Goal: Task Accomplishment & Management: Manage account settings

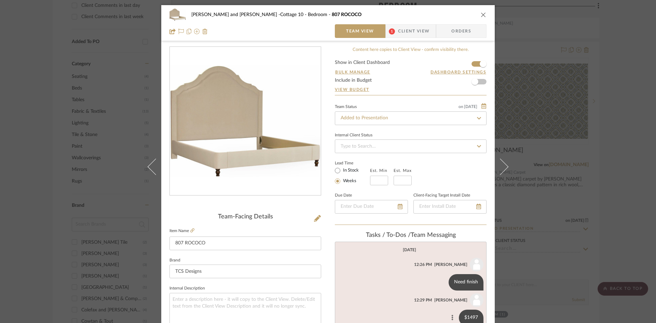
scroll to position [34, 0]
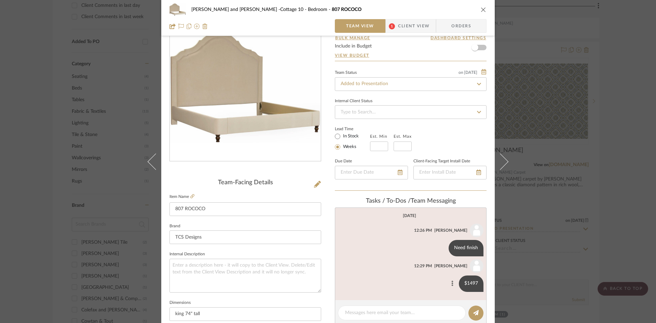
click at [448, 283] on button at bounding box center [452, 284] width 8 height 8
click at [412, 274] on span "Edit Message" at bounding box center [418, 276] width 28 height 6
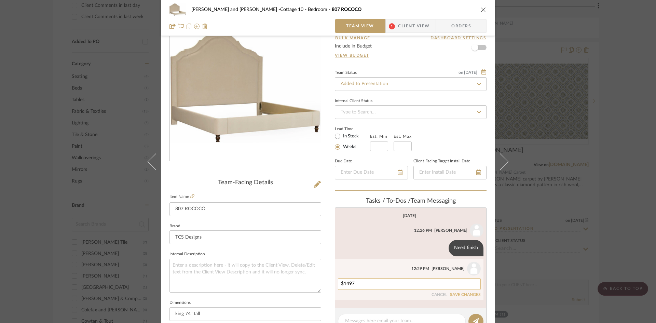
click at [361, 284] on textarea "$1497" at bounding box center [409, 283] width 137 height 5
type textarea "$1497 for bed and rails. 10 yds fabric"
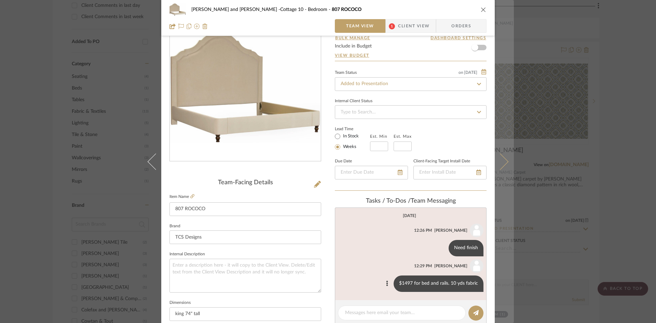
click at [501, 162] on icon at bounding box center [500, 161] width 16 height 16
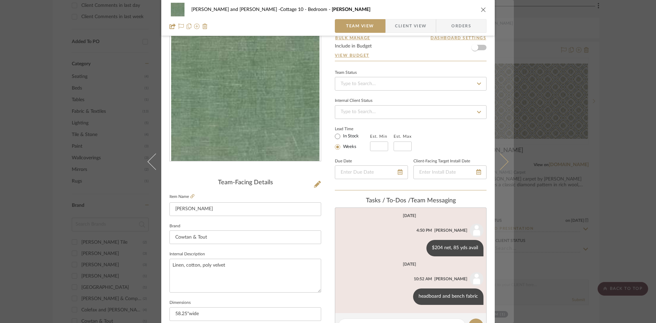
click at [501, 161] on icon at bounding box center [500, 161] width 16 height 16
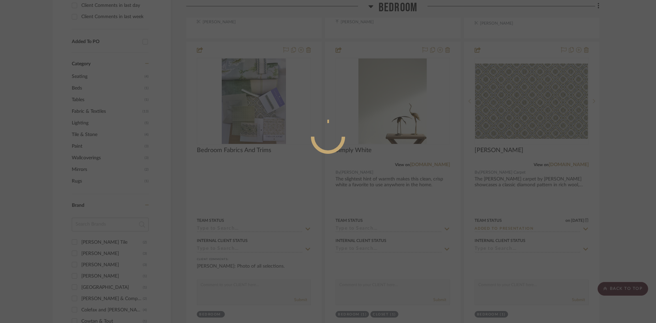
scroll to position [0, 0]
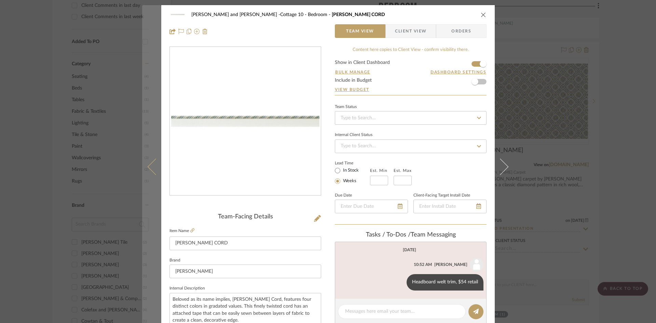
click at [149, 169] on icon at bounding box center [156, 166] width 16 height 16
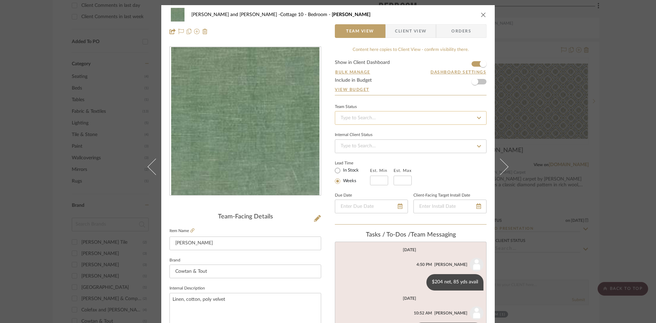
click at [380, 115] on input at bounding box center [411, 118] width 152 height 14
type input "added"
click at [383, 134] on span "Added to Presentation" at bounding box center [364, 136] width 48 height 5
type input "[DATE]"
type input "Added to Presentation"
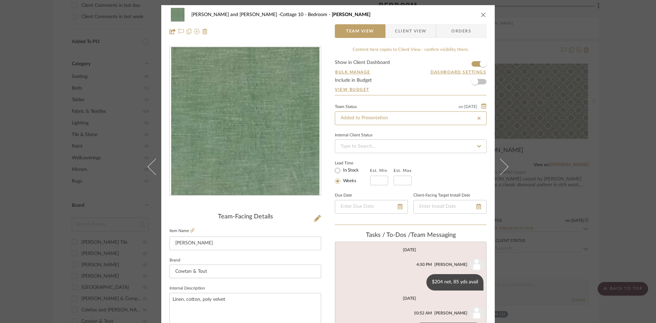
type input "[DATE]"
type input "Added to Presentation"
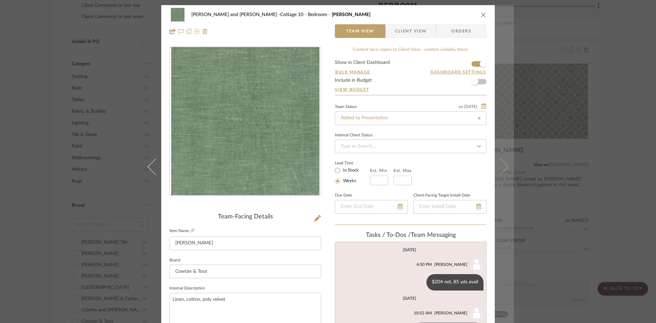
click at [507, 165] on button at bounding box center [504, 166] width 19 height 323
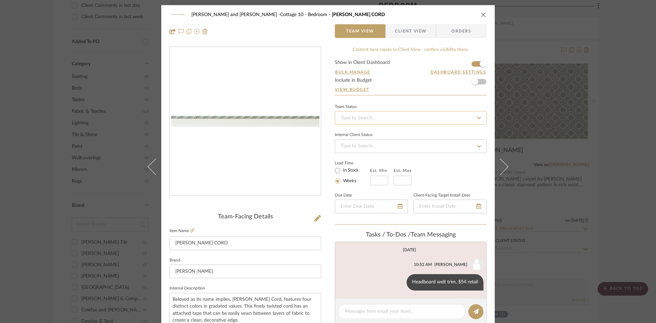
click at [378, 119] on input at bounding box center [411, 118] width 152 height 14
type input "added"
click at [376, 133] on div "Added to Presentation" at bounding box center [408, 135] width 151 height 17
type input "[DATE]"
type input "Added to Presentation"
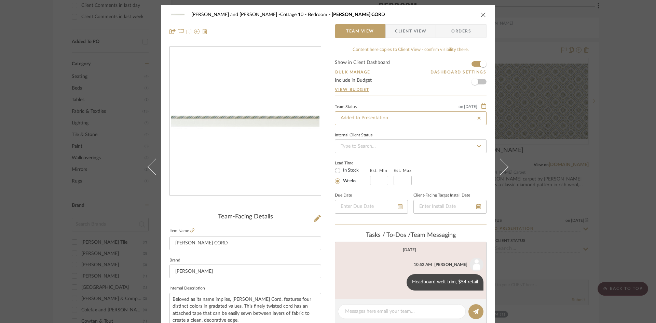
type input "[DATE]"
type input "Added to Presentation"
click at [481, 14] on icon "close" at bounding box center [483, 14] width 5 height 5
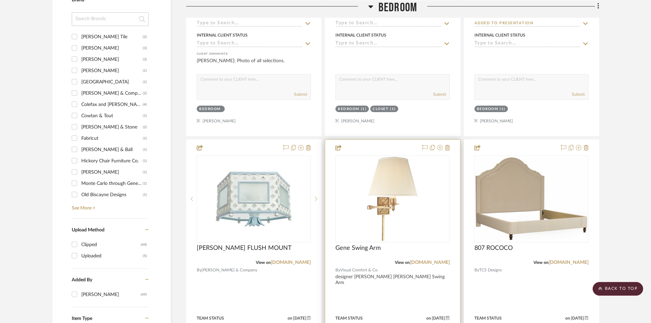
scroll to position [786, 0]
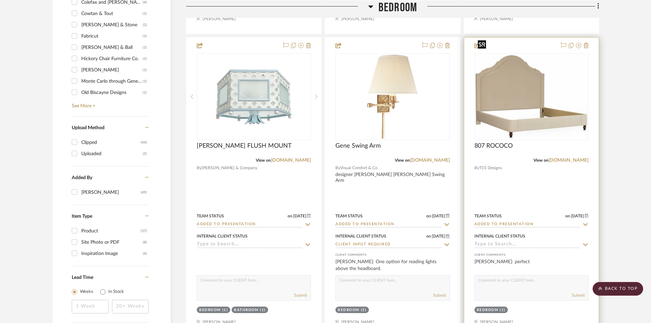
click at [518, 88] on img "0" at bounding box center [531, 96] width 113 height 83
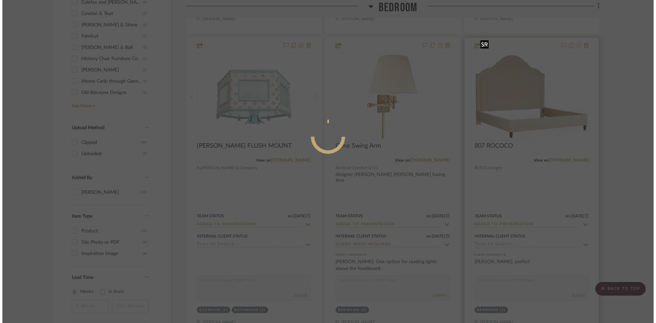
scroll to position [0, 0]
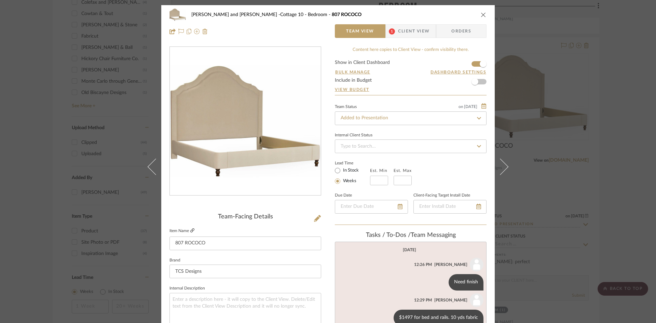
click at [190, 228] on link at bounding box center [192, 231] width 4 height 6
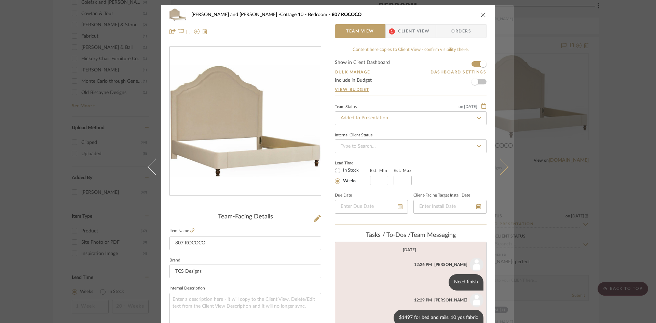
click at [504, 167] on icon at bounding box center [500, 166] width 16 height 16
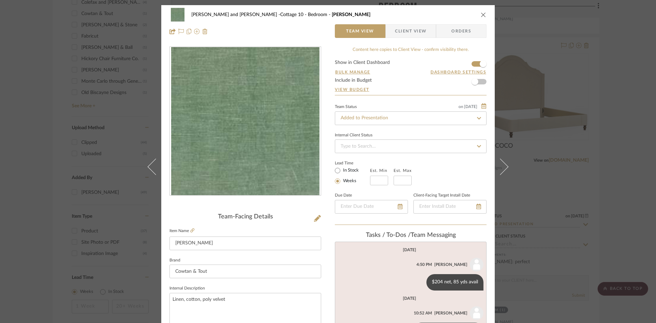
click at [504, 167] on icon at bounding box center [500, 166] width 16 height 16
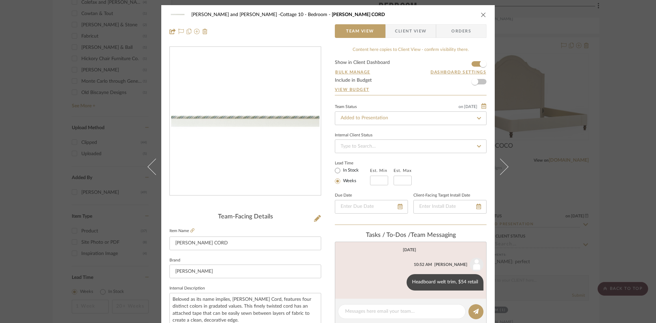
click at [504, 167] on icon at bounding box center [500, 166] width 16 height 16
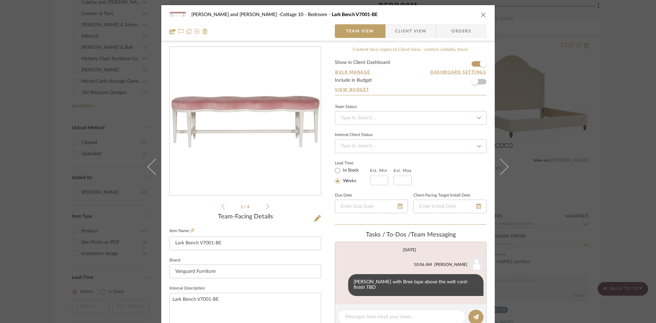
scroll to position [34, 0]
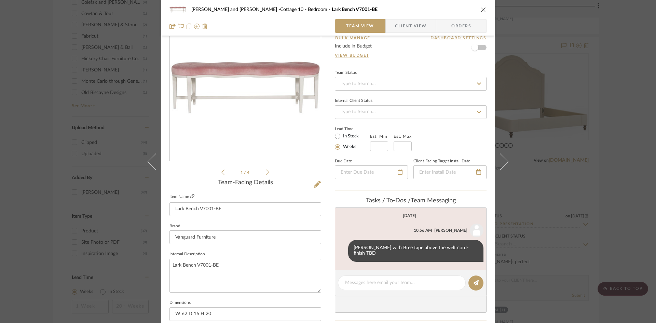
click at [190, 196] on icon at bounding box center [192, 196] width 4 height 4
click at [349, 285] on textarea at bounding box center [401, 282] width 113 height 7
type textarea "965 net 2607 retail"
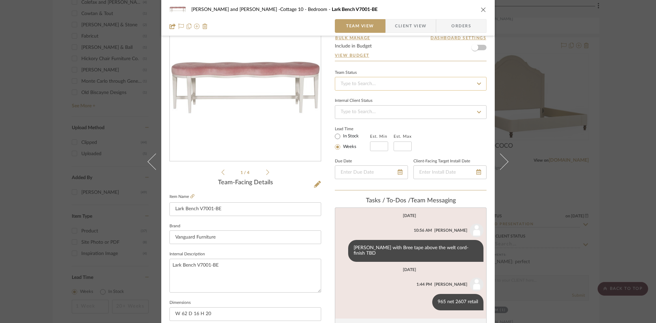
click at [416, 83] on input at bounding box center [411, 84] width 152 height 14
type input "added"
click at [407, 104] on div "Added to Presentation" at bounding box center [408, 101] width 151 height 17
type input "[DATE]"
type input "Added to Presentation"
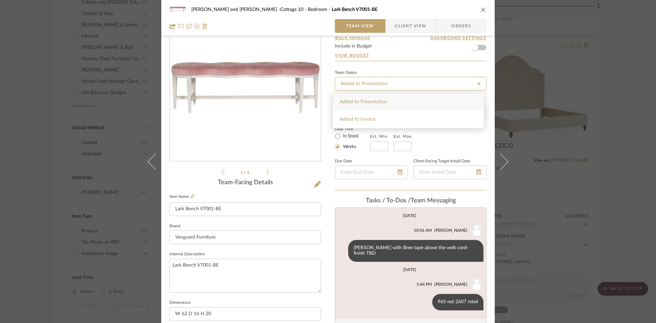
type input "[DATE]"
type input "Added to Presentation"
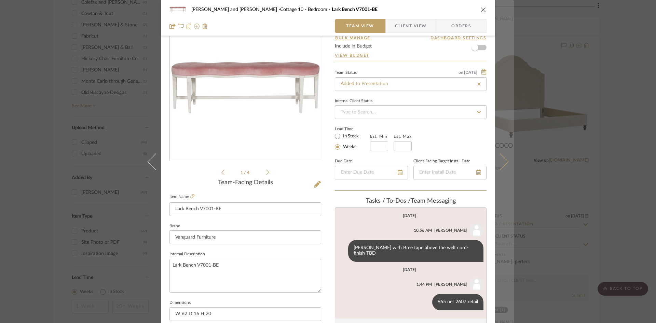
click at [502, 163] on icon at bounding box center [500, 161] width 16 height 16
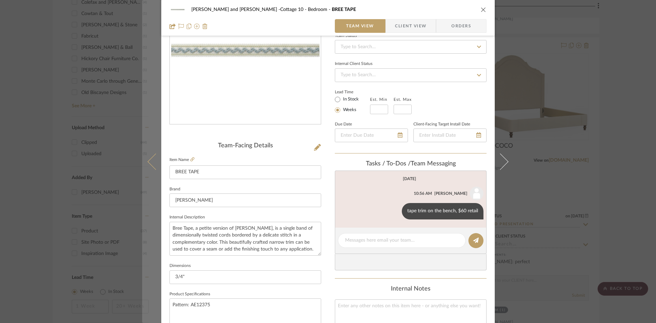
scroll to position [68, 0]
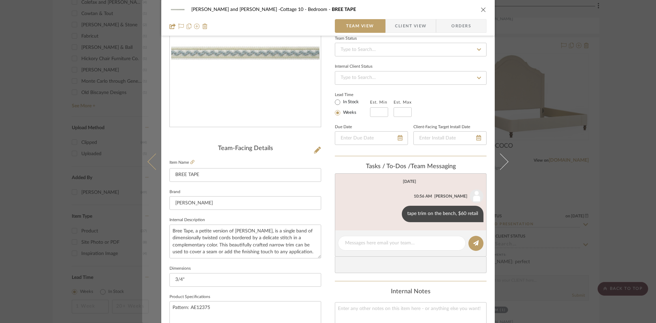
click at [148, 160] on icon at bounding box center [156, 161] width 16 height 16
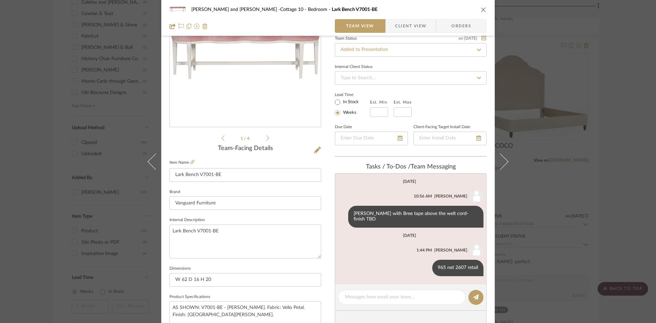
scroll to position [34, 0]
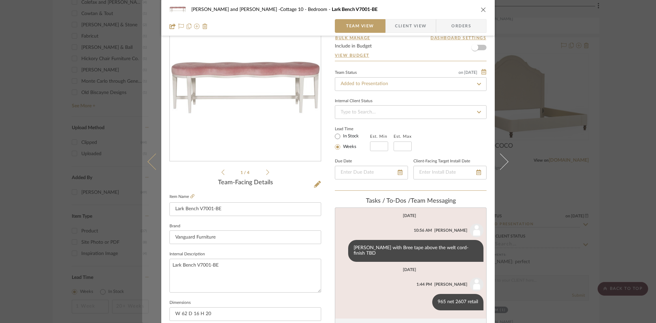
click at [147, 159] on button at bounding box center [151, 161] width 19 height 323
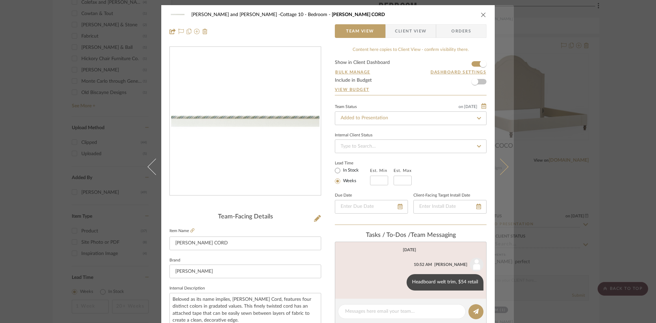
click at [506, 167] on icon at bounding box center [500, 166] width 16 height 16
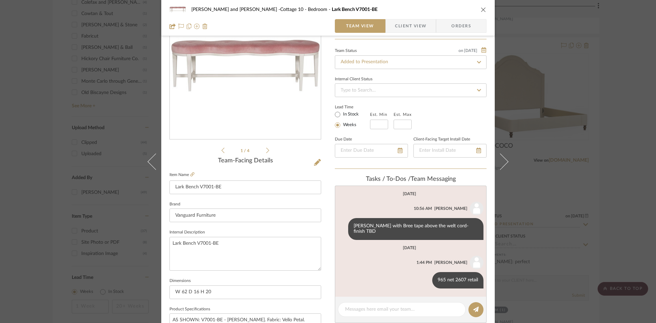
scroll to position [68, 0]
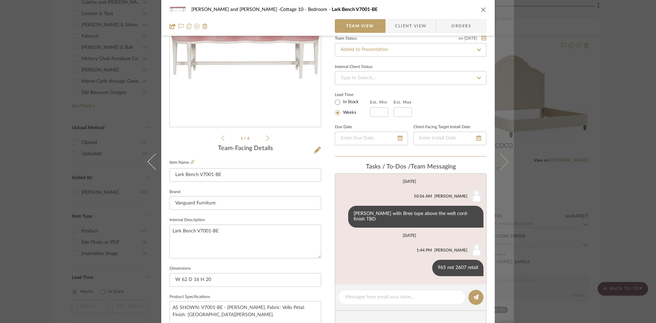
click at [500, 162] on icon at bounding box center [500, 161] width 16 height 16
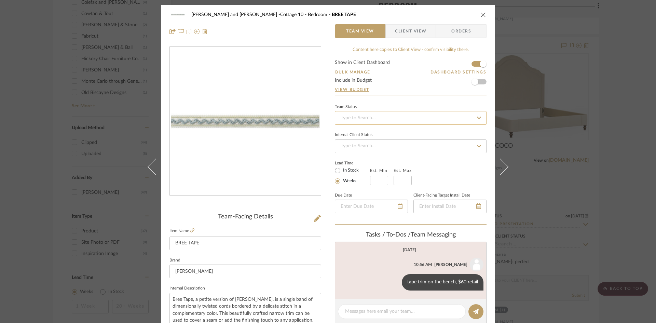
click at [449, 121] on input at bounding box center [411, 118] width 152 height 14
type input "added"
click at [416, 133] on div "Added to Presentation" at bounding box center [408, 135] width 151 height 17
type input "[DATE]"
type input "Added to Presentation"
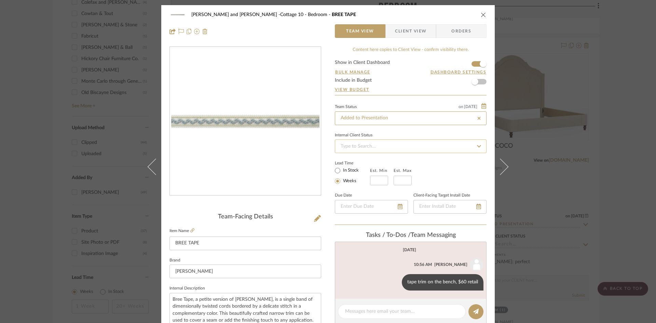
type input "[DATE]"
type input "Added to Presentation"
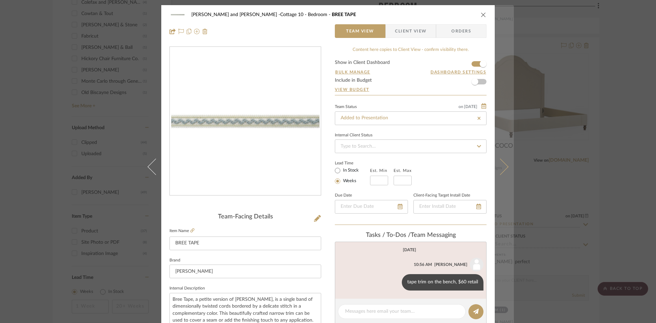
click at [503, 164] on icon at bounding box center [500, 166] width 16 height 16
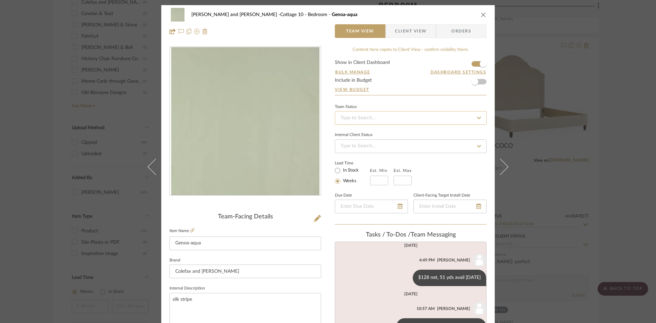
click at [379, 119] on input at bounding box center [411, 118] width 152 height 14
type input "added"
click at [378, 135] on span "Added to Presentation" at bounding box center [364, 136] width 48 height 5
type input "[DATE]"
type input "Added to Presentation"
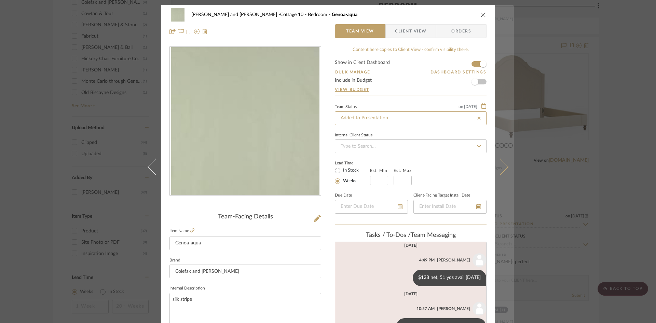
type input "[DATE]"
type input "Added to Presentation"
click at [502, 163] on icon at bounding box center [500, 166] width 16 height 16
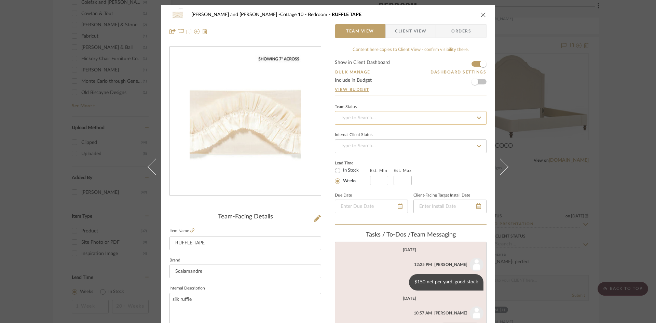
click at [409, 119] on input at bounding box center [411, 118] width 152 height 14
type input "added"
click at [399, 132] on div "Added to Presentation" at bounding box center [408, 135] width 151 height 17
type input "[DATE]"
type input "Added to Presentation"
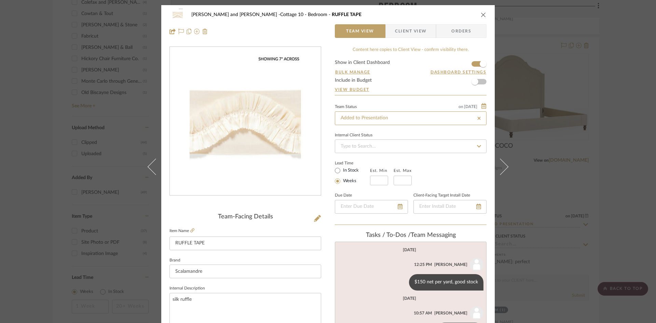
type input "[DATE]"
type input "Added to Presentation"
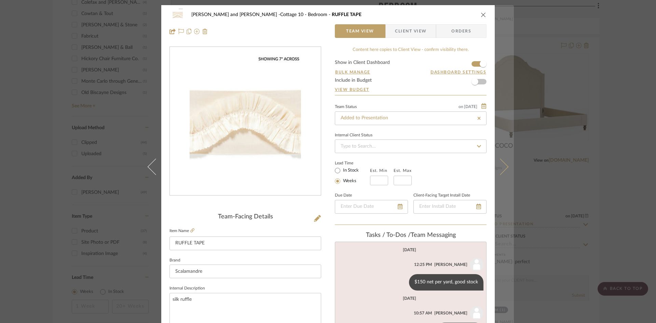
click at [504, 167] on icon at bounding box center [500, 166] width 16 height 16
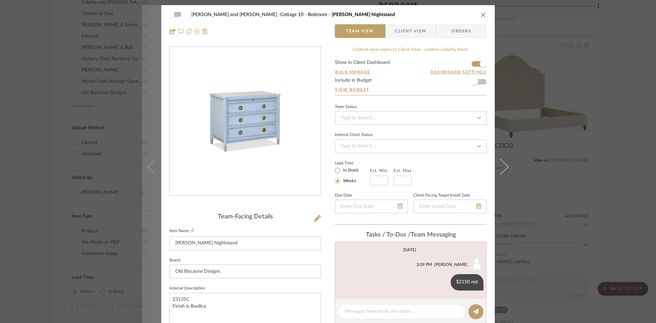
click at [151, 171] on icon at bounding box center [156, 166] width 16 height 16
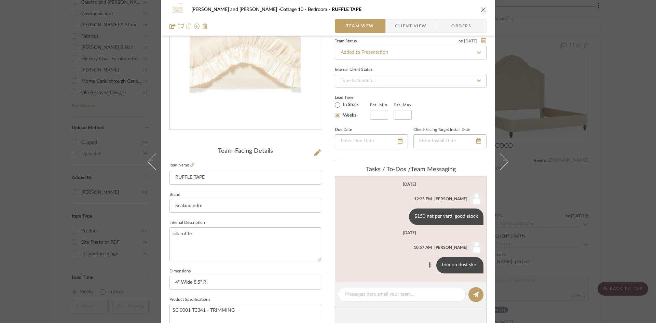
scroll to position [68, 0]
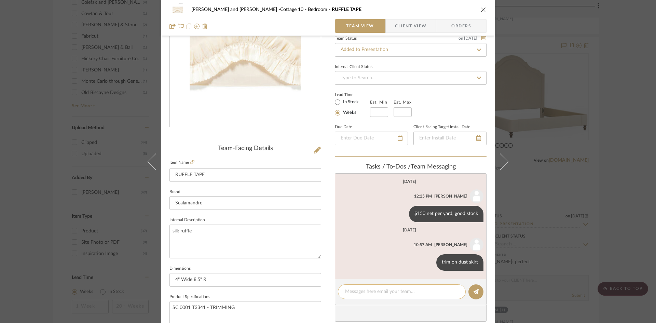
click at [393, 293] on textarea at bounding box center [401, 291] width 113 height 7
type textarea "17 yds = 51' x $10 for [PERSON_NAME] to sew it top and bottom x 35% upchg for l…"
click at [473, 289] on icon at bounding box center [475, 291] width 5 height 5
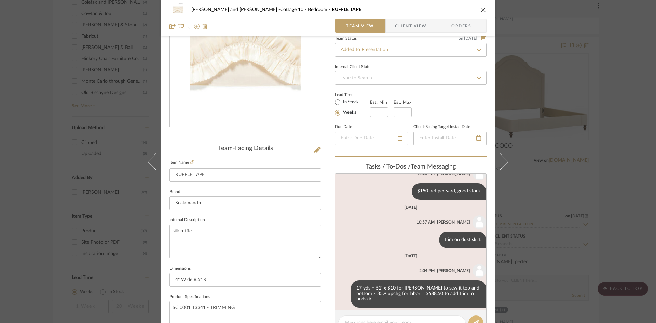
scroll to position [23, 0]
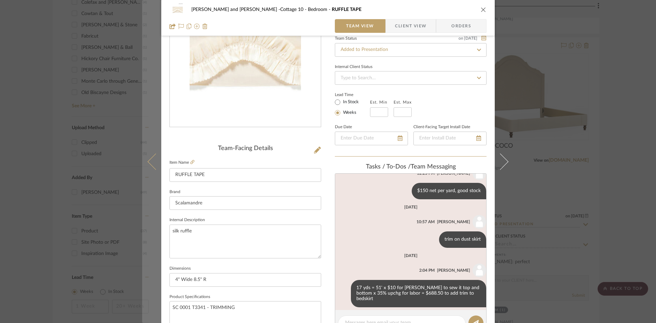
click at [152, 161] on icon at bounding box center [156, 161] width 16 height 16
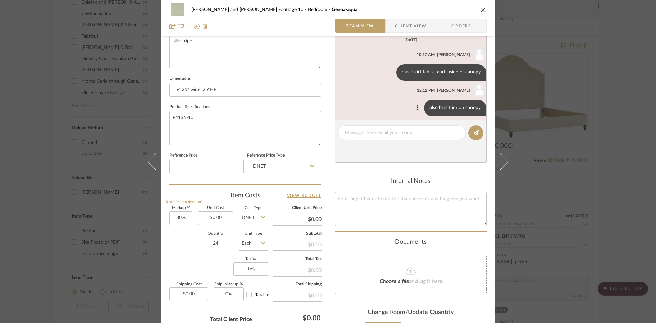
scroll to position [171, 0]
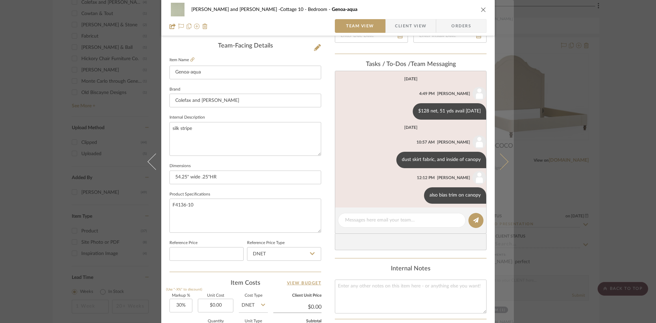
click at [504, 161] on icon at bounding box center [500, 161] width 16 height 16
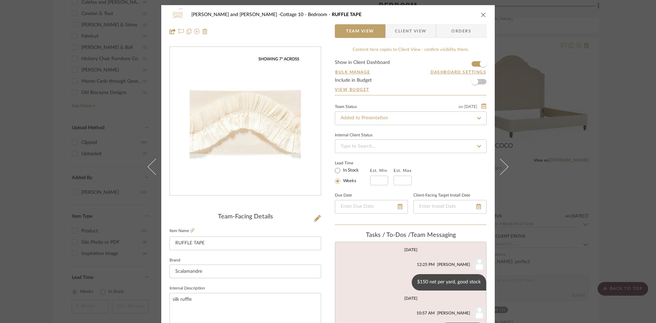
scroll to position [23, 0]
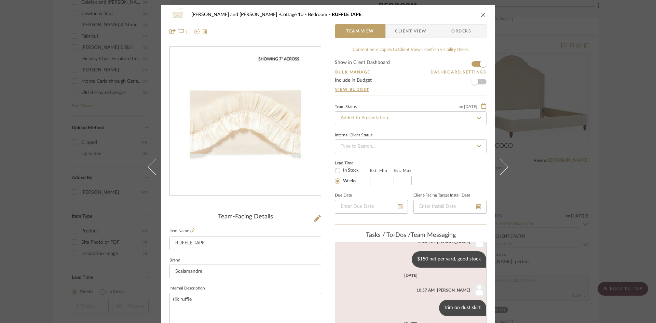
click at [504, 161] on button at bounding box center [504, 166] width 19 height 323
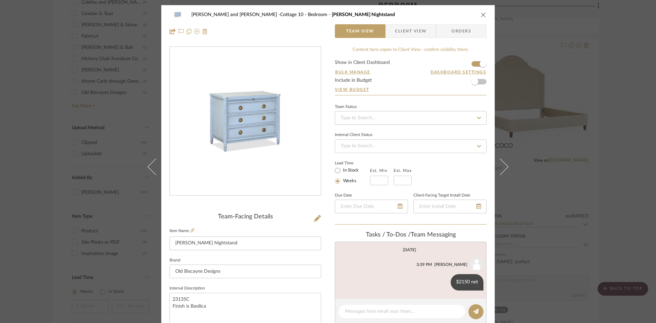
click at [482, 13] on icon "close" at bounding box center [483, 14] width 5 height 5
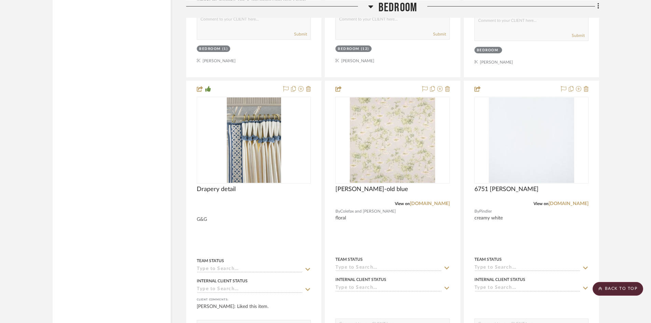
scroll to position [1982, 0]
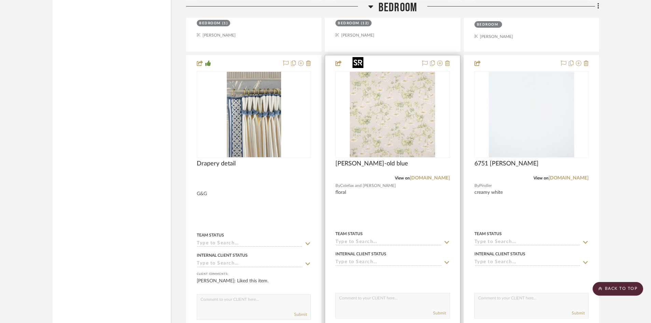
click at [396, 121] on img "0" at bounding box center [392, 114] width 85 height 85
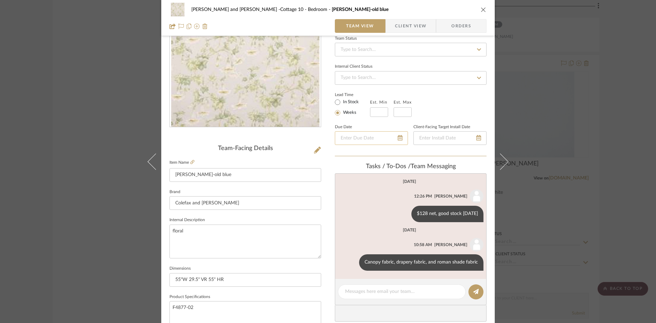
scroll to position [0, 0]
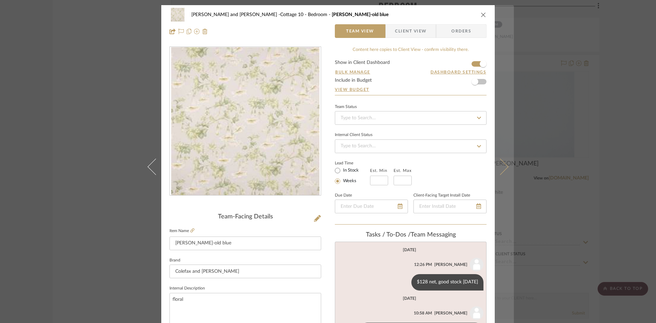
click at [501, 166] on icon at bounding box center [500, 166] width 16 height 16
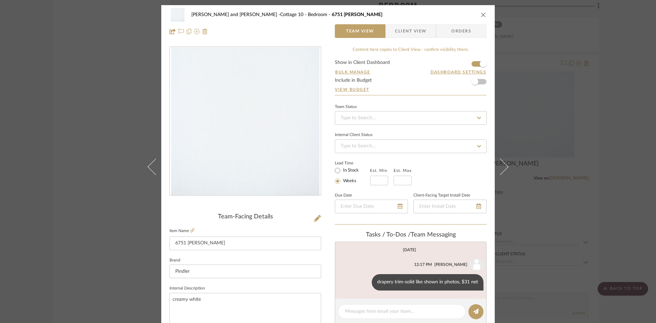
click at [481, 15] on icon "close" at bounding box center [483, 14] width 5 height 5
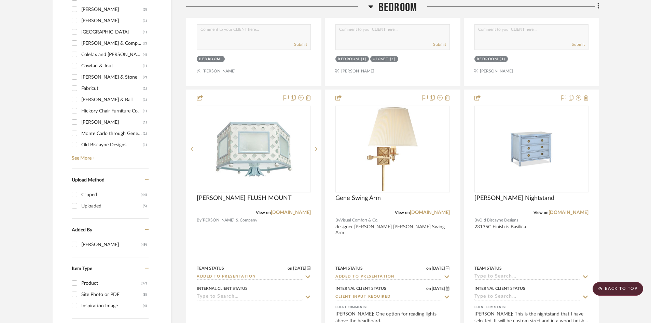
scroll to position [733, 0]
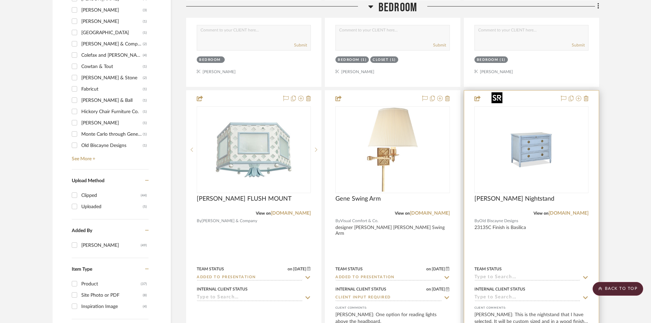
click at [511, 140] on img "0" at bounding box center [531, 149] width 85 height 85
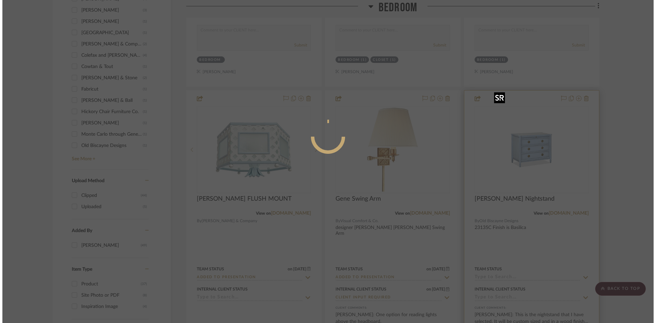
scroll to position [0, 0]
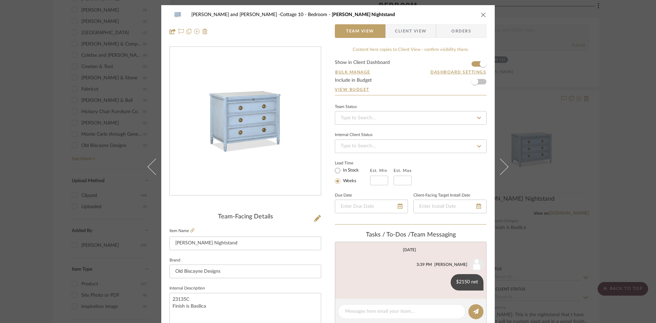
click at [481, 12] on icon "close" at bounding box center [483, 14] width 5 height 5
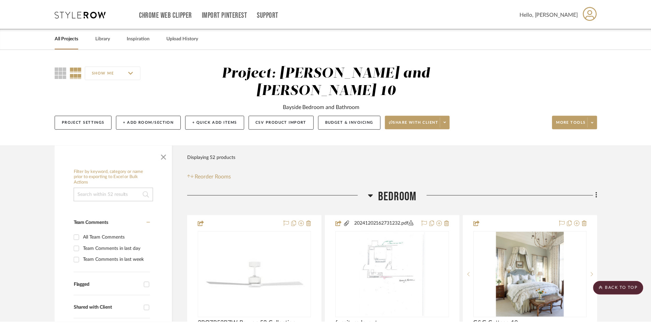
scroll to position [733, 0]
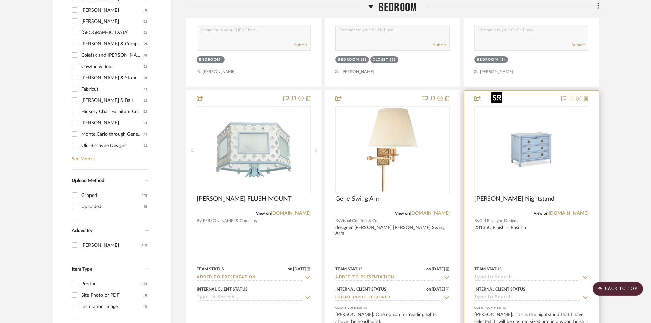
click at [516, 149] on img "0" at bounding box center [531, 149] width 85 height 85
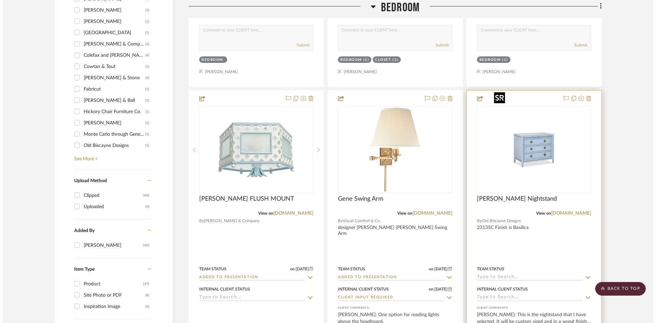
scroll to position [0, 0]
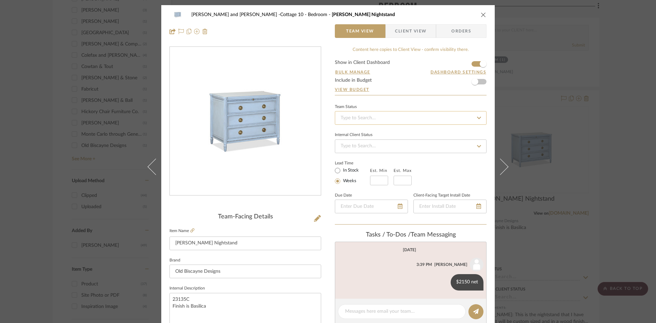
click at [370, 118] on input at bounding box center [411, 118] width 152 height 14
type input "added"
click at [375, 137] on span "Added to Presentation" at bounding box center [364, 136] width 48 height 5
type input "[DATE]"
type input "Added to Presentation"
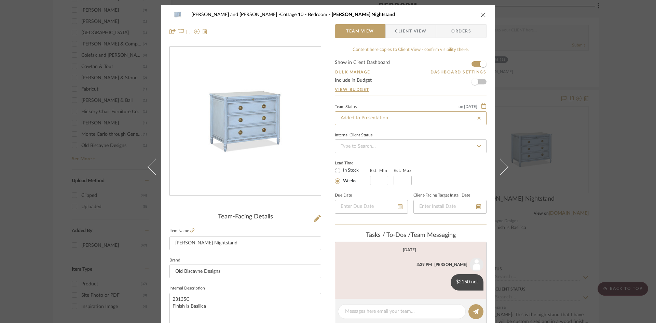
type input "[DATE]"
type input "Added to Presentation"
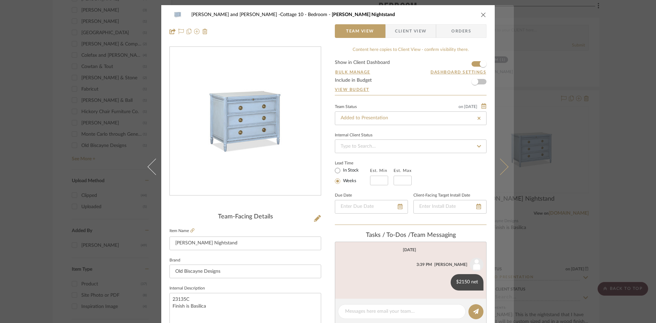
click at [504, 164] on button at bounding box center [504, 166] width 19 height 323
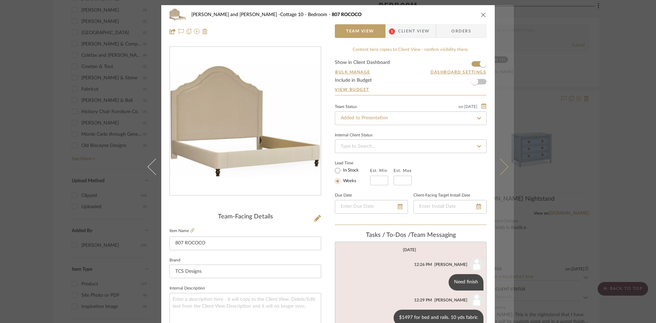
click at [504, 161] on button at bounding box center [504, 166] width 19 height 323
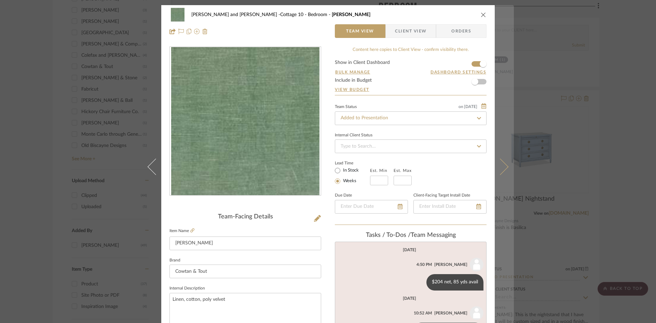
click at [502, 164] on icon at bounding box center [500, 166] width 16 height 16
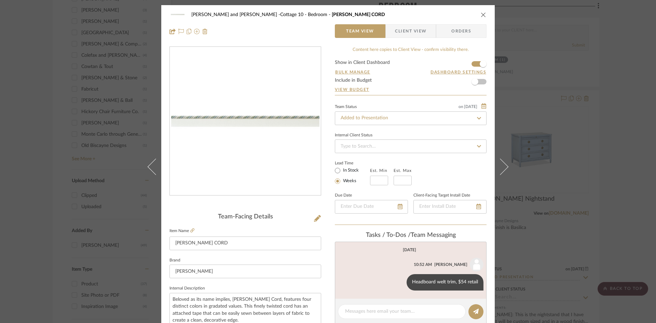
click at [502, 164] on icon at bounding box center [500, 166] width 16 height 16
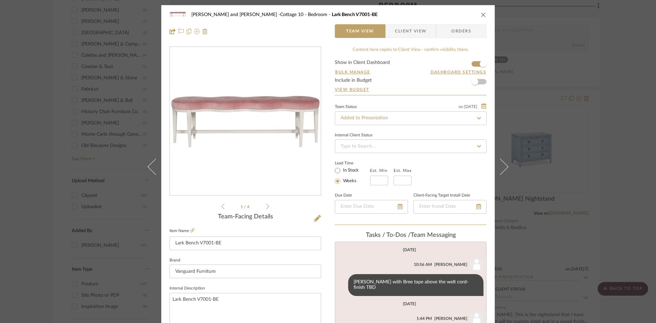
click at [502, 164] on icon at bounding box center [500, 166] width 16 height 16
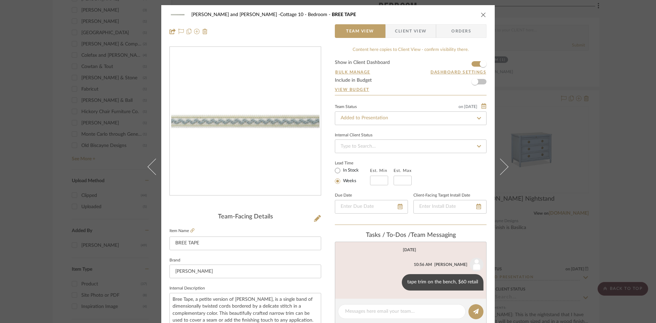
click at [502, 164] on icon at bounding box center [500, 166] width 16 height 16
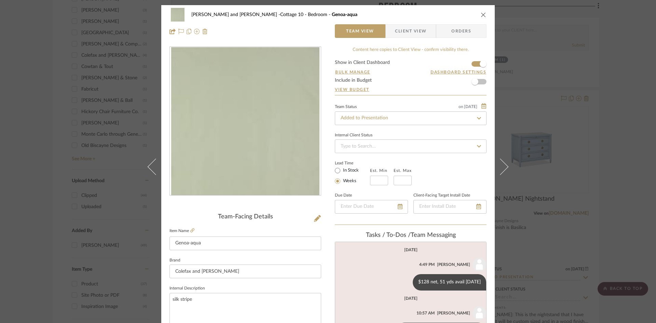
click at [502, 164] on icon at bounding box center [500, 166] width 16 height 16
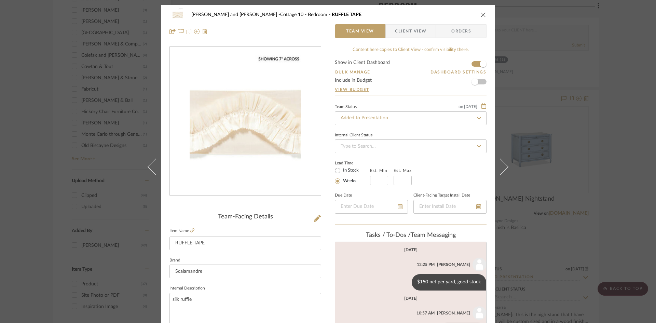
scroll to position [23, 0]
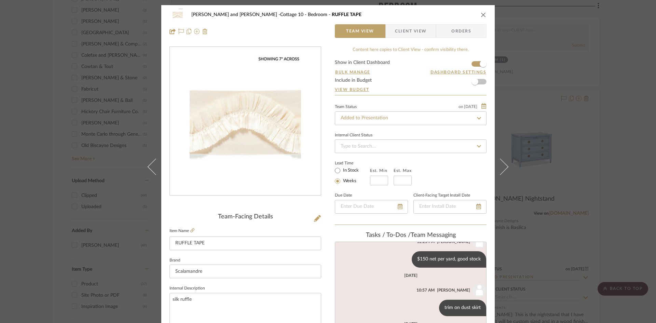
click at [502, 164] on icon at bounding box center [500, 166] width 16 height 16
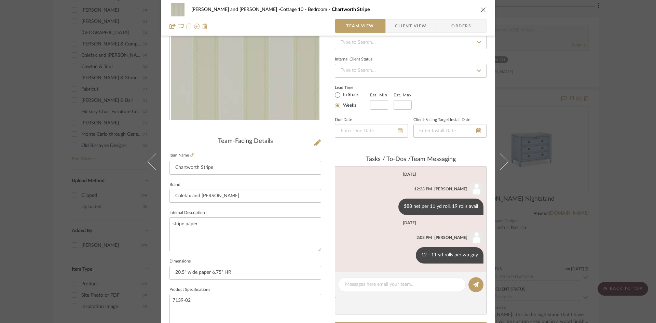
scroll to position [0, 0]
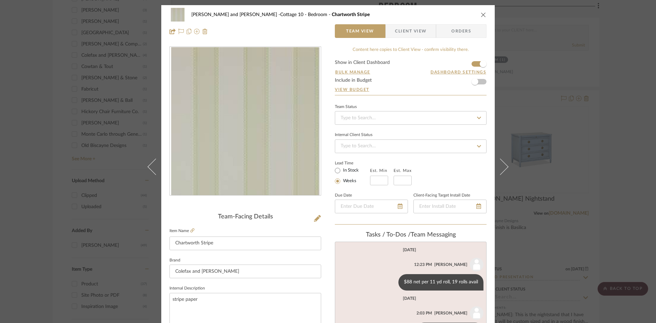
drag, startPoint x: 481, startPoint y: 14, endPoint x: 477, endPoint y: 21, distance: 7.4
click at [481, 14] on icon "close" at bounding box center [483, 14] width 5 height 5
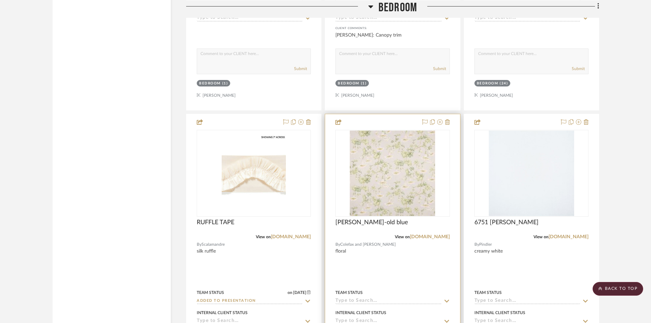
scroll to position [1581, 0]
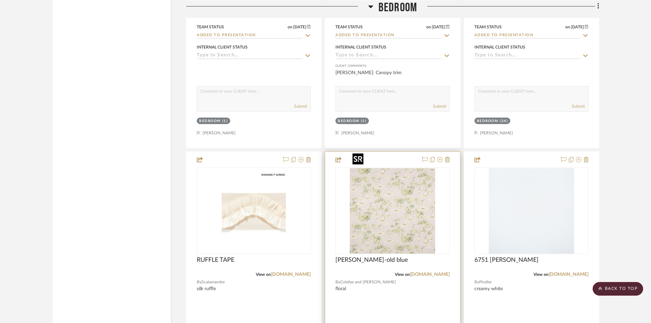
click at [396, 216] on img "0" at bounding box center [392, 210] width 85 height 85
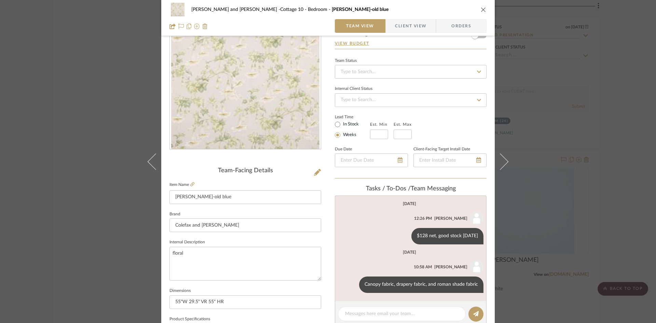
scroll to position [68, 0]
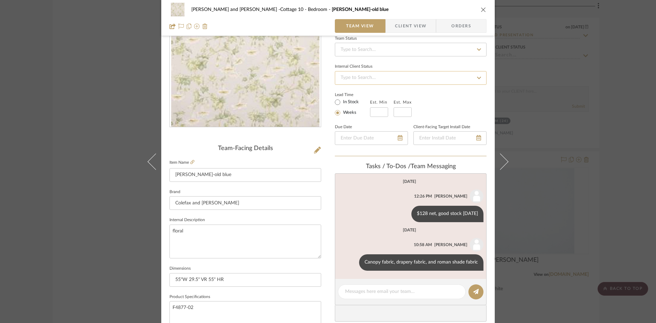
click at [409, 75] on input at bounding box center [411, 78] width 152 height 14
drag, startPoint x: 383, startPoint y: 78, endPoint x: 339, endPoint y: 84, distance: 44.8
click at [339, 84] on input "added to pre" at bounding box center [411, 78] width 152 height 14
type input "added to pre"
click at [337, 85] on div "Team Status Internal Client Status added to pre Lead Time In Stock Weeks Est. M…" at bounding box center [411, 95] width 152 height 123
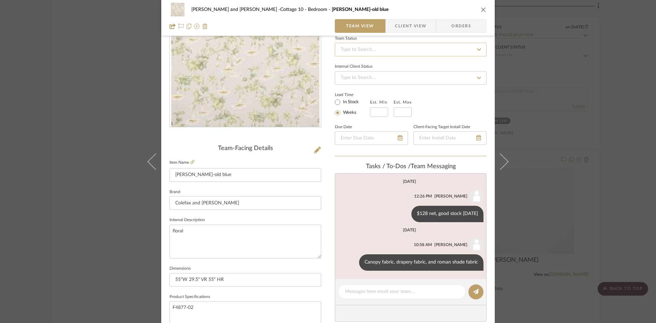
click at [369, 48] on input at bounding box center [411, 50] width 152 height 14
type input "added"
click at [371, 65] on span "Added to Presentation" at bounding box center [364, 67] width 48 height 5
type input "[DATE]"
type input "Added to Presentation"
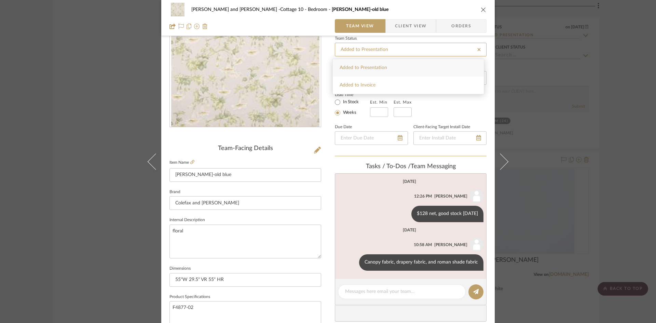
type input "[DATE]"
type input "Added to Presentation"
click at [478, 76] on icon at bounding box center [479, 78] width 6 height 5
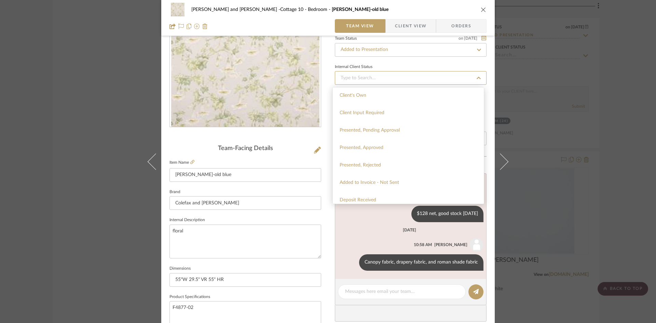
scroll to position [0, 0]
click at [547, 136] on div "[PERSON_NAME] and [PERSON_NAME] -Cottage 10 Bedroom [PERSON_NAME]-old blue Team…" at bounding box center [328, 161] width 656 height 323
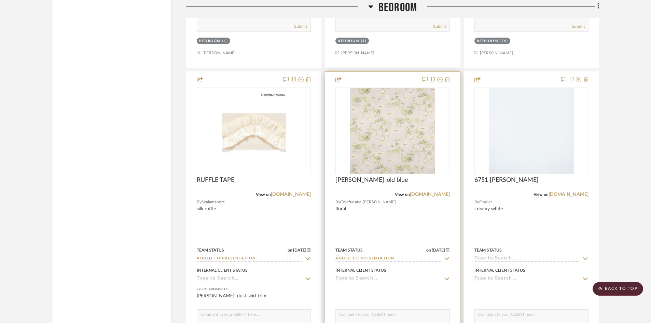
scroll to position [1684, 0]
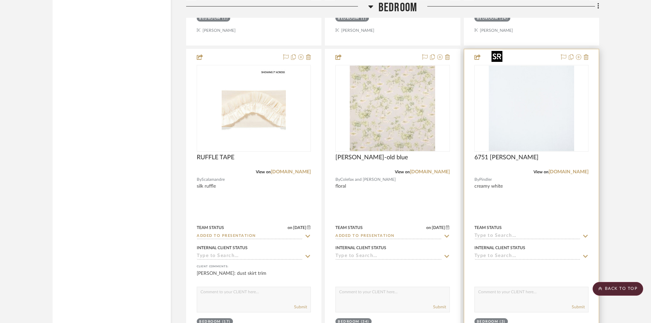
click at [541, 106] on img "0" at bounding box center [531, 108] width 85 height 85
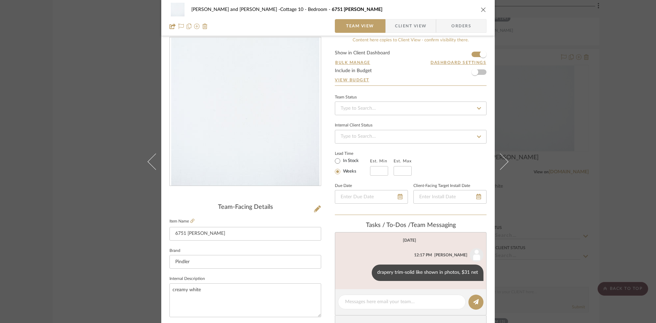
scroll to position [0, 0]
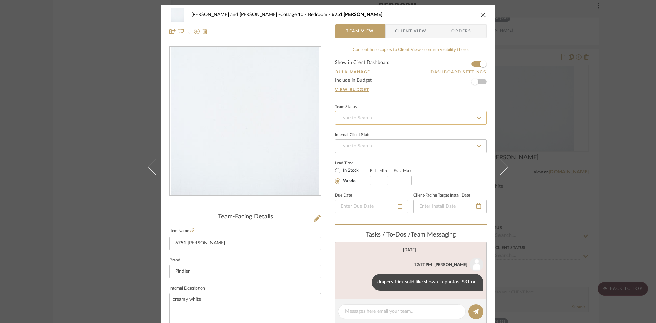
click at [410, 120] on input at bounding box center [411, 118] width 152 height 14
type input "added"
click at [406, 137] on div "Added to Presentation" at bounding box center [408, 135] width 151 height 17
type input "[DATE]"
type input "Added to Presentation"
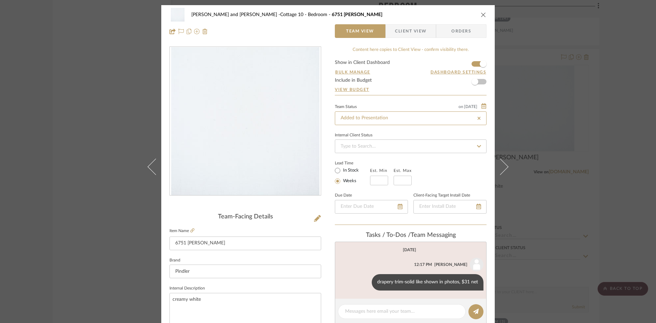
type input "[DATE]"
type input "Added to Presentation"
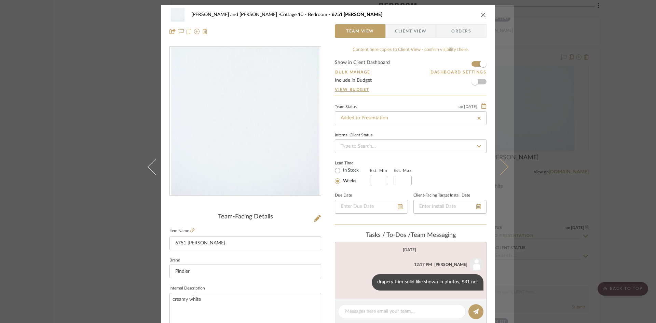
click at [503, 166] on icon at bounding box center [500, 166] width 16 height 16
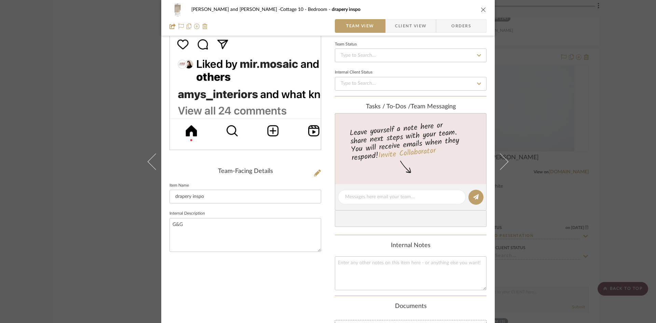
scroll to position [68, 0]
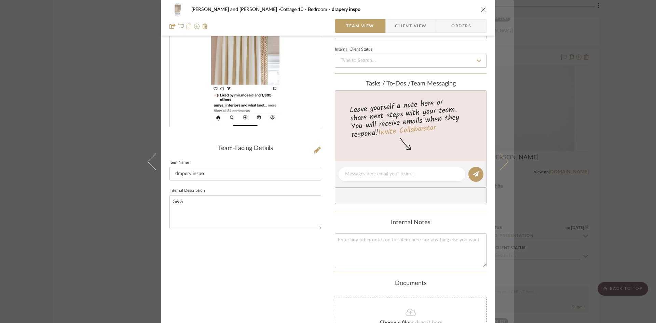
click at [503, 160] on icon at bounding box center [500, 161] width 16 height 16
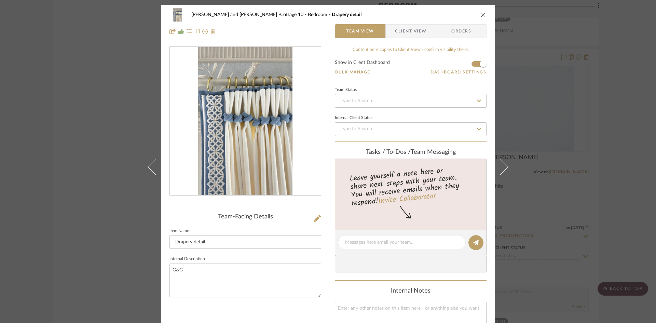
click at [503, 160] on button at bounding box center [504, 166] width 19 height 323
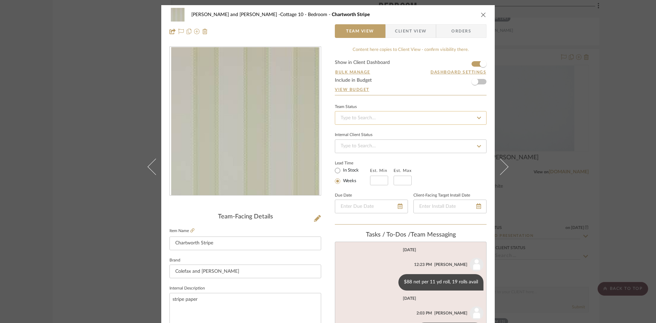
click at [379, 117] on input at bounding box center [411, 118] width 152 height 14
type input "added"
click at [374, 133] on div "Added to Presentation" at bounding box center [408, 135] width 151 height 17
type input "[DATE]"
type input "Added to Presentation"
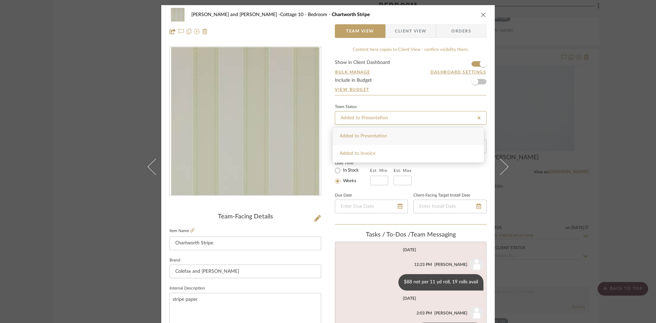
type input "[DATE]"
type input "Added to Presentation"
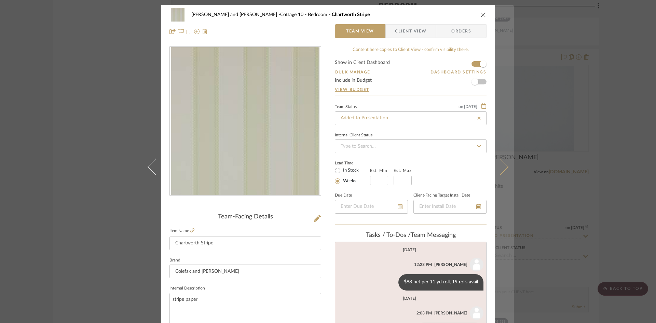
click at [502, 166] on icon at bounding box center [500, 166] width 16 height 16
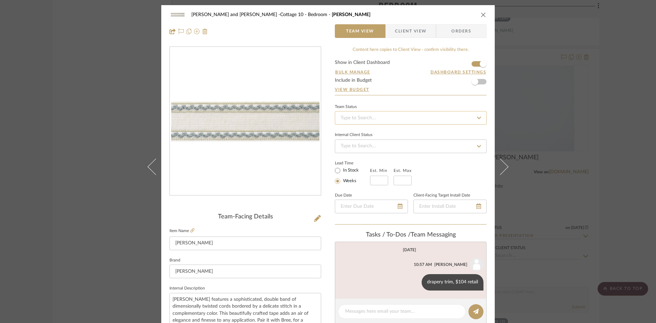
click at [379, 117] on input at bounding box center [411, 118] width 152 height 14
type input "added"
click at [374, 137] on span "Added to Presentation" at bounding box center [364, 136] width 48 height 5
type input "[DATE]"
type input "Added to Presentation"
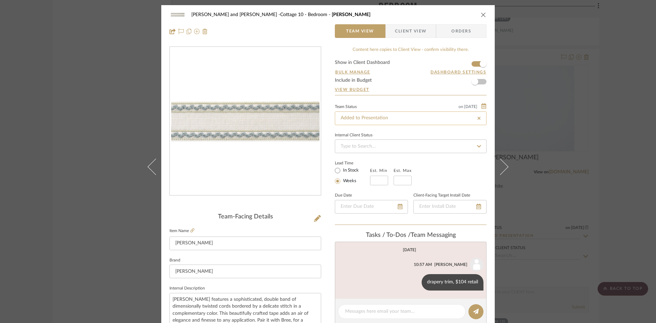
type input "[DATE]"
type input "Added to Presentation"
click at [481, 13] on icon "close" at bounding box center [483, 14] width 5 height 5
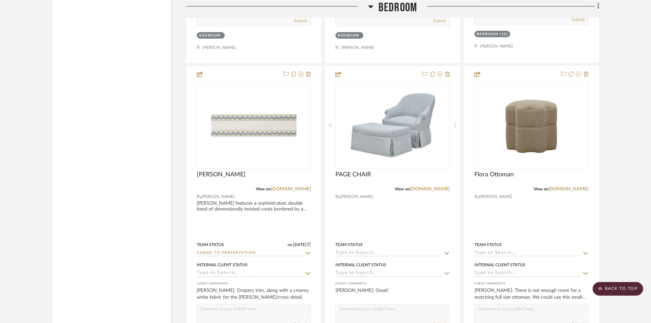
scroll to position [2333, 0]
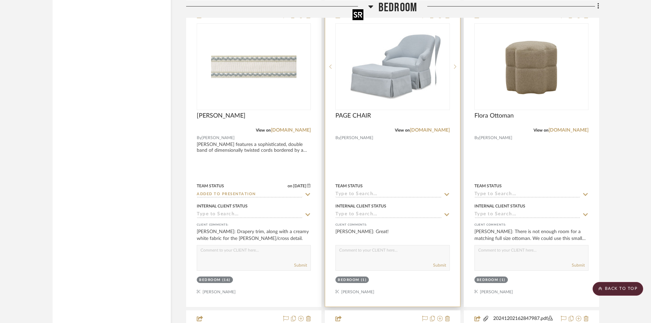
click at [395, 64] on div at bounding box center [393, 66] width 114 height 87
click at [394, 65] on img "0" at bounding box center [392, 66] width 85 height 85
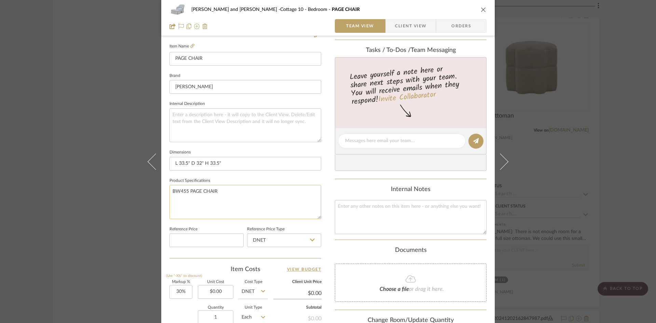
scroll to position [103, 0]
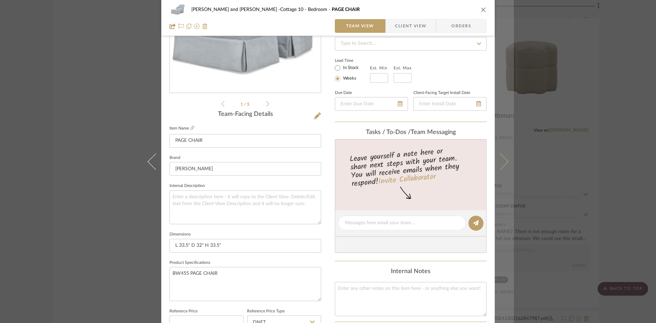
click at [498, 162] on icon at bounding box center [500, 161] width 16 height 16
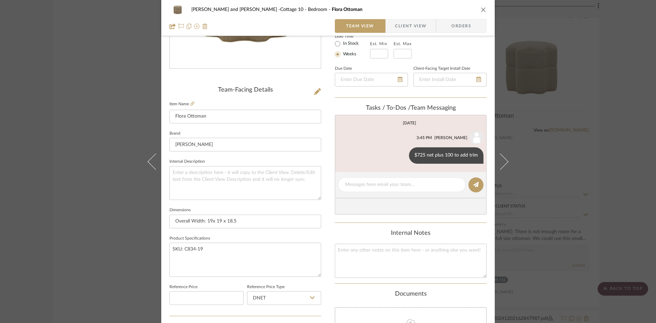
scroll to position [137, 0]
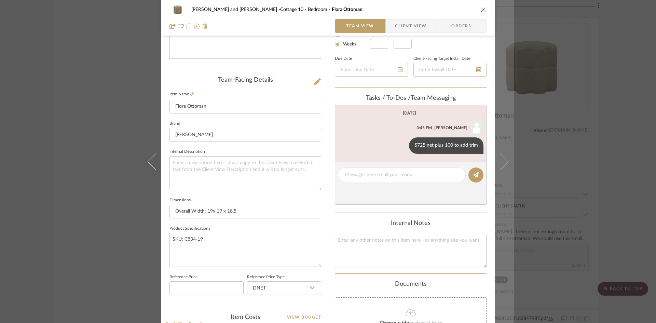
click at [500, 165] on icon at bounding box center [500, 161] width 16 height 16
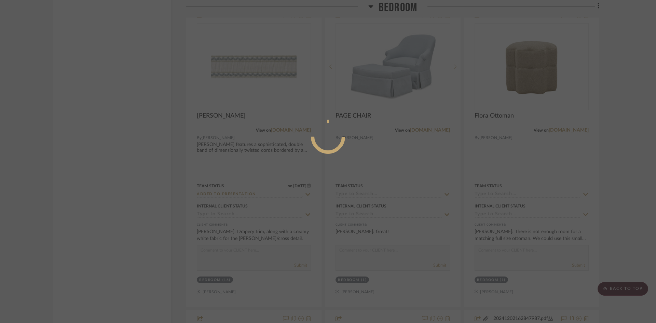
scroll to position [0, 0]
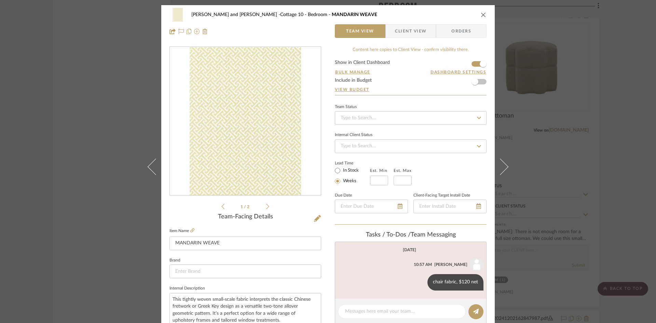
click at [500, 165] on icon at bounding box center [500, 166] width 16 height 16
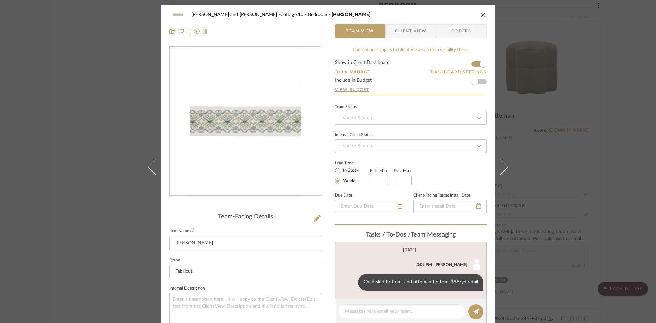
click at [481, 13] on icon "close" at bounding box center [483, 14] width 5 height 5
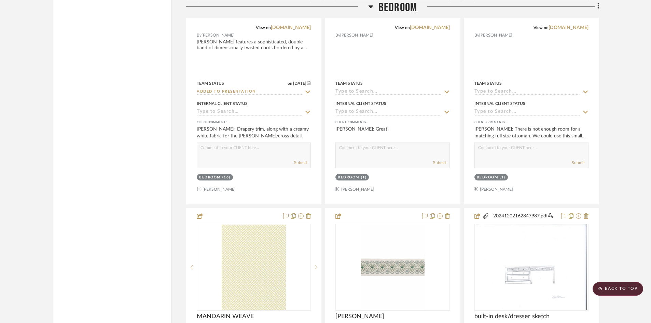
scroll to position [2470, 0]
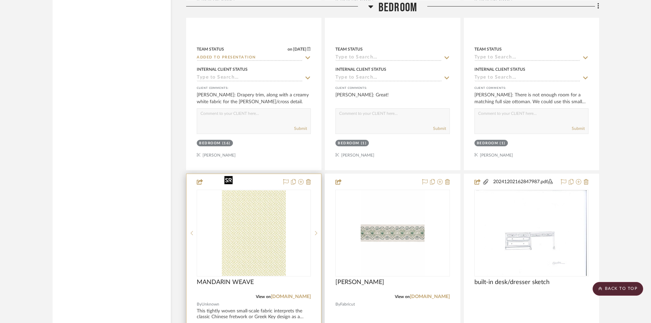
click at [248, 226] on img "0" at bounding box center [254, 232] width 64 height 85
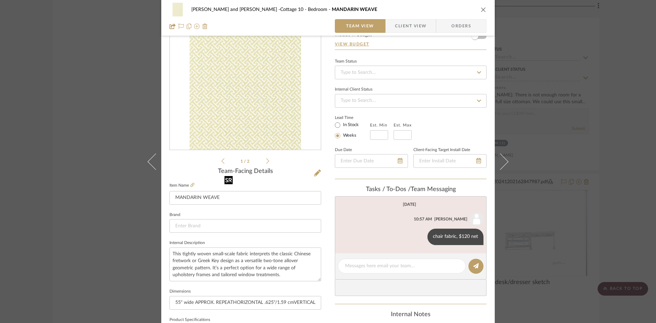
scroll to position [34, 0]
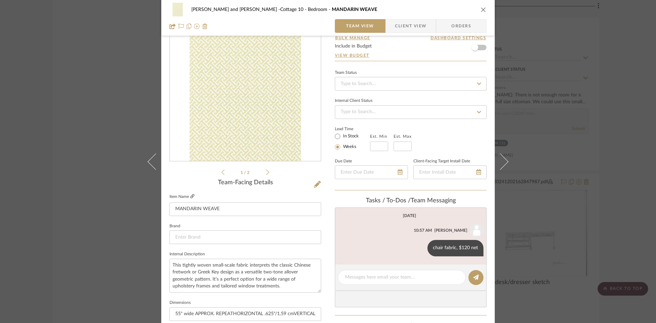
click at [190, 195] on icon at bounding box center [192, 196] width 4 height 4
click at [412, 83] on input at bounding box center [411, 84] width 152 height 14
type input "added"
click at [395, 98] on div "Added to Presentation" at bounding box center [408, 101] width 151 height 17
type input "[DATE]"
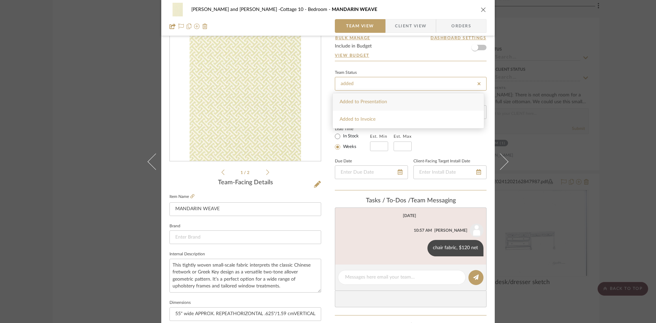
type input "Added to Presentation"
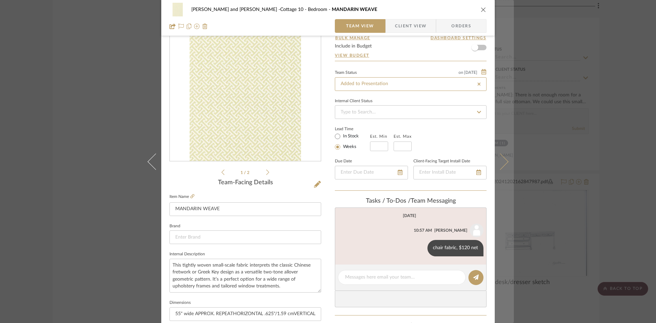
type input "[DATE]"
type input "Added to Presentation"
click at [503, 161] on icon at bounding box center [500, 161] width 16 height 16
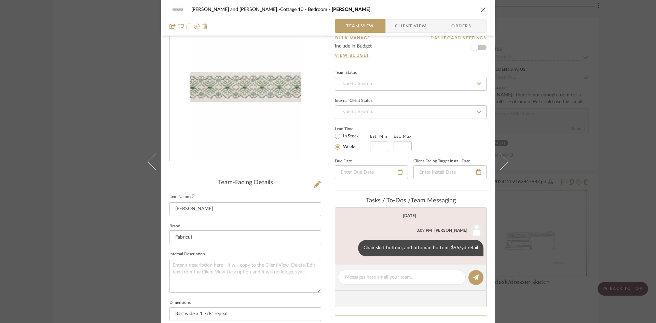
scroll to position [0, 0]
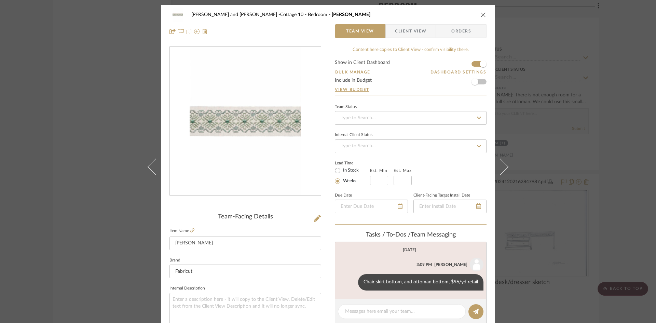
click at [481, 13] on icon "close" at bounding box center [483, 14] width 5 height 5
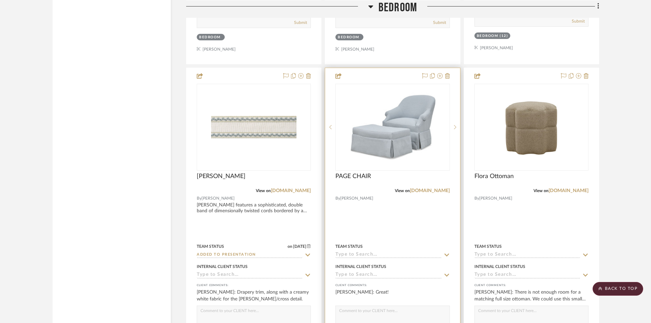
scroll to position [2265, 0]
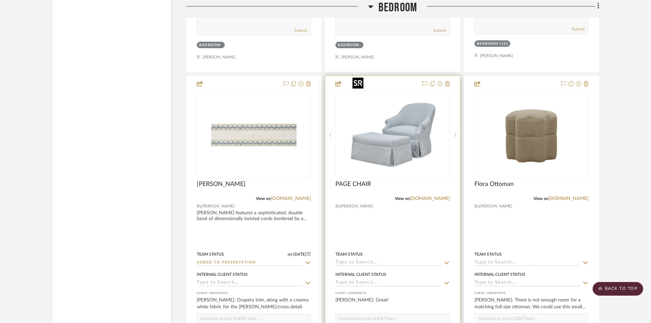
click at [377, 117] on img "0" at bounding box center [392, 134] width 85 height 85
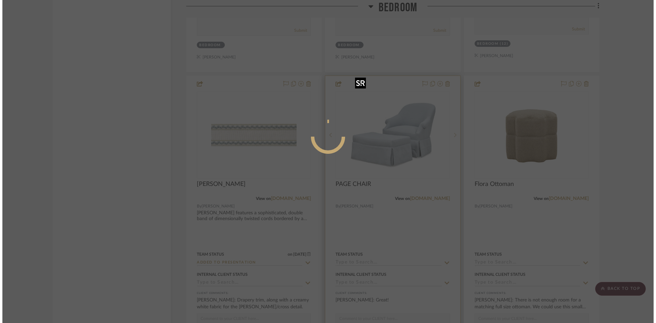
scroll to position [0, 0]
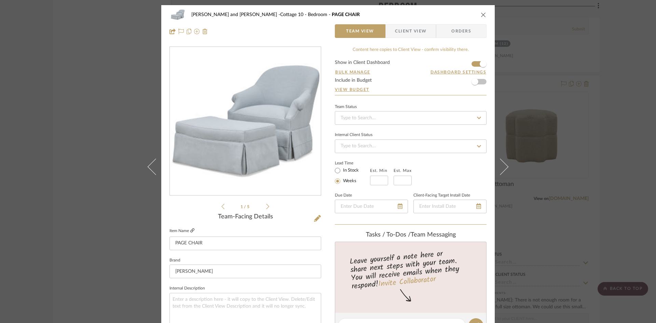
click at [190, 230] on icon at bounding box center [192, 230] width 4 height 4
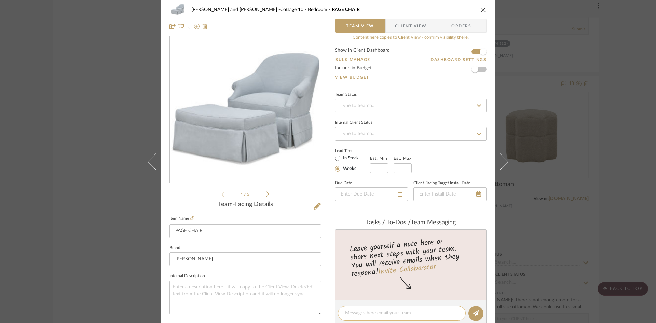
scroll to position [34, 0]
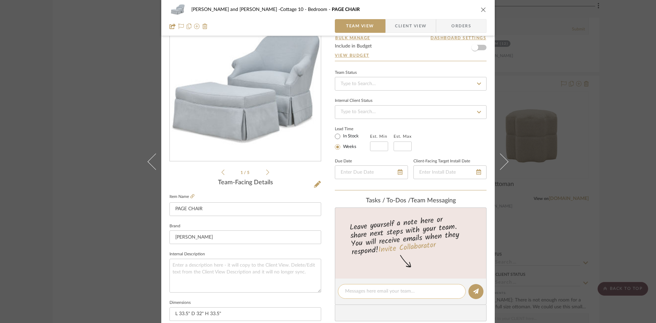
click at [408, 288] on textarea at bounding box center [401, 291] width 113 height 7
type textarea "$3180 retail"
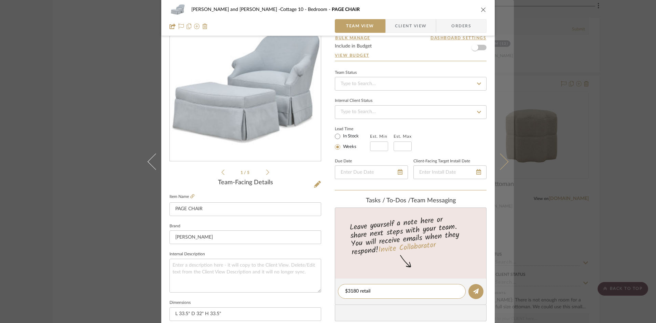
click at [502, 162] on icon at bounding box center [500, 161] width 16 height 16
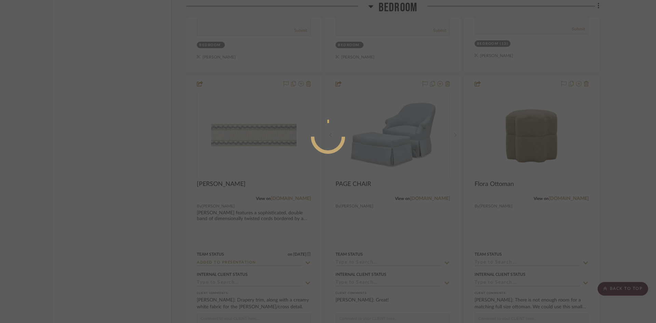
scroll to position [0, 0]
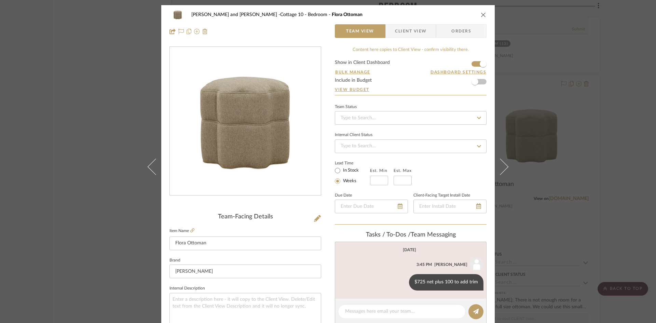
click at [502, 162] on button at bounding box center [504, 166] width 19 height 323
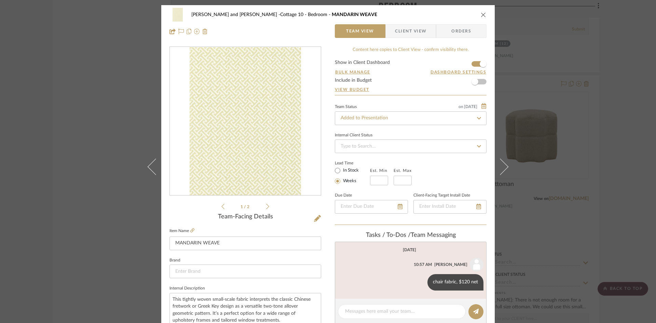
click at [502, 162] on button at bounding box center [504, 166] width 19 height 323
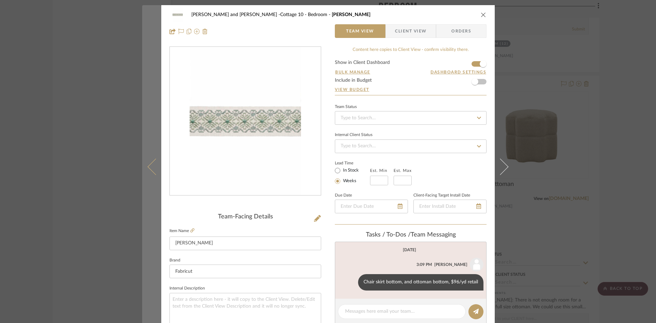
click at [148, 166] on icon at bounding box center [156, 166] width 16 height 16
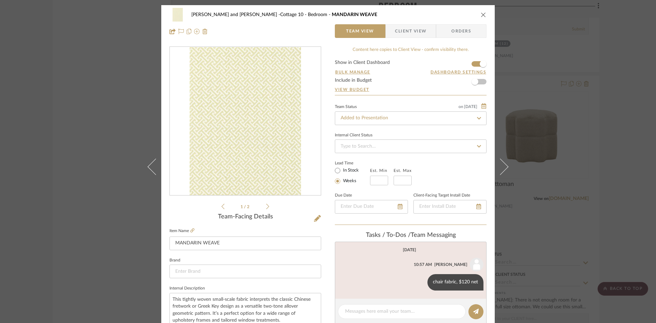
click at [257, 125] on img "0" at bounding box center [245, 121] width 111 height 148
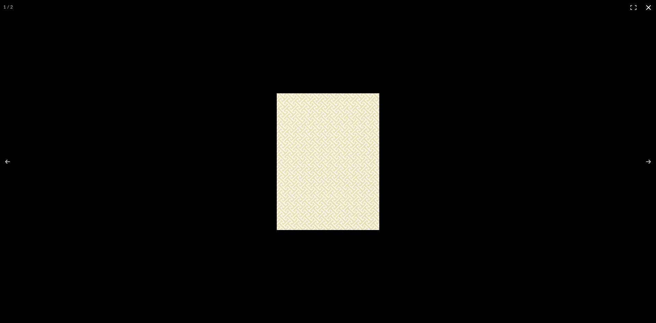
click at [646, 6] on button at bounding box center [648, 7] width 15 height 15
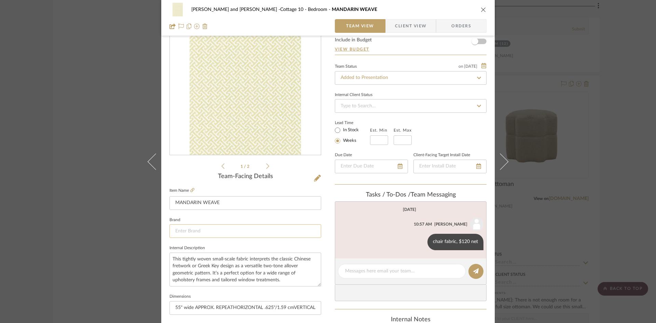
scroll to position [103, 0]
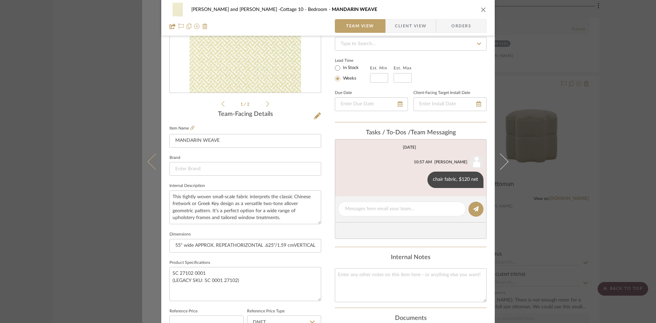
click at [148, 164] on icon at bounding box center [156, 161] width 16 height 16
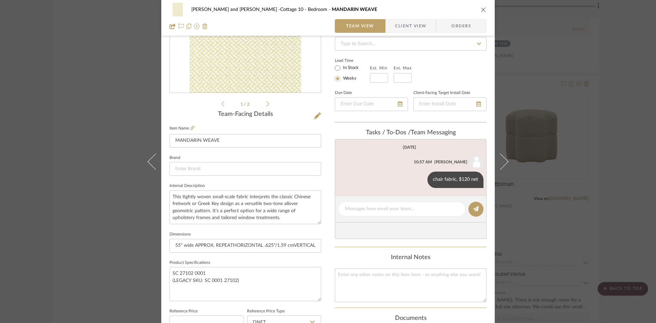
scroll to position [0, 0]
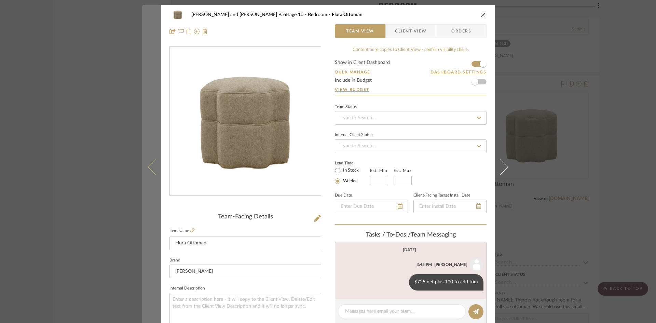
click at [147, 169] on button at bounding box center [151, 166] width 19 height 323
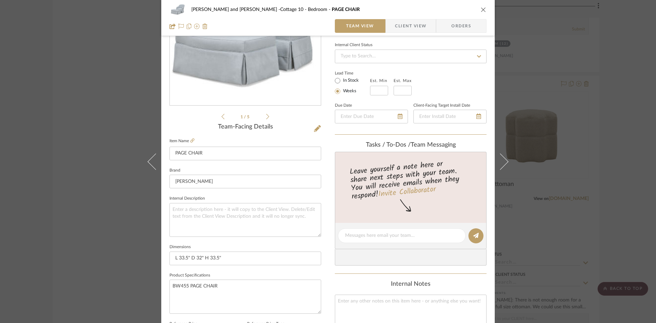
scroll to position [103, 0]
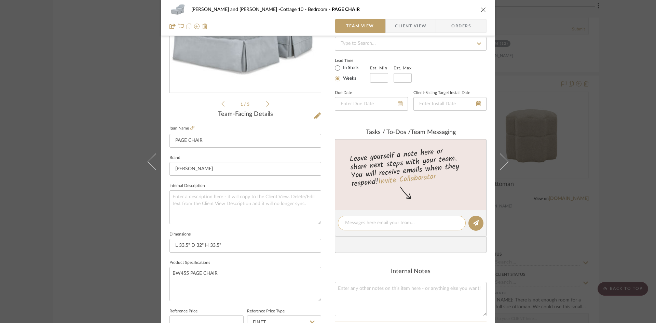
click at [364, 222] on textarea at bounding box center [401, 222] width 113 height 7
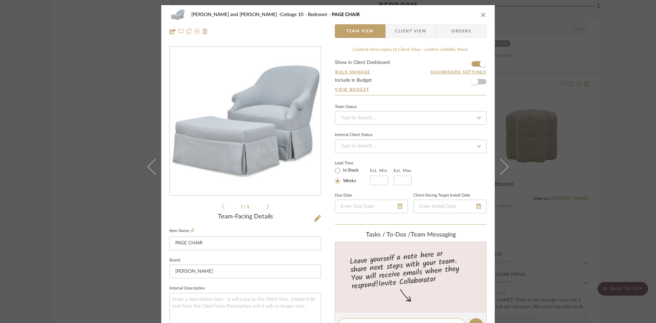
scroll to position [34, 0]
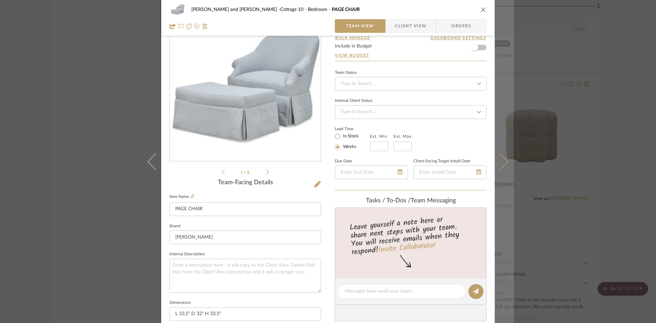
click at [503, 162] on icon at bounding box center [500, 161] width 16 height 16
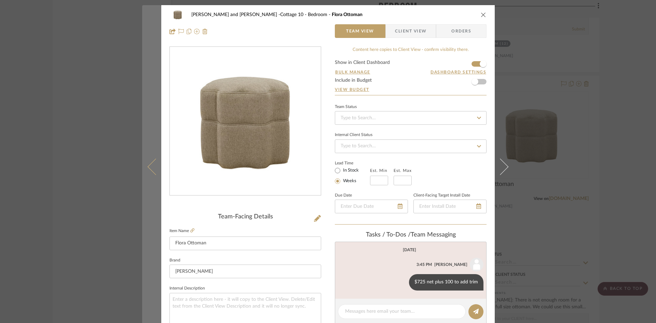
click at [153, 166] on icon at bounding box center [156, 166] width 16 height 16
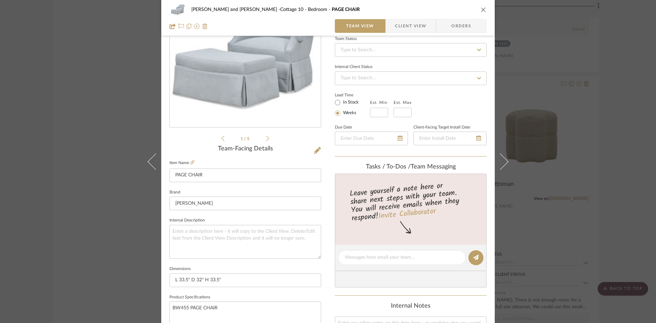
scroll to position [68, 0]
click at [355, 255] on textarea at bounding box center [401, 257] width 113 height 7
type textarea "6.5 yds plain, tight seat and back so no upgd option"
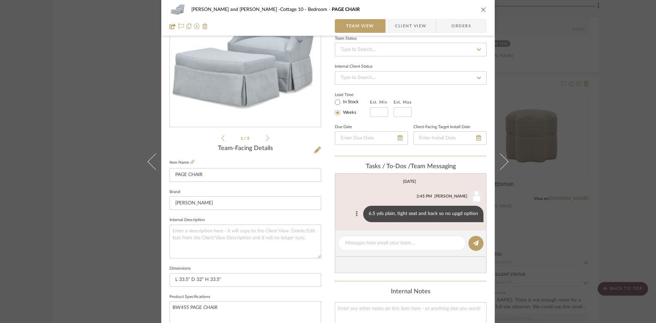
click at [356, 212] on icon at bounding box center [357, 213] width 2 height 5
click at [324, 206] on span "Edit Message" at bounding box center [325, 206] width 28 height 6
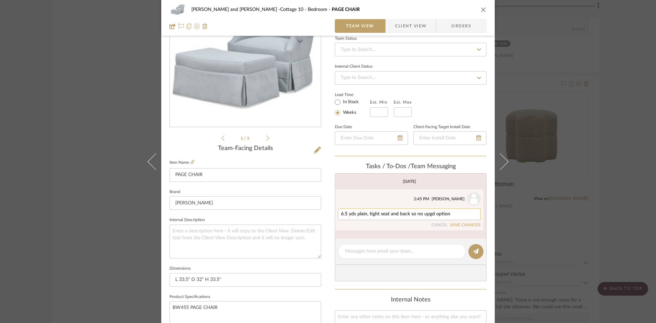
click at [458, 214] on textarea "6.5 yds plain, tight seat and back so no upgd option" at bounding box center [409, 214] width 137 height 5
type textarea "6.5 yds plain, tight seat and back so no upgd option, $3180 retail"
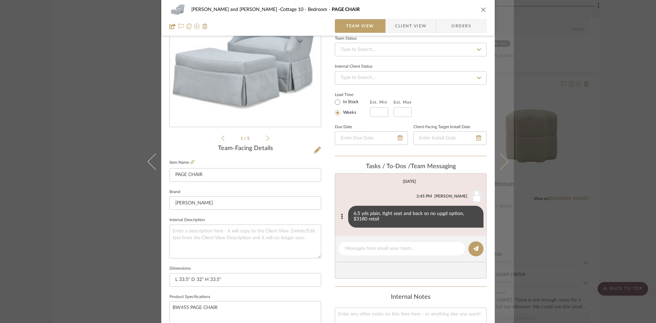
click at [498, 161] on icon at bounding box center [500, 161] width 16 height 16
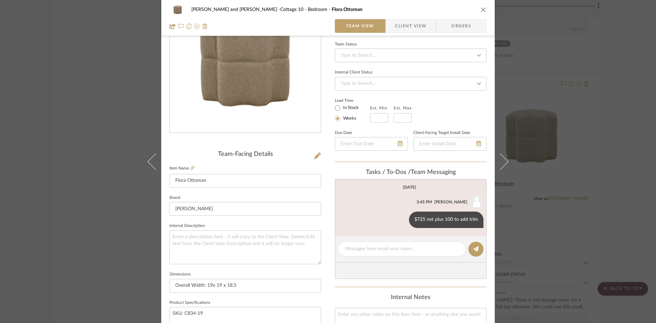
scroll to position [68, 0]
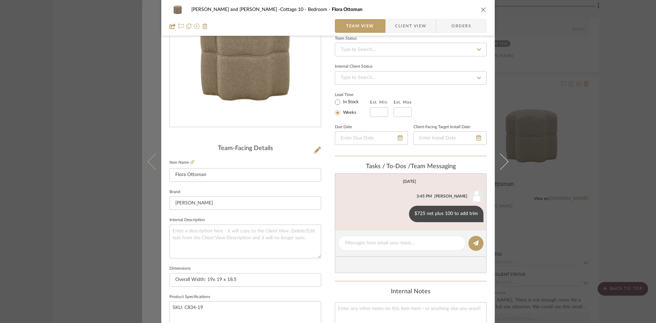
click at [149, 163] on icon at bounding box center [156, 161] width 16 height 16
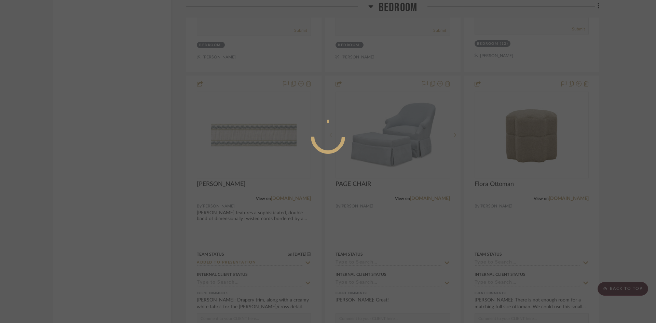
scroll to position [0, 0]
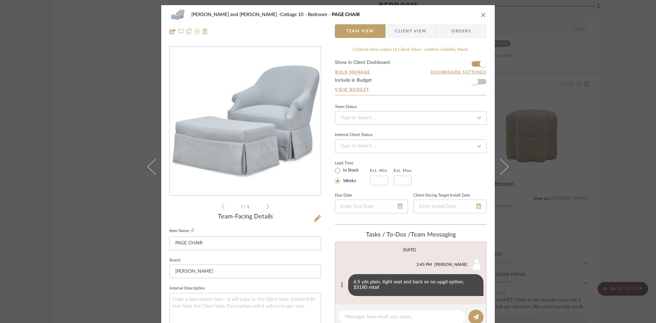
click at [341, 284] on button at bounding box center [342, 285] width 8 height 8
click at [316, 277] on span "Edit Message" at bounding box center [308, 277] width 28 height 6
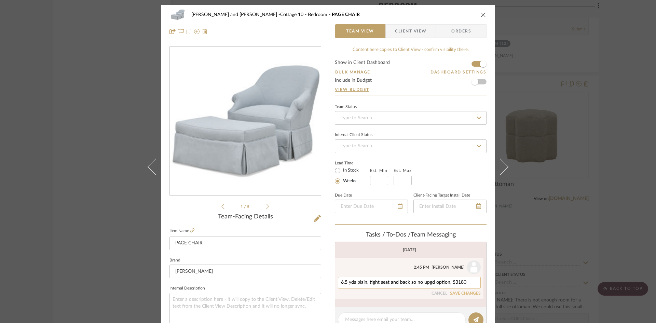
click at [475, 283] on div "6.5 yds plain, tight seat and back so no upgd option, $3180 retail" at bounding box center [409, 283] width 143 height 12
click at [474, 282] on textarea "6.5 yds plain, tight seat and back so no upgd option, $3180 retail" at bounding box center [409, 282] width 137 height 5
type textarea "6.5 yds plain, tight seat and back so no upgd option, $3180 retail plus 125 to …"
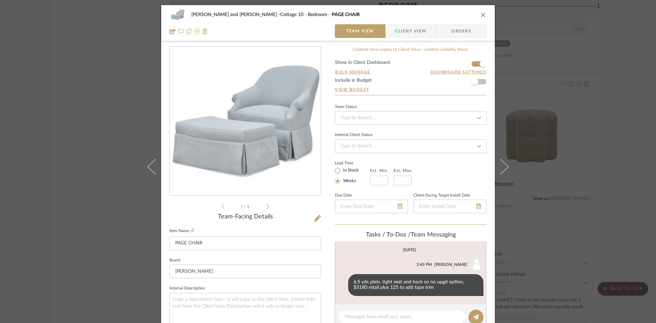
scroll to position [34, 0]
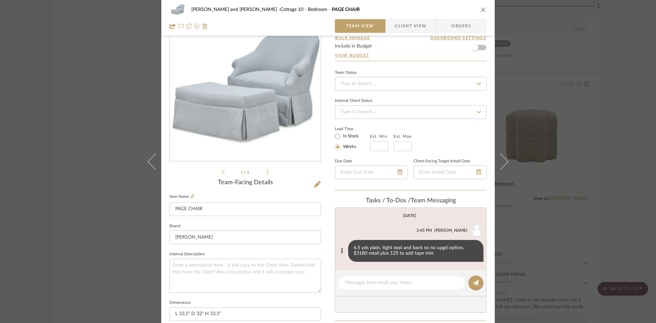
click at [417, 253] on div "6.5 yds plain, tight seat and back so no upgd option, $3180 retail plus 125 to …" at bounding box center [415, 251] width 135 height 22
click at [416, 253] on div "6.5 yds plain, tight seat and back so no upgd option, $3180 retail plus 125 to …" at bounding box center [415, 251] width 135 height 22
click at [341, 248] on icon at bounding box center [342, 250] width 2 height 5
click at [311, 241] on span "Edit Message" at bounding box center [308, 243] width 28 height 6
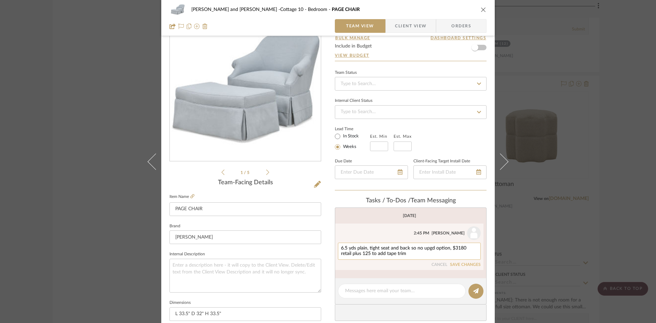
click at [393, 255] on textarea "6.5 yds plain, tight seat and back so no upgd option, $3180 retail plus 125 to …" at bounding box center [409, 251] width 137 height 11
type textarea "6.5 yds plain, tight seat and back so no upgd option, $3180 retail plus 125 to …"
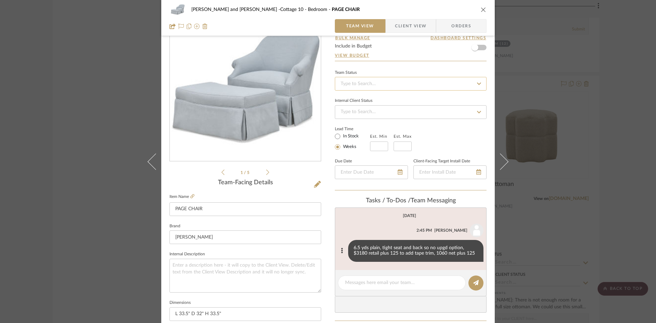
click at [403, 84] on input at bounding box center [411, 84] width 152 height 14
type input "added"
click at [396, 100] on div "Added to Presentation" at bounding box center [408, 101] width 151 height 17
type input "[DATE]"
type input "Added to Presentation"
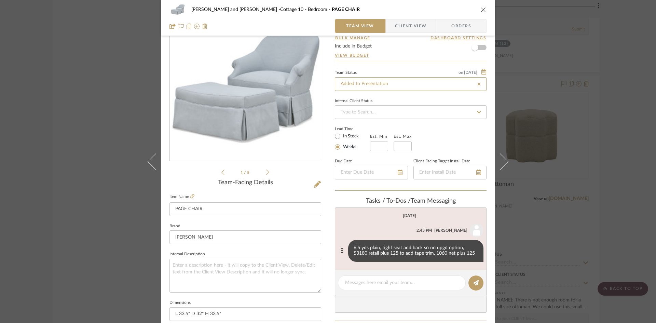
type input "[DATE]"
type input "Added to Presentation"
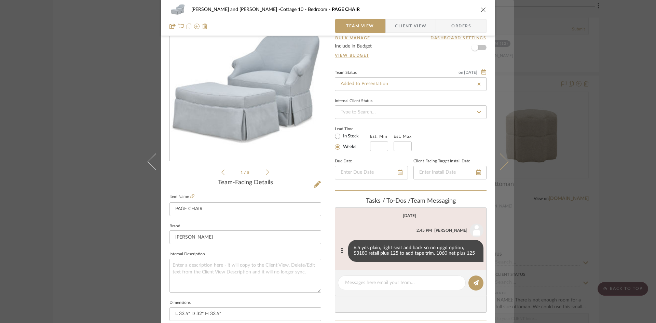
click at [504, 161] on icon at bounding box center [500, 161] width 16 height 16
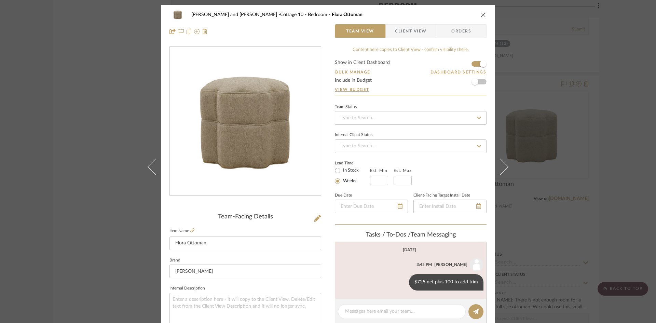
click at [504, 161] on button at bounding box center [504, 166] width 19 height 323
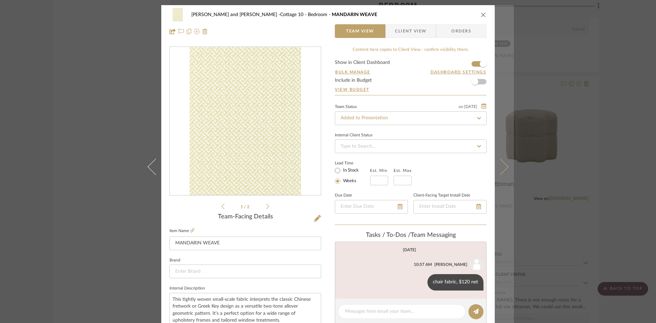
click at [500, 165] on icon at bounding box center [500, 166] width 16 height 16
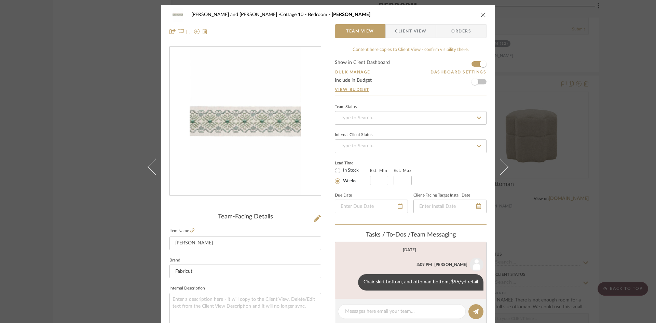
click at [500, 165] on icon at bounding box center [500, 166] width 16 height 16
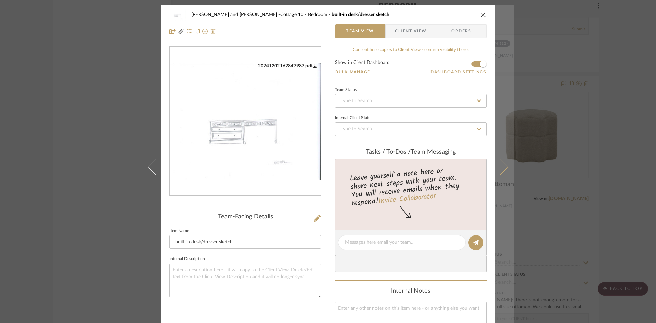
click at [498, 166] on icon at bounding box center [500, 166] width 16 height 16
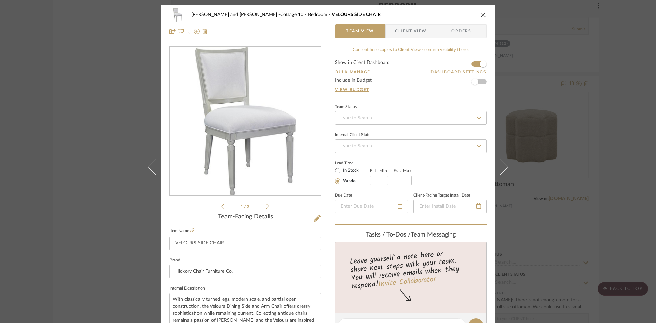
click at [483, 13] on icon "close" at bounding box center [483, 14] width 5 height 5
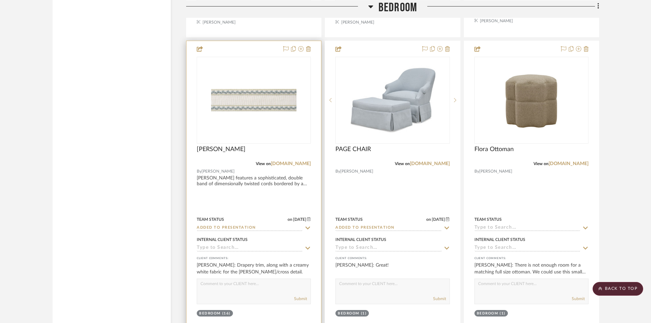
scroll to position [2299, 0]
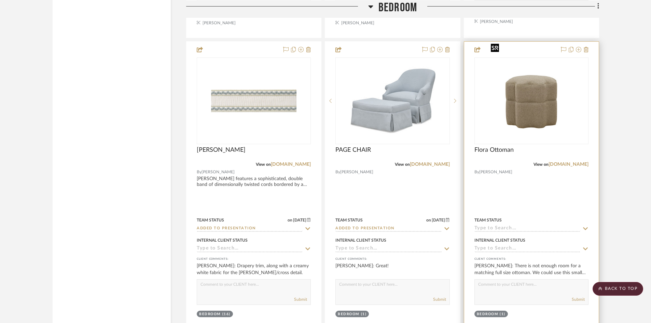
click at [537, 90] on img "0" at bounding box center [531, 100] width 87 height 85
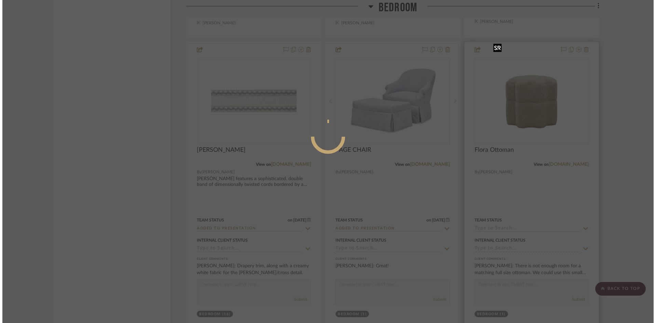
scroll to position [0, 0]
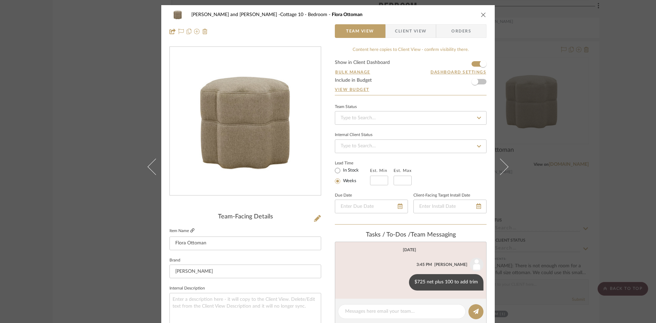
click at [190, 230] on icon at bounding box center [192, 230] width 4 height 4
click at [388, 117] on input at bounding box center [411, 118] width 152 height 14
type input "added"
click at [379, 132] on div "Added to Presentation" at bounding box center [408, 135] width 151 height 17
type input "[DATE]"
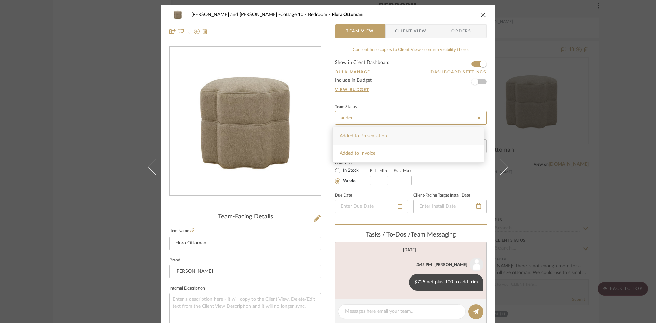
type input "Added to Presentation"
type input "[DATE]"
type input "Added to Presentation"
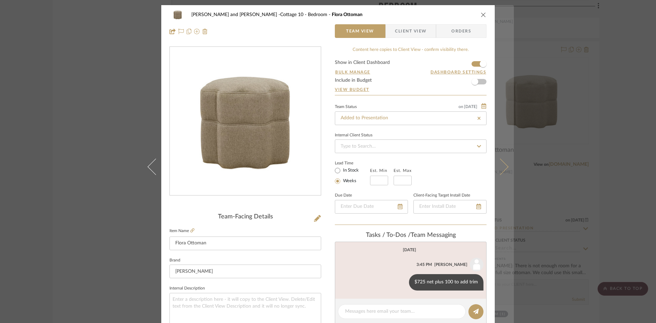
click at [497, 166] on icon at bounding box center [500, 166] width 16 height 16
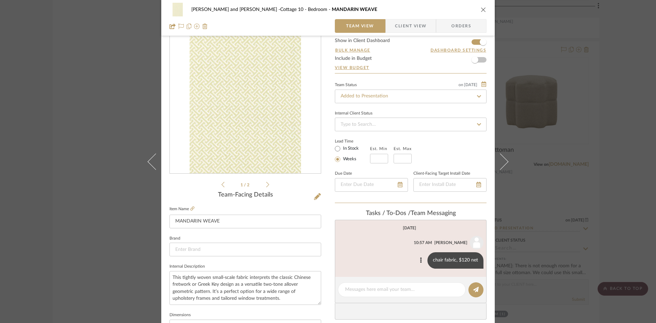
scroll to position [34, 0]
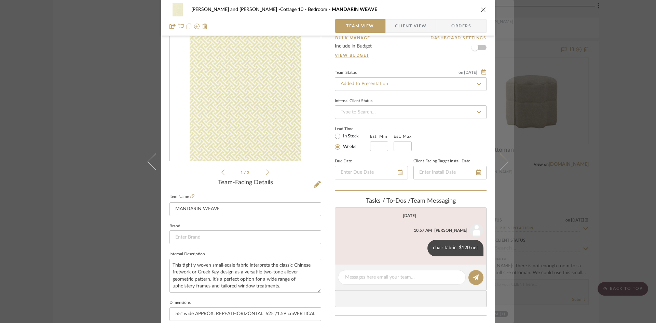
click at [502, 162] on icon at bounding box center [500, 161] width 16 height 16
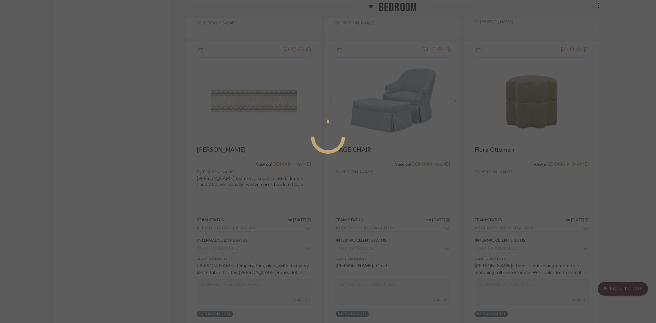
scroll to position [0, 0]
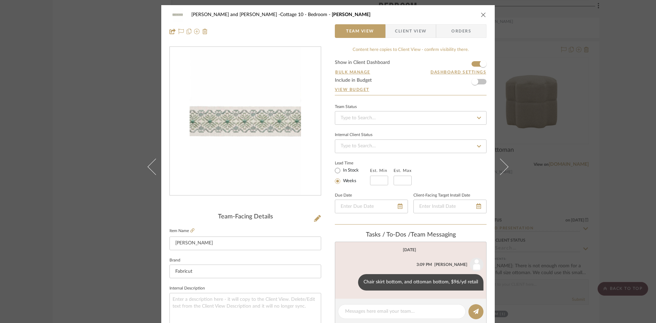
click at [502, 162] on button at bounding box center [504, 166] width 19 height 323
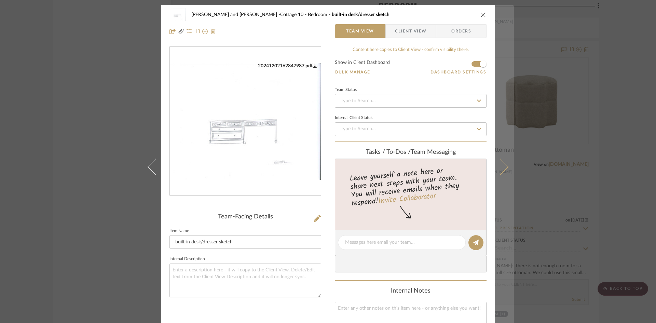
click at [500, 165] on icon at bounding box center [500, 166] width 16 height 16
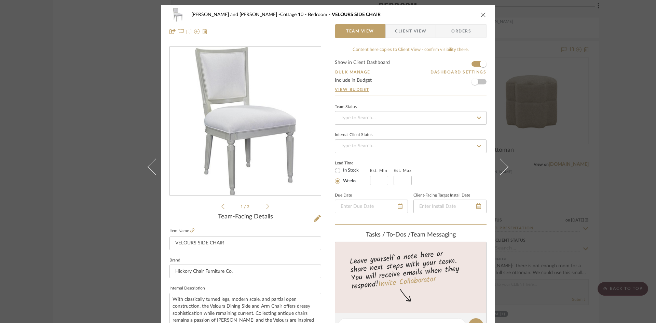
click at [482, 13] on icon "close" at bounding box center [483, 14] width 5 height 5
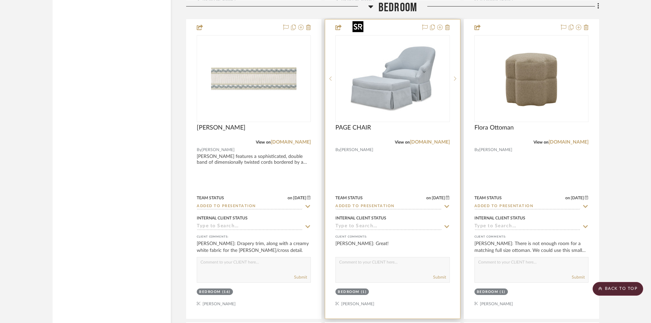
scroll to position [2333, 0]
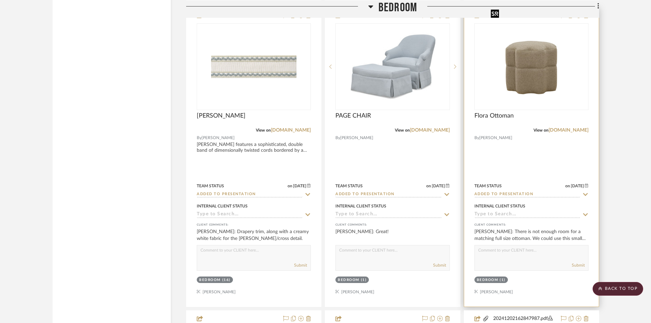
click at [531, 49] on img "0" at bounding box center [531, 66] width 87 height 85
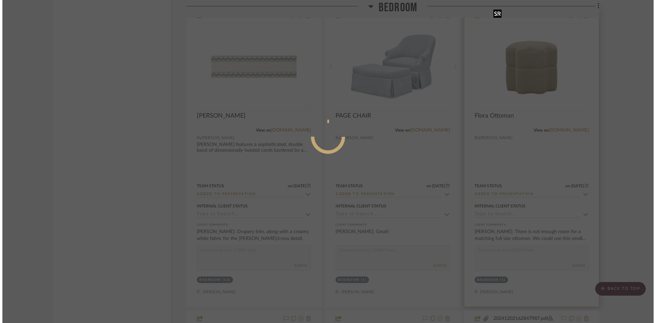
scroll to position [0, 0]
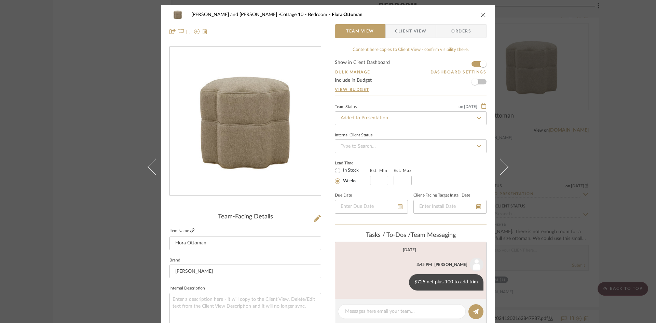
click at [191, 230] on icon at bounding box center [192, 230] width 4 height 4
click at [481, 12] on button "close" at bounding box center [483, 15] width 6 height 6
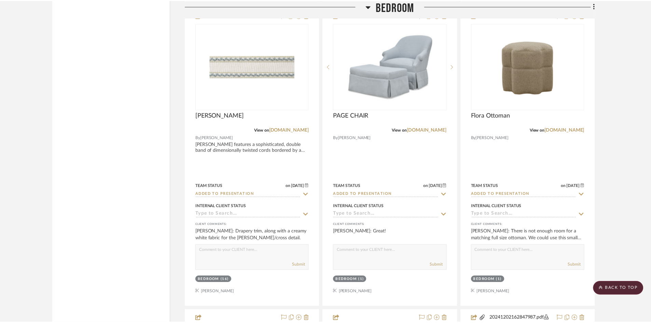
scroll to position [2333, 0]
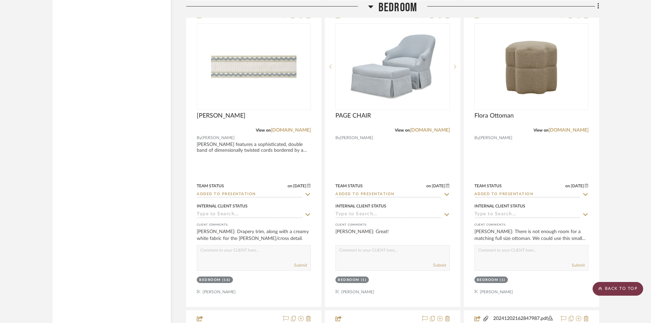
click at [619, 288] on scroll-to-top-button "BACK TO TOP" at bounding box center [618, 289] width 51 height 14
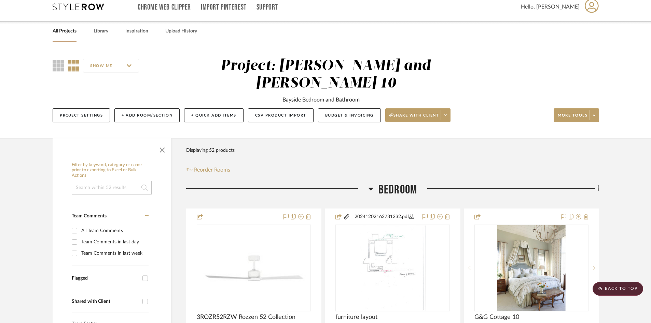
scroll to position [0, 0]
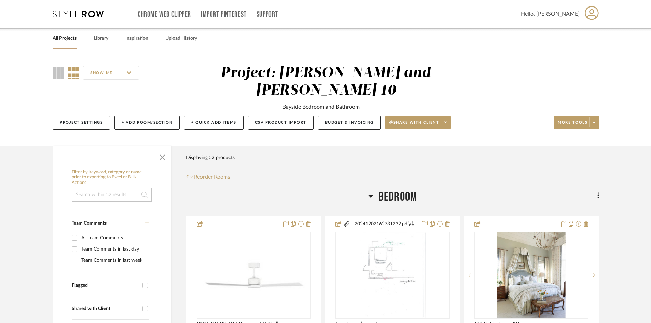
click at [66, 36] on link "All Projects" at bounding box center [65, 38] width 24 height 9
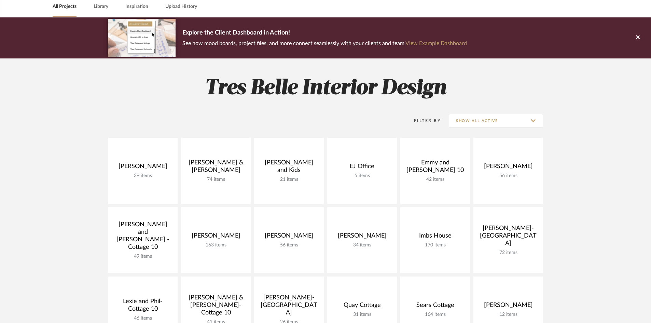
scroll to position [137, 0]
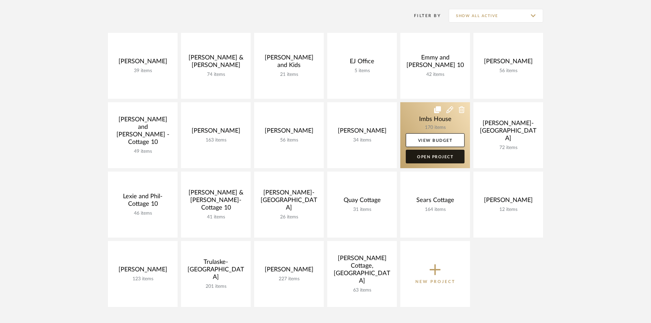
click at [429, 155] on link "Open Project" at bounding box center [435, 157] width 59 height 14
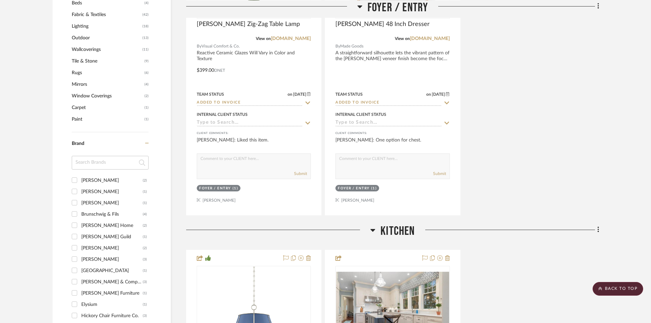
scroll to position [649, 0]
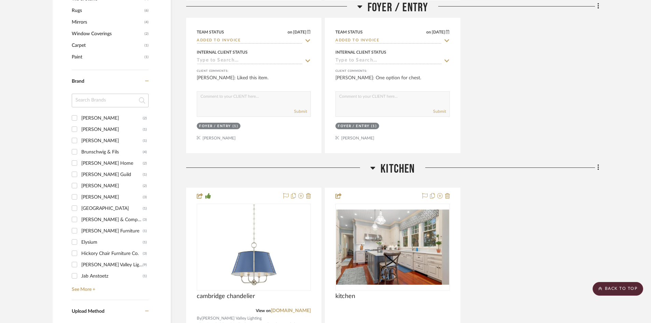
click at [77, 197] on input "Charles Stewart (3)" at bounding box center [74, 196] width 11 height 11
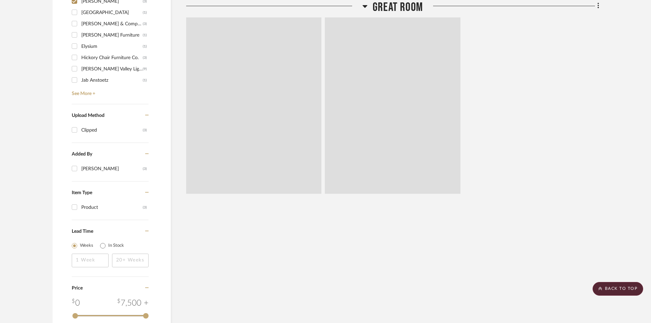
scroll to position [593, 0]
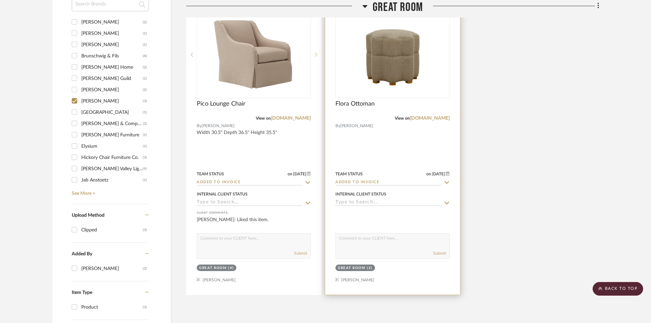
scroll to position [456, 0]
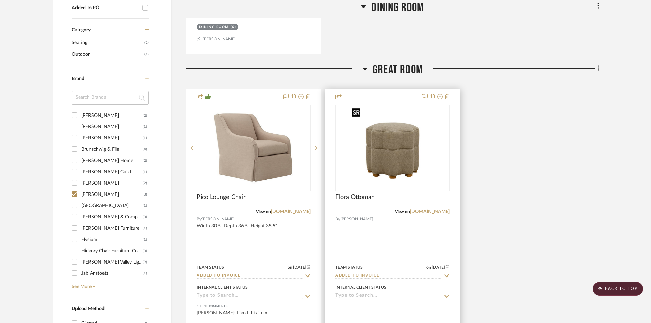
click at [399, 166] on img "0" at bounding box center [393, 147] width 87 height 85
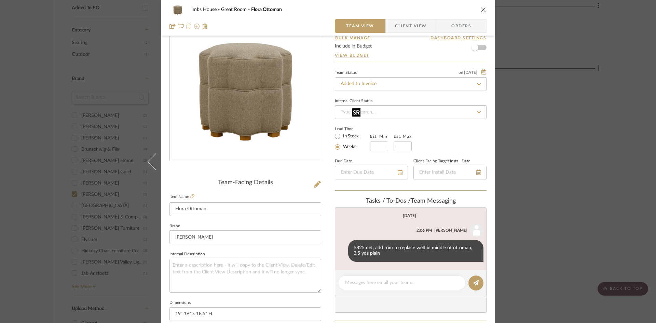
scroll to position [0, 0]
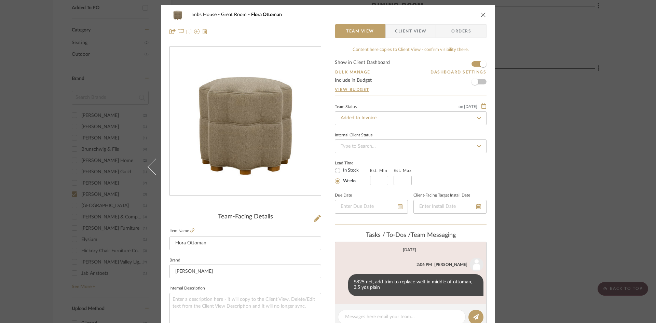
click at [481, 14] on icon "close" at bounding box center [483, 14] width 5 height 5
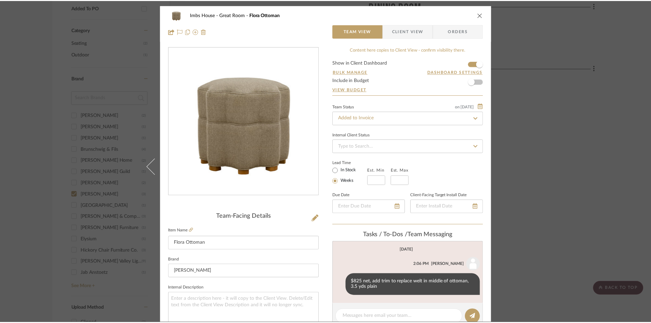
scroll to position [456, 0]
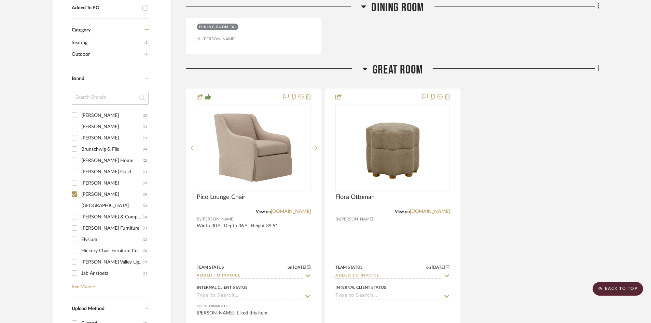
click at [73, 193] on input "Charles Stewart (3)" at bounding box center [74, 194] width 11 height 11
checkbox input "false"
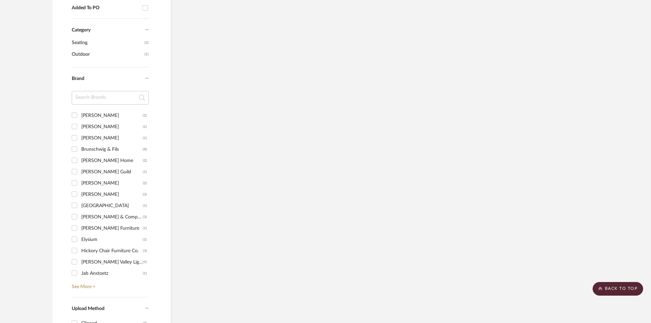
scroll to position [513, 0]
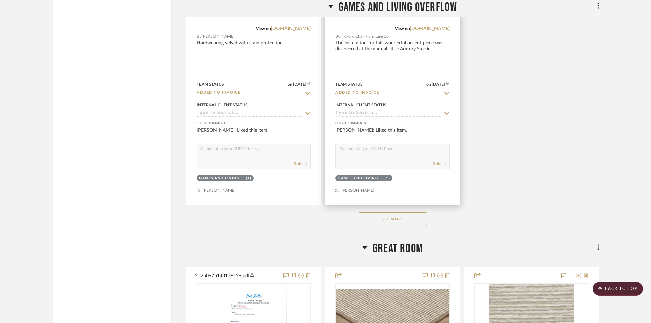
scroll to position [2905, 0]
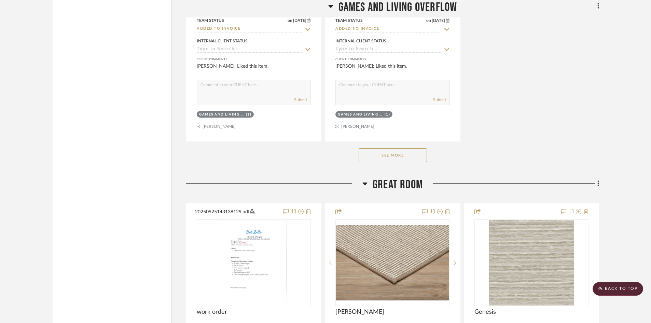
click at [384, 157] on button "See More" at bounding box center [393, 155] width 68 height 14
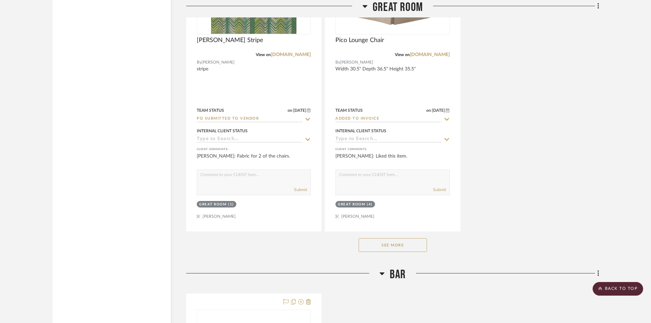
scroll to position [4442, 0]
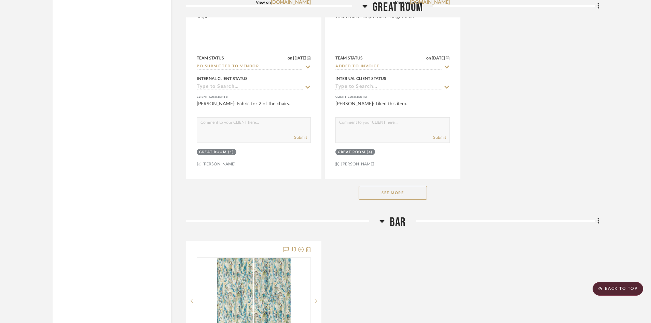
click at [392, 195] on button "See More" at bounding box center [393, 193] width 68 height 14
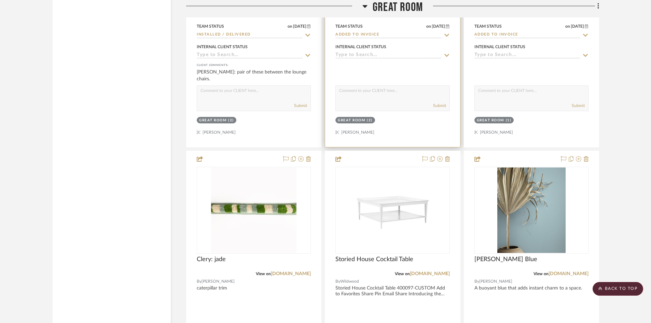
scroll to position [4784, 0]
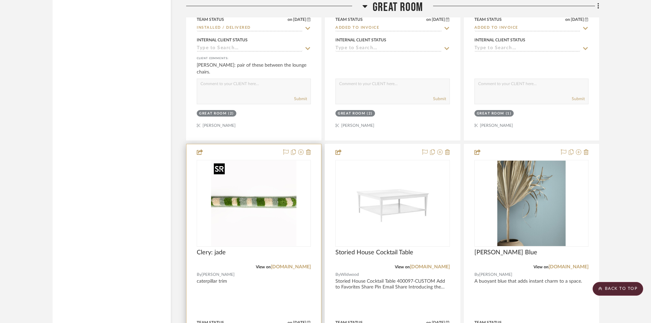
click at [252, 194] on img "0" at bounding box center [253, 203] width 85 height 85
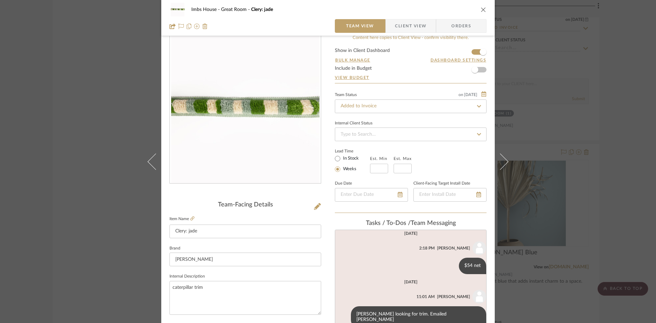
scroll to position [0, 0]
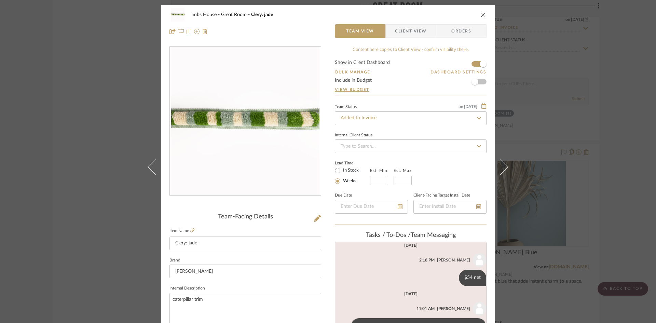
click at [481, 15] on icon "close" at bounding box center [483, 14] width 5 height 5
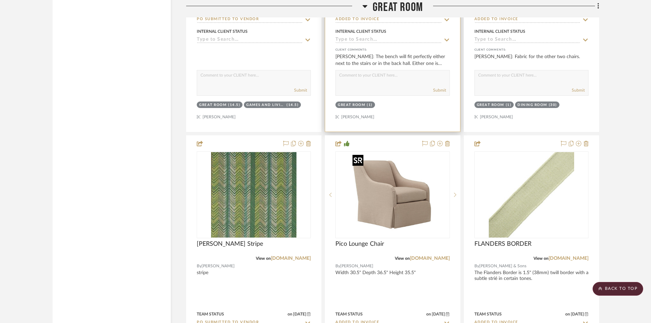
scroll to position [4169, 0]
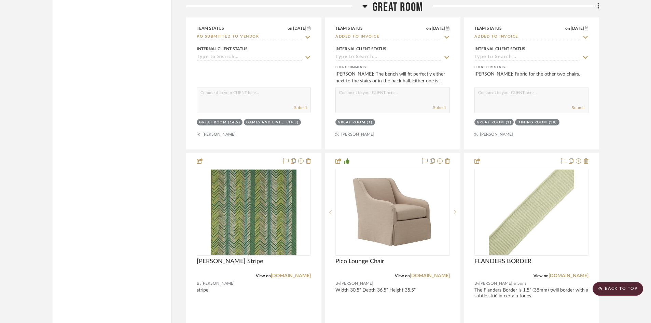
drag, startPoint x: 623, startPoint y: 291, endPoint x: 609, endPoint y: 280, distance: 18.4
click at [621, 290] on scroll-to-top-button "BACK TO TOP" at bounding box center [618, 289] width 51 height 14
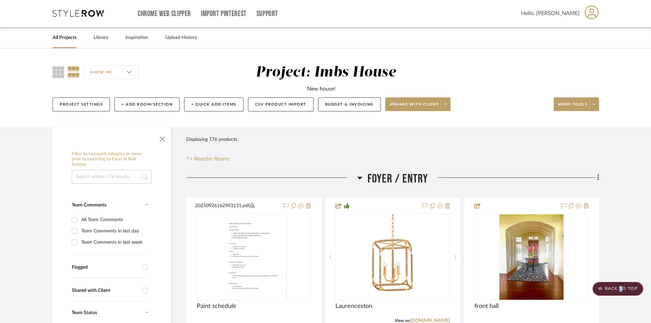
scroll to position [0, 0]
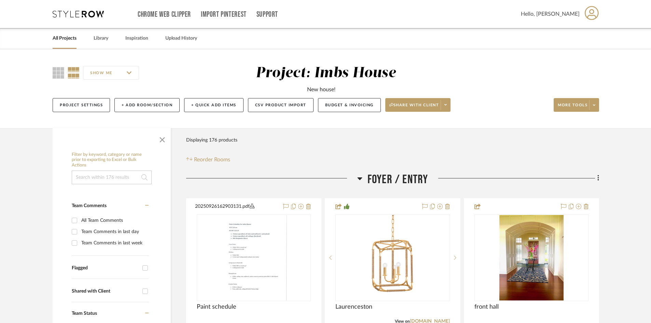
click at [59, 37] on link "All Projects" at bounding box center [65, 38] width 24 height 9
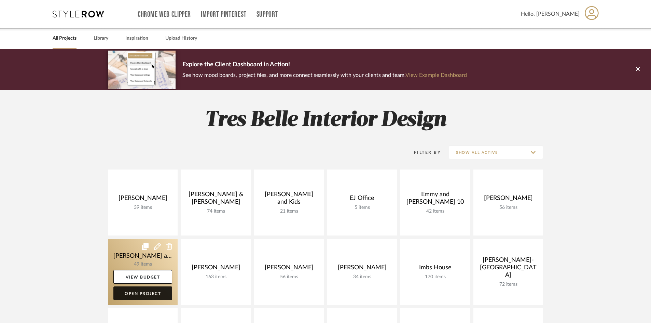
click at [141, 290] on link "Open Project" at bounding box center [142, 293] width 59 height 14
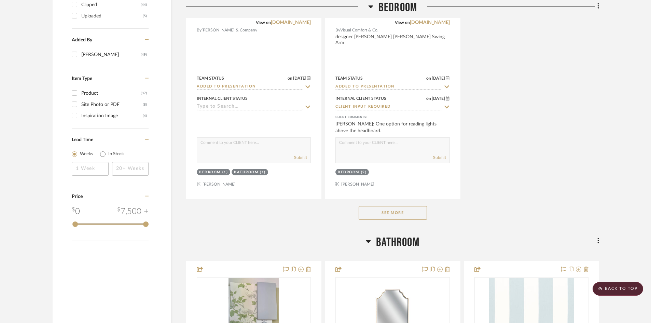
scroll to position [957, 0]
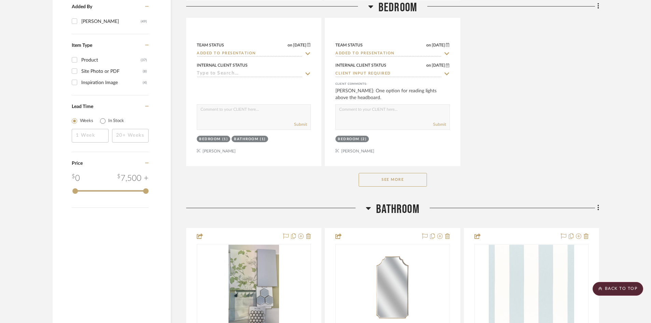
click at [396, 173] on button "See More" at bounding box center [393, 180] width 68 height 14
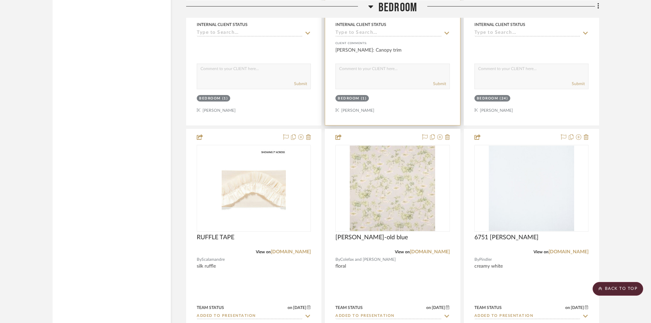
scroll to position [1606, 0]
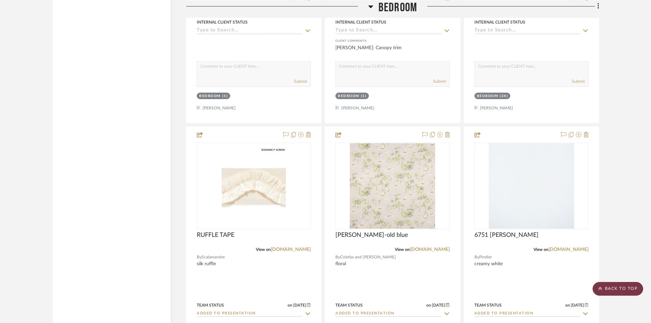
click at [631, 285] on scroll-to-top-button "BACK TO TOP" at bounding box center [618, 289] width 51 height 14
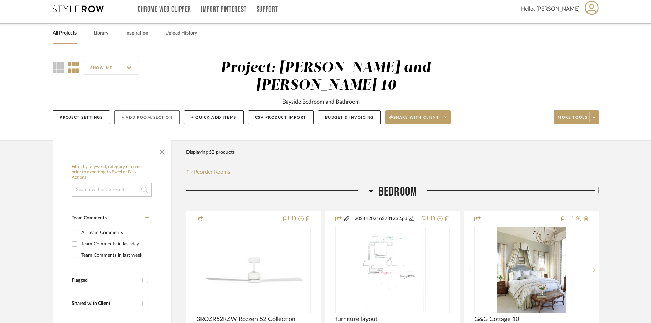
scroll to position [0, 0]
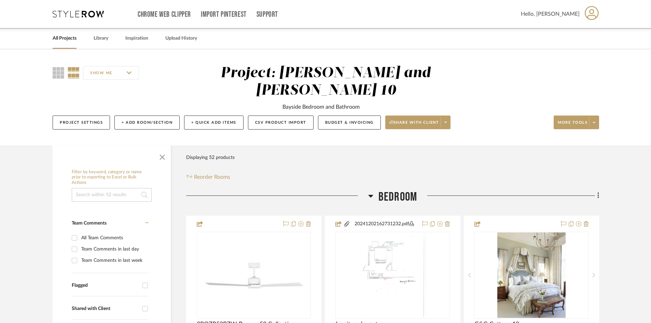
click at [65, 36] on link "All Projects" at bounding box center [65, 38] width 24 height 9
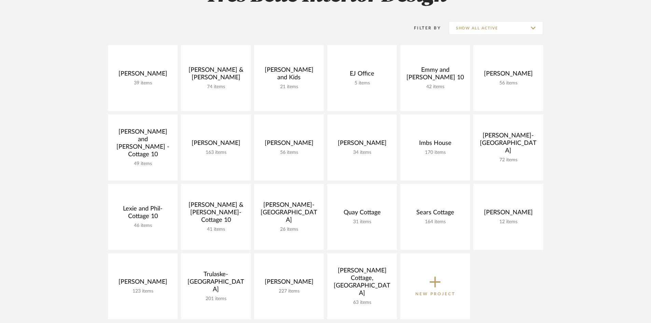
scroll to position [137, 0]
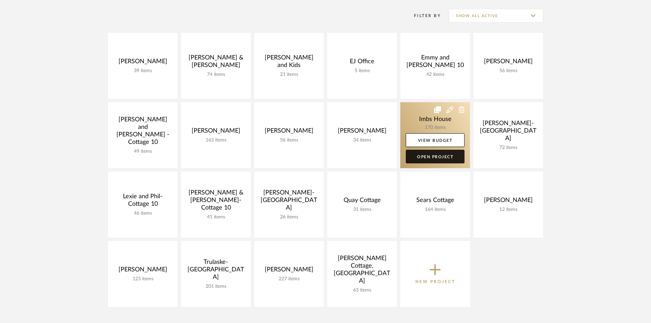
click at [432, 154] on link "Open Project" at bounding box center [435, 157] width 59 height 14
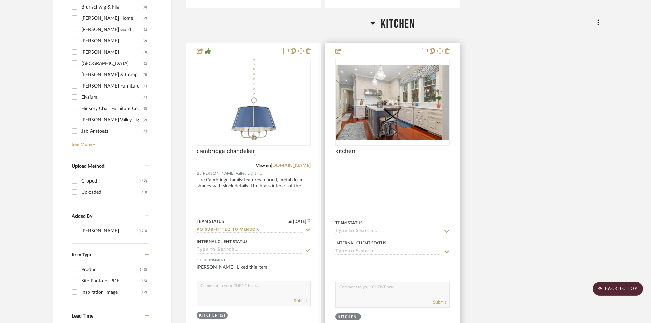
scroll to position [820, 0]
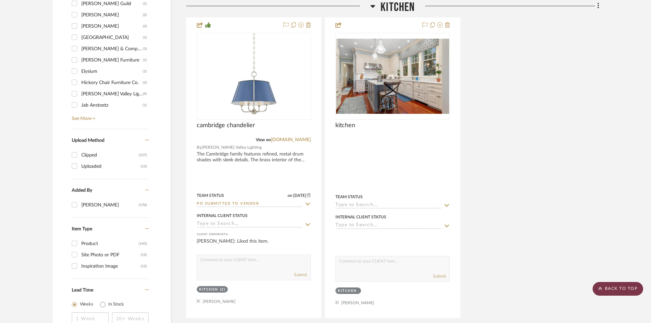
click at [621, 285] on scroll-to-top-button "BACK TO TOP" at bounding box center [618, 289] width 51 height 14
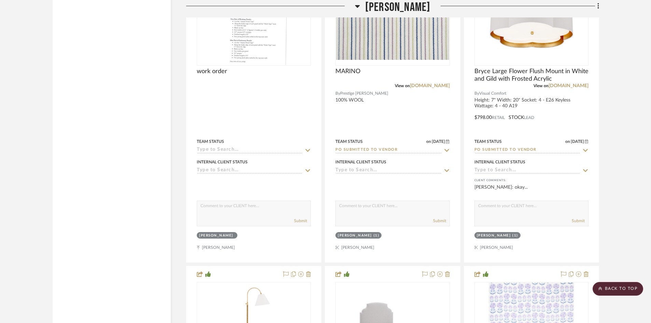
scroll to position [6729, 0]
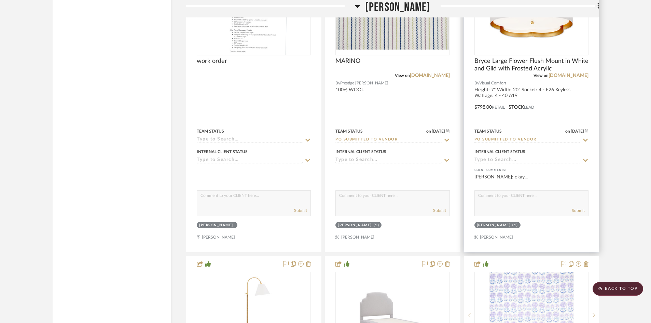
click at [547, 139] on input "PO Submitted to Vendor" at bounding box center [528, 140] width 106 height 6
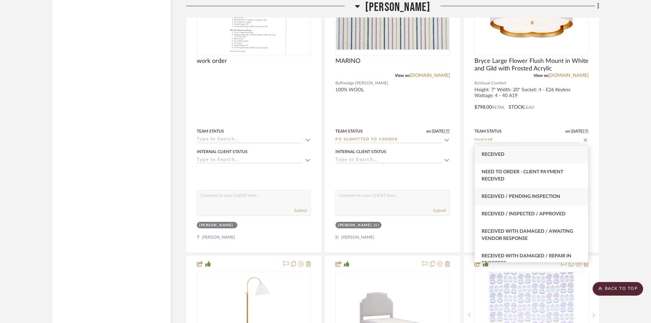
type input "received"
click at [534, 193] on div "Received / Pending Inspection" at bounding box center [531, 196] width 113 height 17
type input "[DATE]"
type input "Received / Pending Inspection"
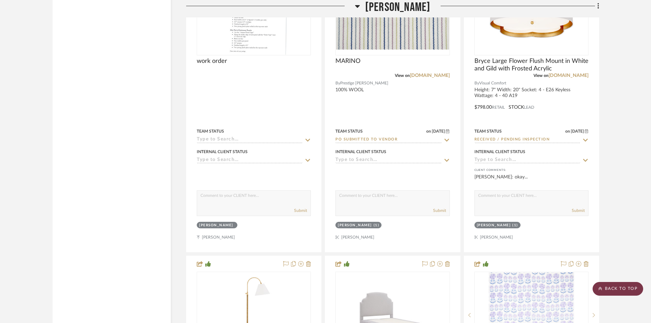
click at [624, 289] on scroll-to-top-button "BACK TO TOP" at bounding box center [618, 289] width 51 height 14
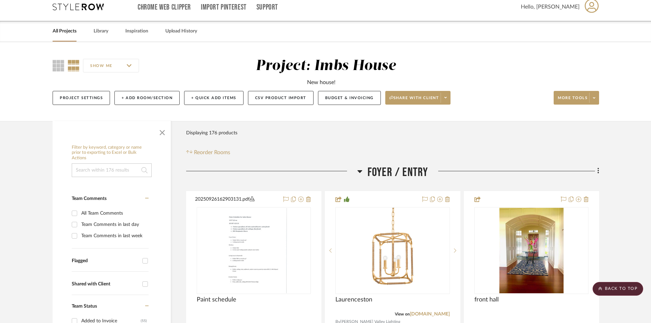
scroll to position [0, 0]
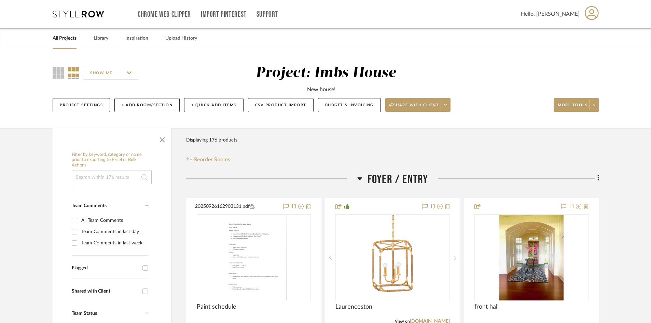
click at [56, 37] on link "All Projects" at bounding box center [65, 38] width 24 height 9
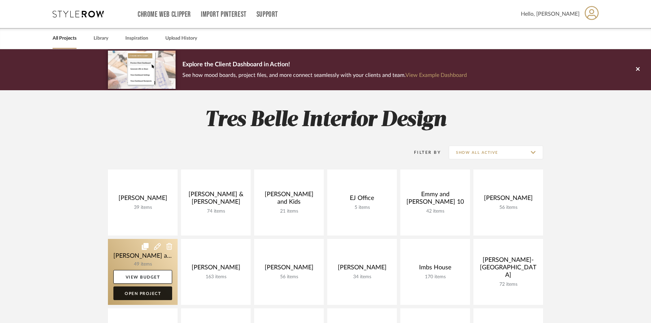
click at [154, 292] on link "Open Project" at bounding box center [142, 293] width 59 height 14
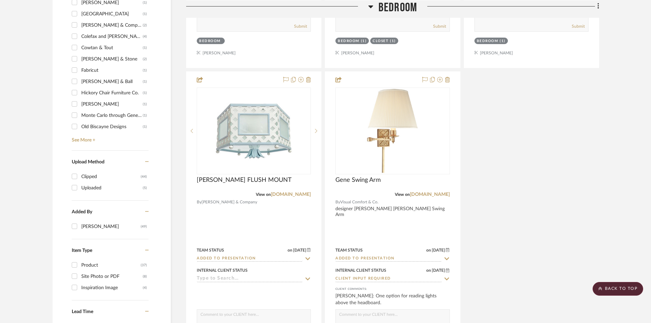
scroll to position [991, 0]
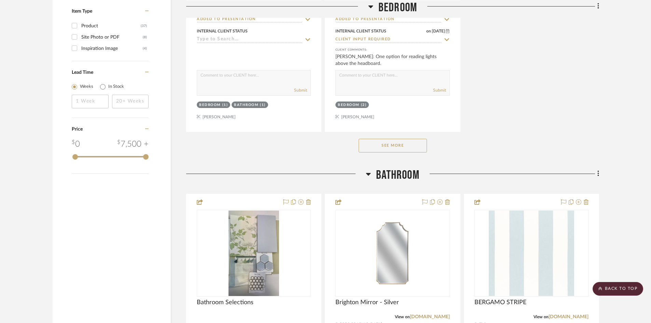
click at [404, 139] on button "See More" at bounding box center [393, 146] width 68 height 14
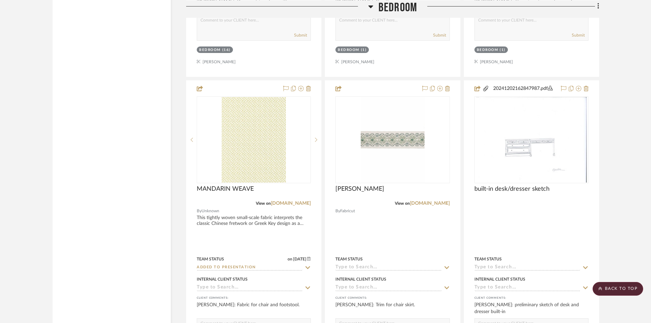
scroll to position [2597, 0]
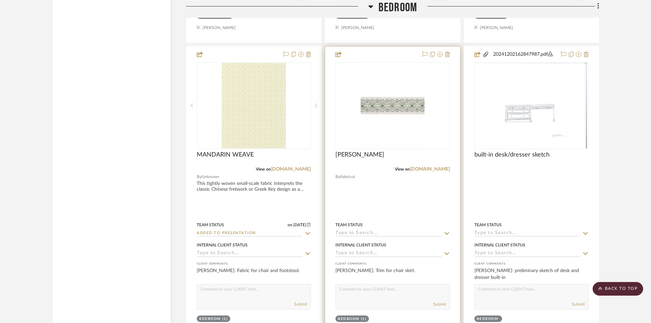
click at [396, 219] on div at bounding box center [392, 195] width 135 height 299
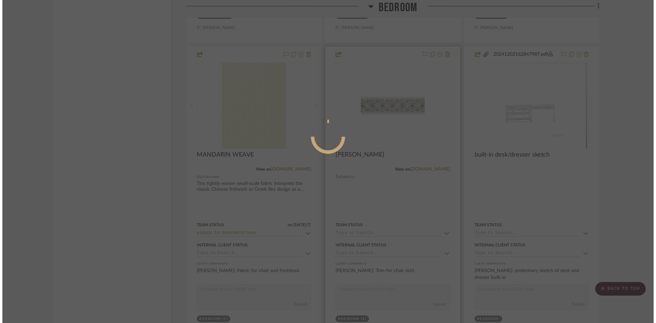
scroll to position [0, 0]
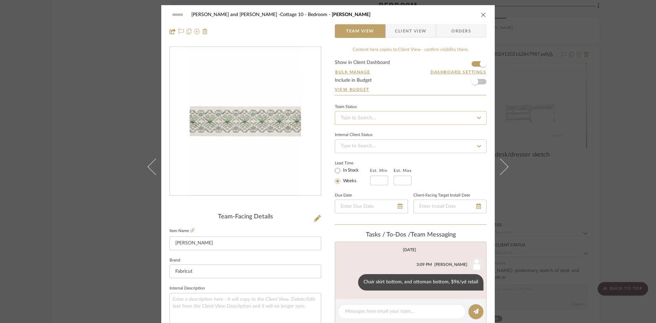
click at [380, 118] on input at bounding box center [411, 118] width 152 height 14
type input "added"
click at [378, 136] on span "Added to Presentation" at bounding box center [364, 136] width 48 height 5
type input "[DATE]"
type input "Added to Presentation"
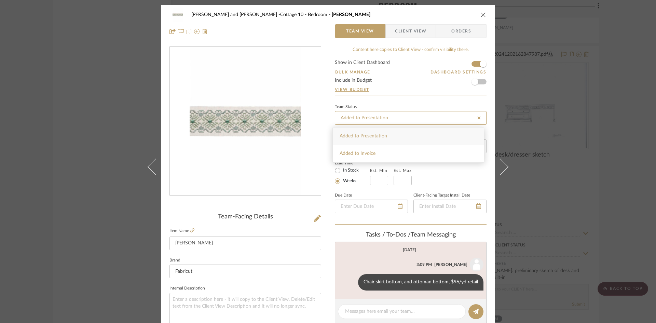
type input "[DATE]"
type input "Added to Presentation"
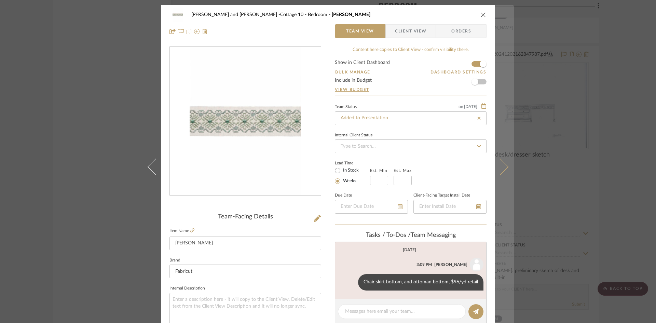
click at [500, 164] on icon at bounding box center [500, 166] width 16 height 16
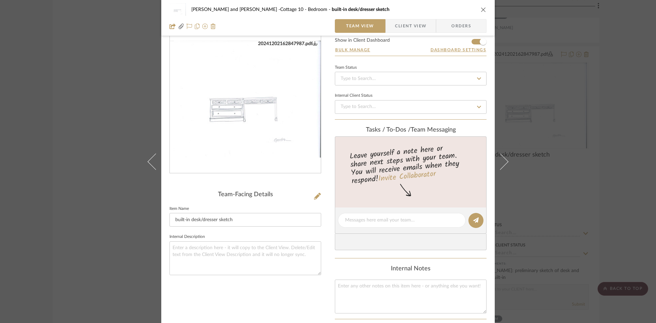
scroll to position [34, 0]
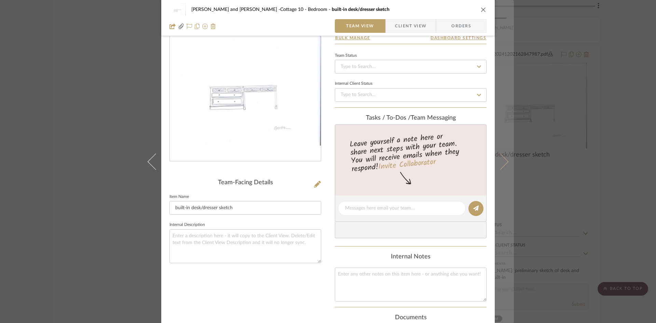
click at [500, 162] on icon at bounding box center [500, 161] width 16 height 16
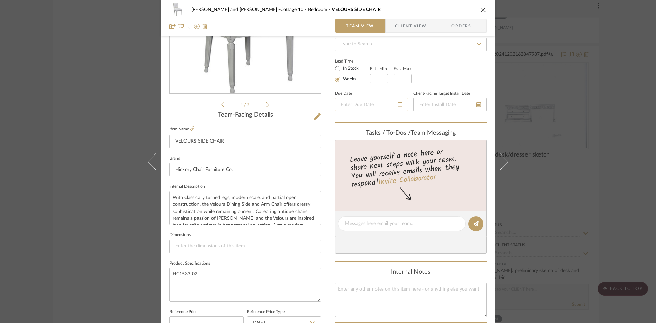
scroll to position [103, 0]
click at [481, 9] on icon "close" at bounding box center [483, 9] width 5 height 5
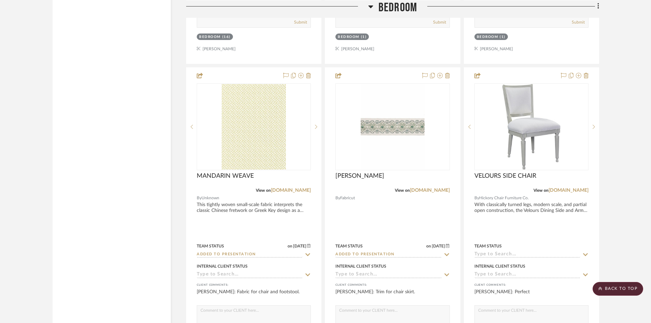
scroll to position [2563, 0]
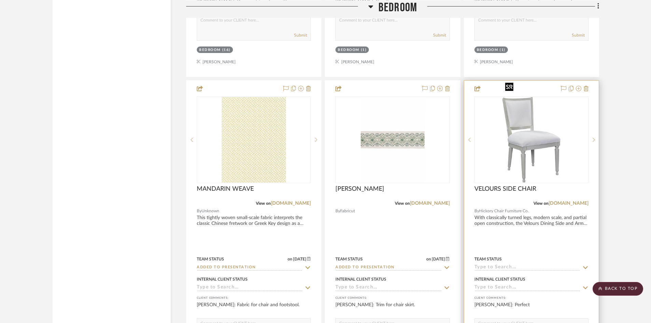
click at [535, 140] on img "0" at bounding box center [532, 139] width 58 height 85
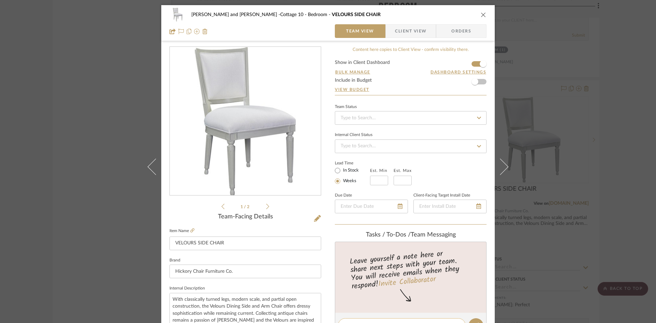
scroll to position [68, 0]
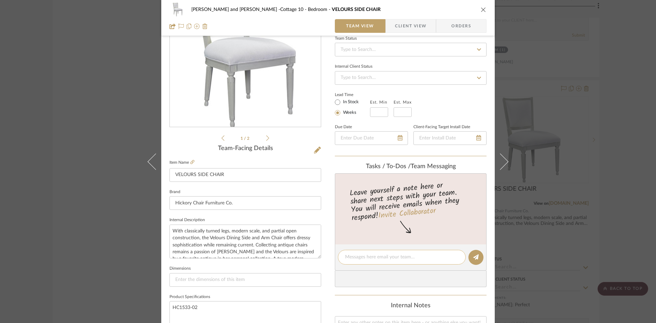
click at [436, 258] on textarea at bounding box center [401, 257] width 113 height 7
type textarea "Finish?"
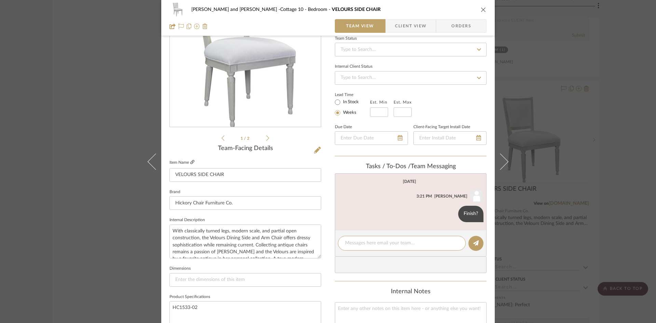
click at [190, 161] on icon at bounding box center [192, 162] width 4 height 4
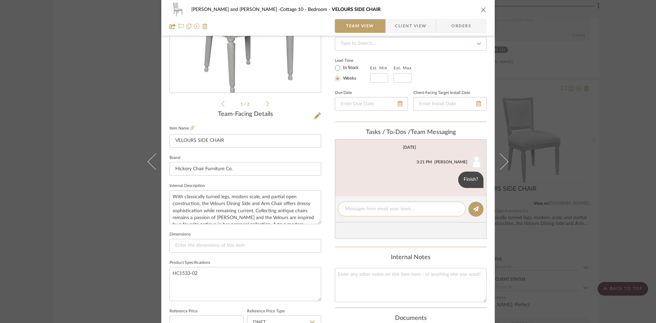
click at [385, 211] on textarea at bounding box center [401, 208] width 113 height 7
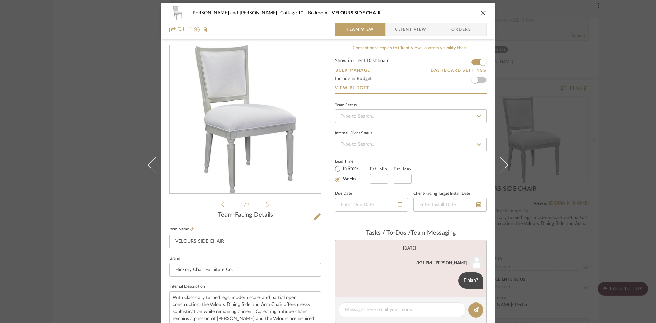
scroll to position [0, 0]
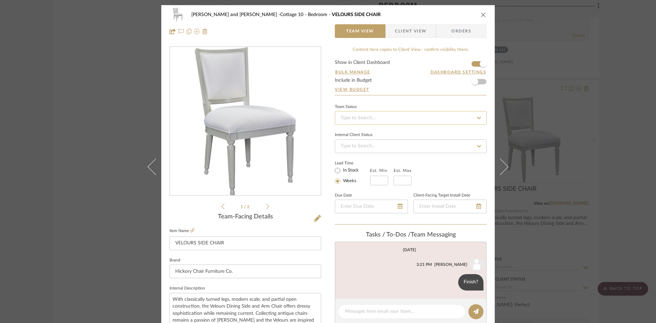
click at [403, 118] on input at bounding box center [411, 118] width 152 height 14
type input "added"
click at [395, 136] on div "Added to Presentation" at bounding box center [408, 135] width 151 height 17
type input "[DATE]"
type input "Added to Presentation"
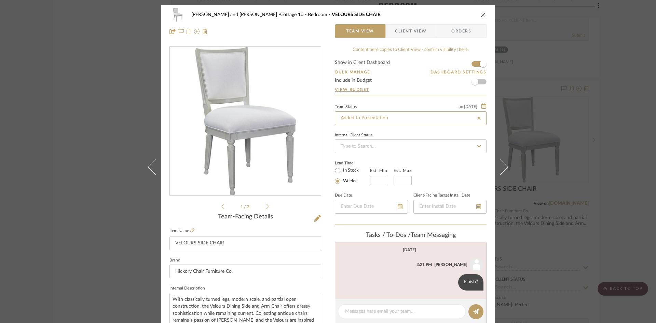
type input "[DATE]"
type input "Added to Presentation"
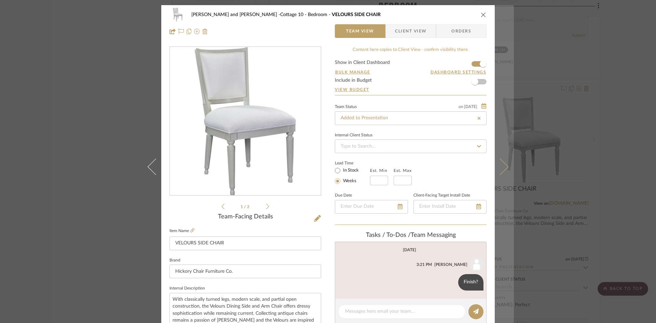
click at [504, 165] on icon at bounding box center [500, 166] width 16 height 16
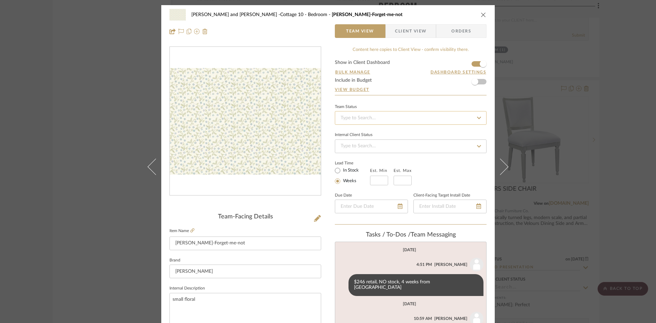
click at [369, 119] on input at bounding box center [411, 118] width 152 height 14
type input "added"
click at [365, 135] on span "Added to Presentation" at bounding box center [364, 136] width 48 height 5
type input "[DATE]"
type input "Added to Presentation"
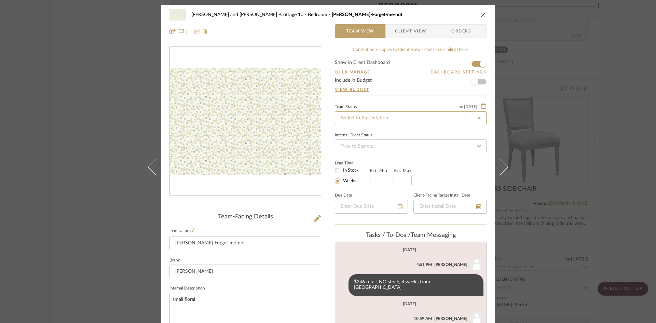
type input "[DATE]"
type input "Added to Presentation"
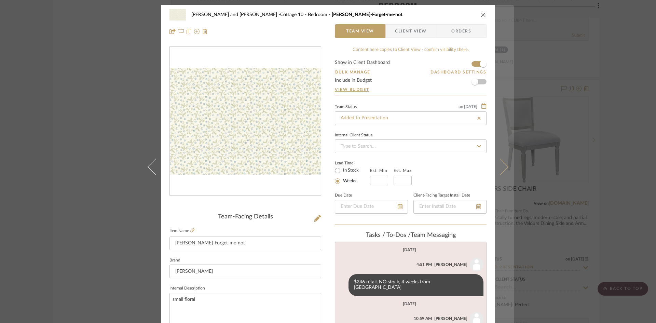
click at [502, 166] on icon at bounding box center [500, 166] width 16 height 16
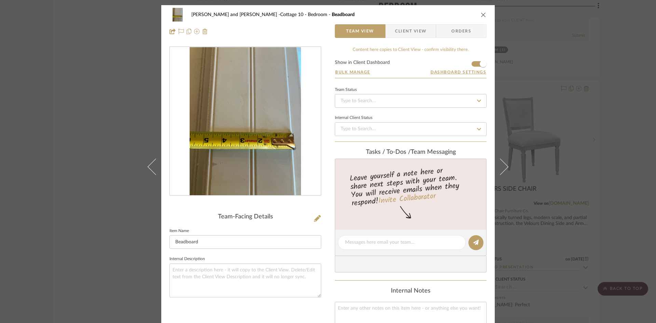
click at [481, 12] on button "close" at bounding box center [483, 15] width 6 height 6
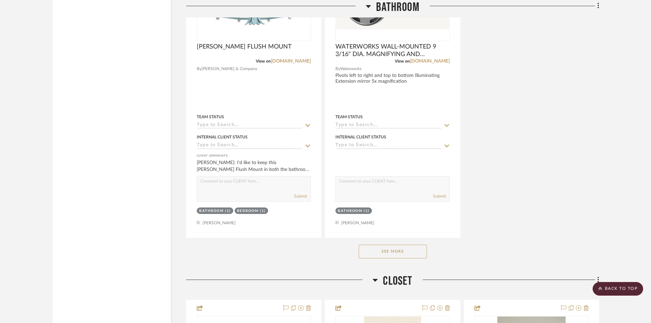
scroll to position [3998, 0]
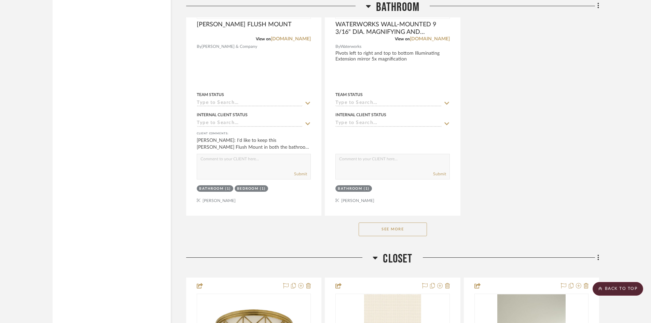
click at [388, 222] on button "See More" at bounding box center [393, 229] width 68 height 14
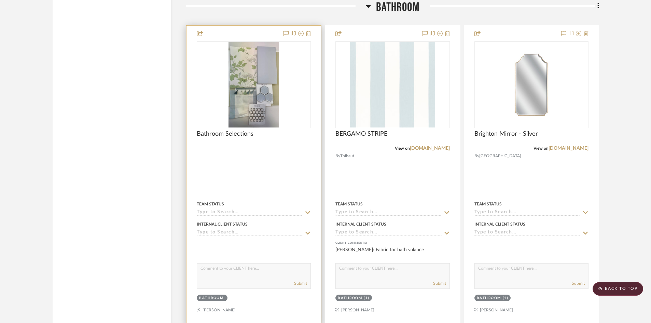
scroll to position [3315, 0]
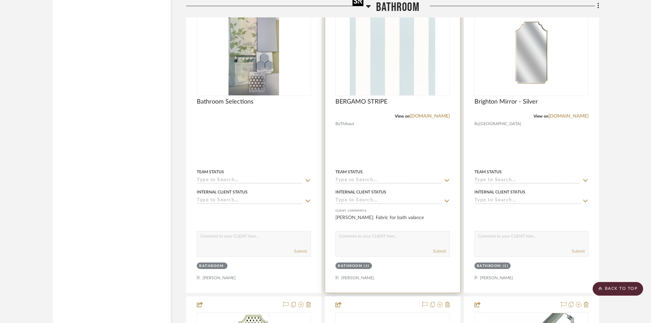
click at [396, 62] on img "0" at bounding box center [392, 52] width 85 height 85
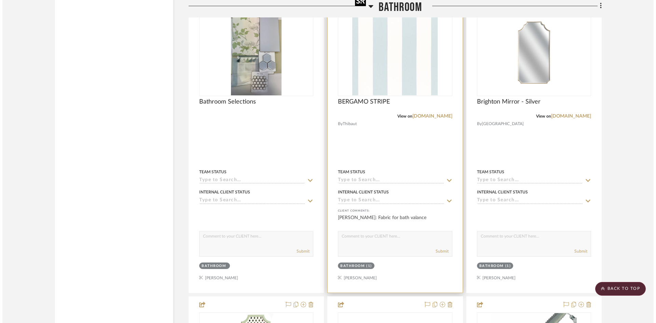
scroll to position [0, 0]
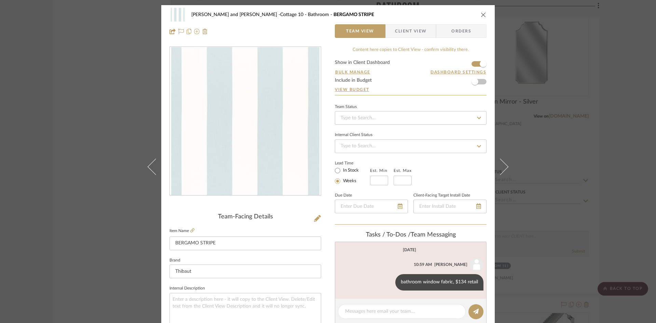
click at [482, 12] on icon "close" at bounding box center [483, 14] width 5 height 5
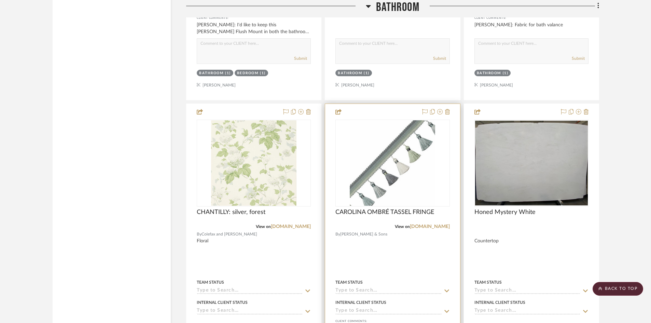
scroll to position [3827, 0]
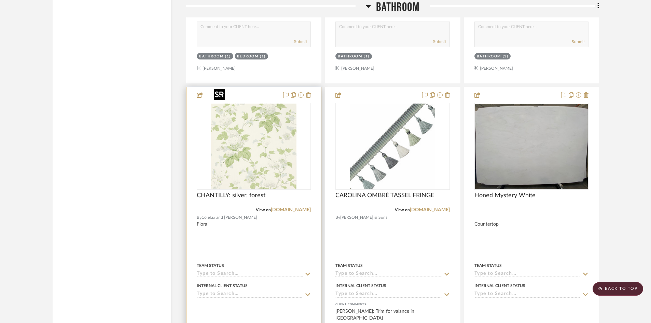
click at [234, 141] on img "0" at bounding box center [253, 146] width 85 height 85
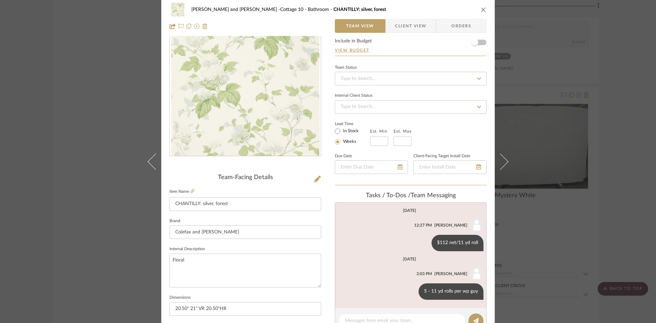
scroll to position [0, 0]
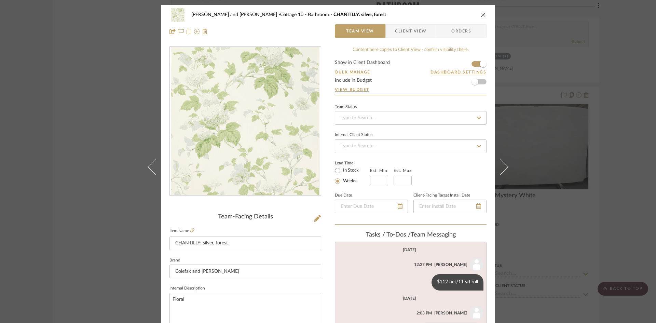
click at [481, 12] on icon "close" at bounding box center [483, 14] width 5 height 5
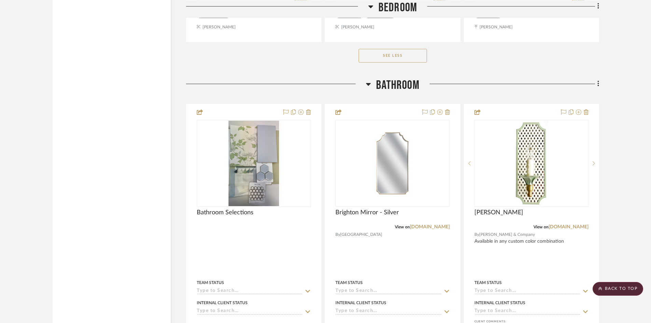
scroll to position [3281, 0]
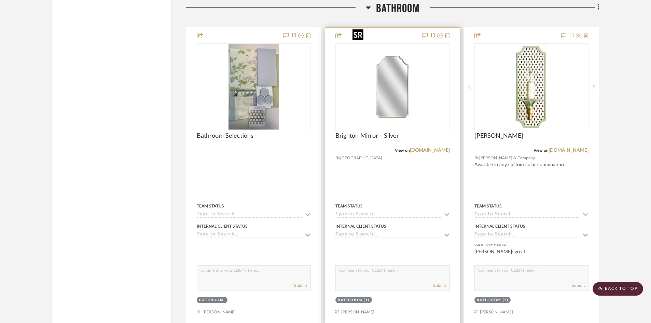
click at [397, 85] on img "0" at bounding box center [392, 86] width 85 height 85
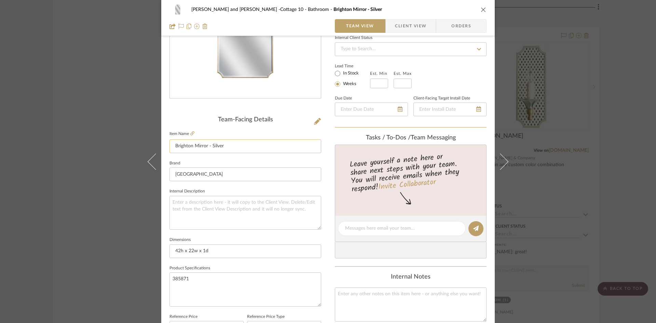
scroll to position [103, 0]
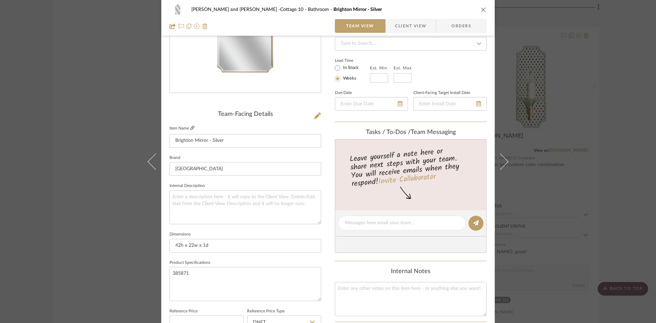
click at [190, 126] on icon at bounding box center [192, 128] width 4 height 4
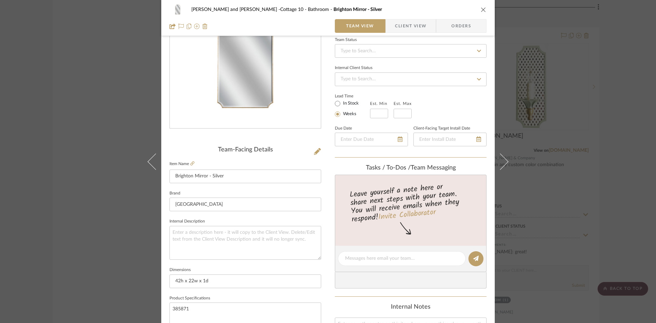
scroll to position [68, 0]
click at [378, 260] on textarea at bounding box center [401, 257] width 113 height 7
type textarea "539 net, 1213 retail"
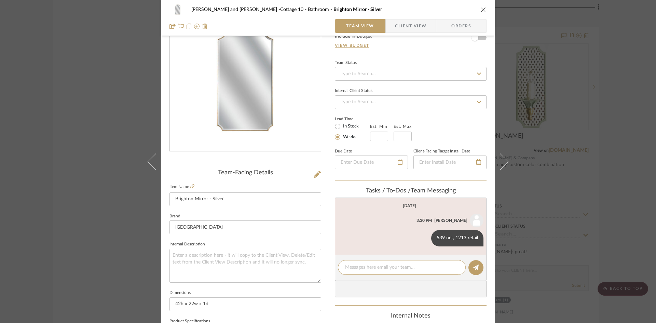
scroll to position [34, 0]
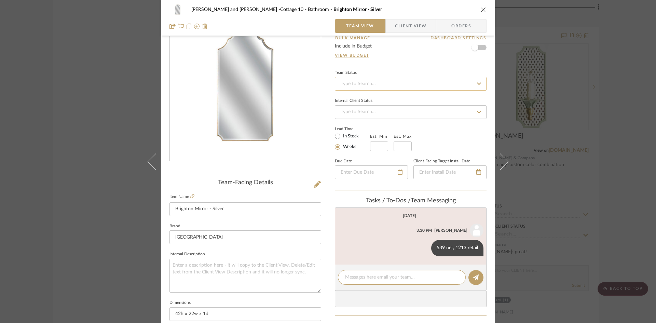
click at [397, 87] on input at bounding box center [411, 84] width 152 height 14
type input "added"
click at [388, 101] on div "Added to Presentation" at bounding box center [408, 101] width 151 height 17
type input "[DATE]"
type input "Added to Presentation"
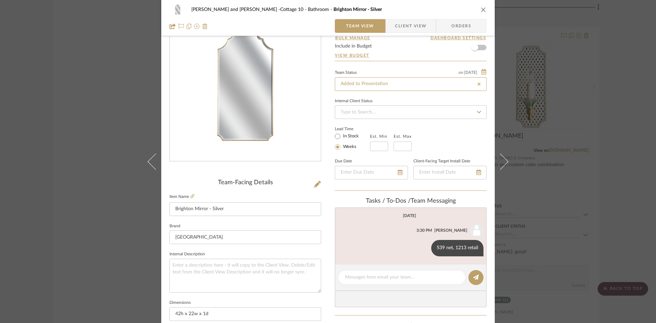
type input "[DATE]"
type input "Added to Presentation"
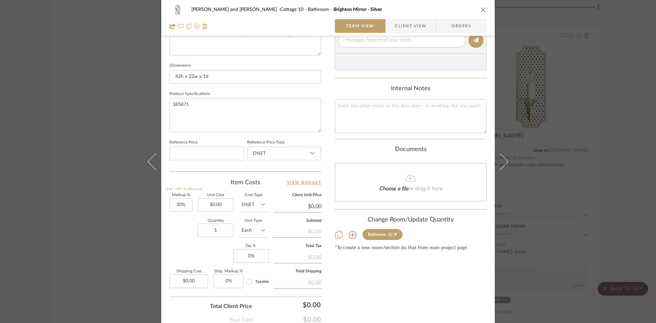
scroll to position [273, 0]
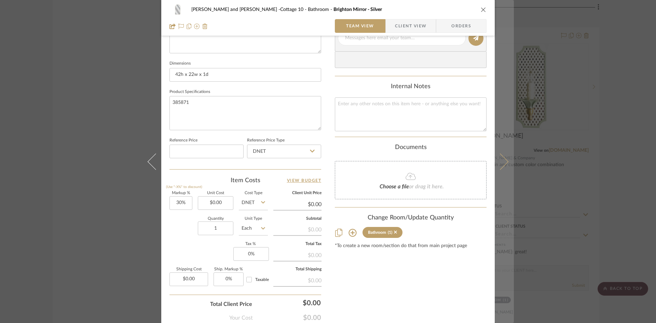
click at [499, 163] on icon at bounding box center [500, 161] width 16 height 16
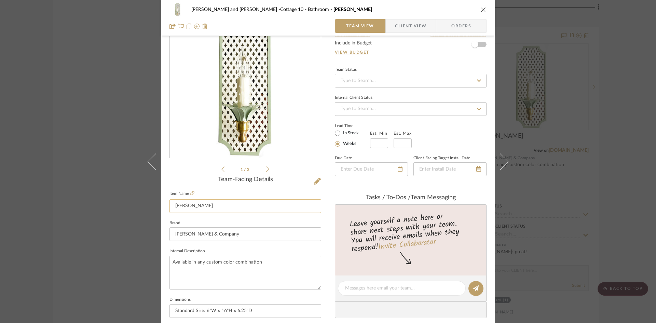
scroll to position [34, 0]
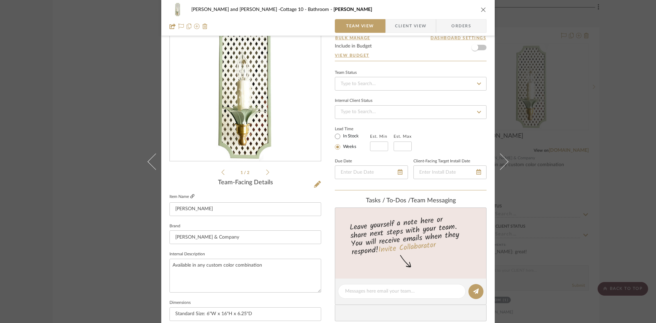
click at [190, 195] on icon at bounding box center [192, 196] width 4 height 4
click at [412, 85] on input at bounding box center [411, 84] width 152 height 14
type input "added"
click at [399, 98] on div "Added to Presentation" at bounding box center [408, 101] width 151 height 17
type input "[DATE]"
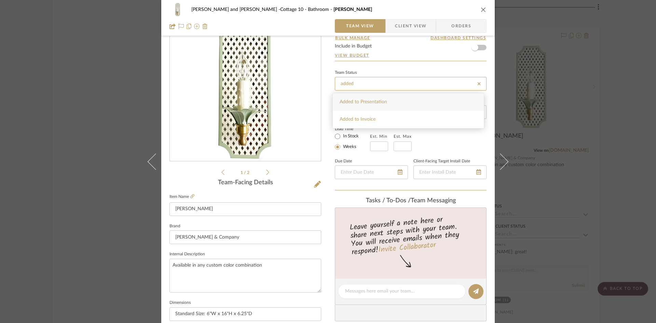
type input "Added to Presentation"
type input "[DATE]"
type input "Added to Presentation"
click at [393, 289] on textarea at bounding box center [401, 291] width 113 height 7
type textarea "$2375"
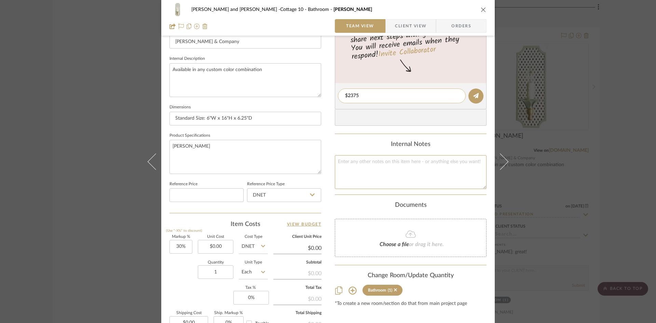
scroll to position [230, 0]
click at [473, 94] on icon at bounding box center [475, 95] width 5 height 5
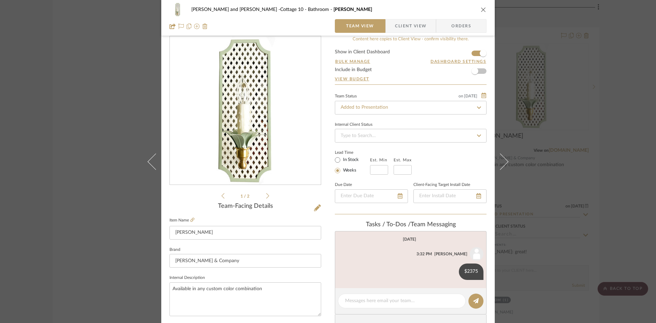
scroll to position [0, 0]
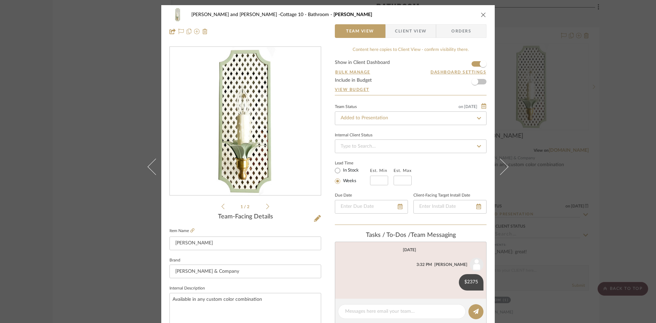
click at [481, 13] on icon "close" at bounding box center [483, 14] width 5 height 5
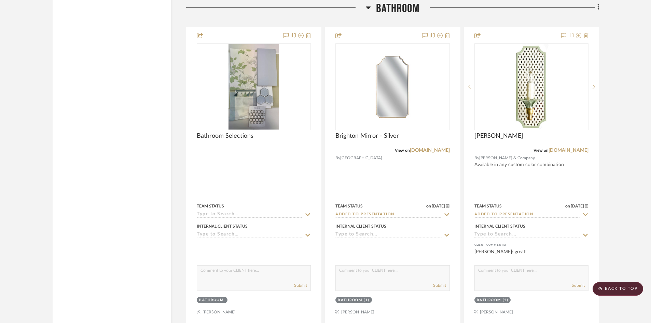
scroll to position [3520, 0]
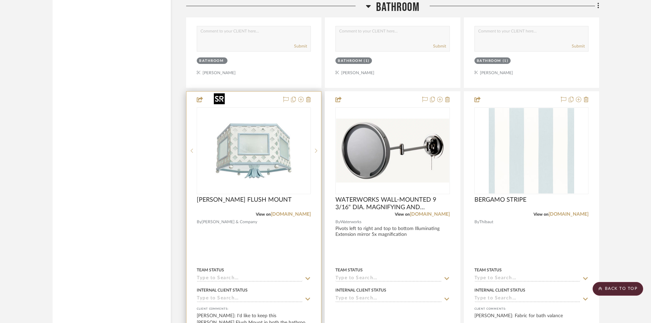
click at [267, 126] on img "0" at bounding box center [253, 150] width 85 height 85
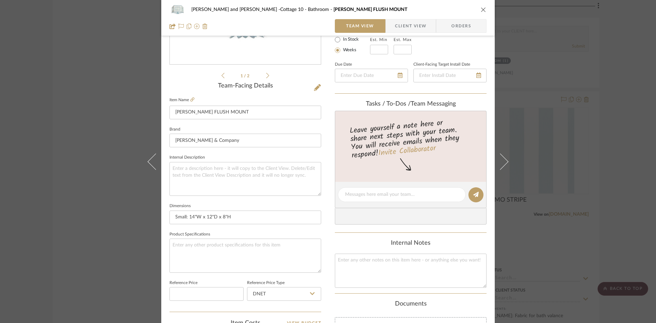
scroll to position [137, 0]
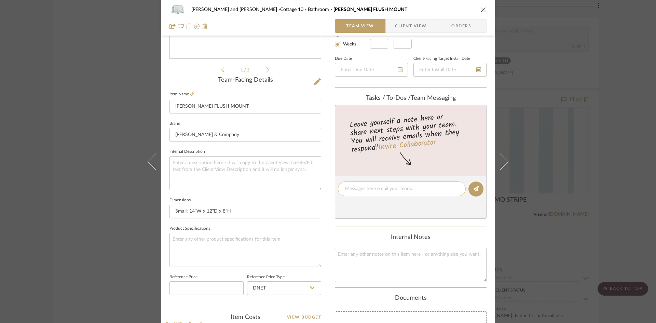
click at [357, 191] on textarea at bounding box center [401, 188] width 113 height 7
type textarea "$2875"
click at [478, 190] on button at bounding box center [476, 188] width 15 height 15
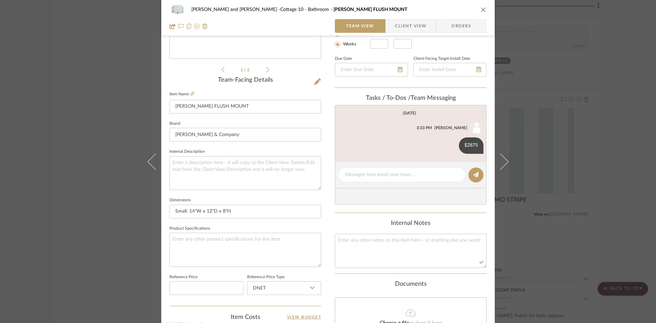
click at [483, 7] on icon "close" at bounding box center [483, 9] width 5 height 5
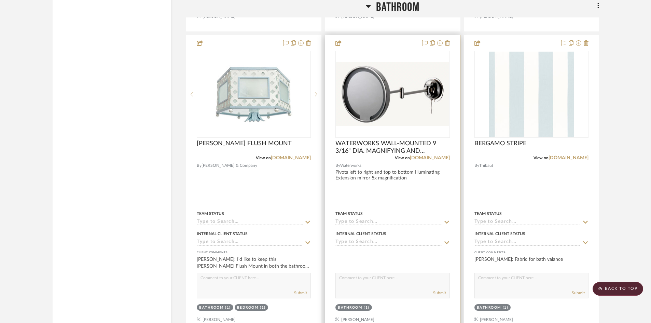
scroll to position [3588, 0]
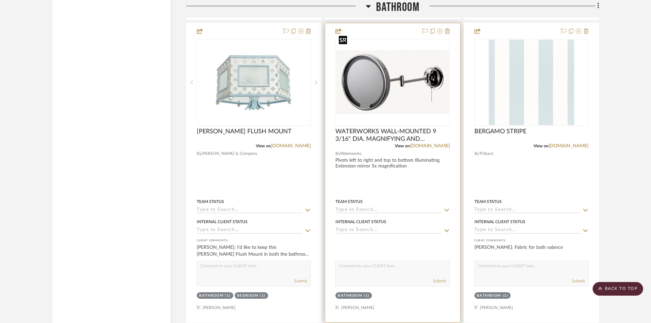
click at [391, 77] on img "0" at bounding box center [392, 82] width 113 height 64
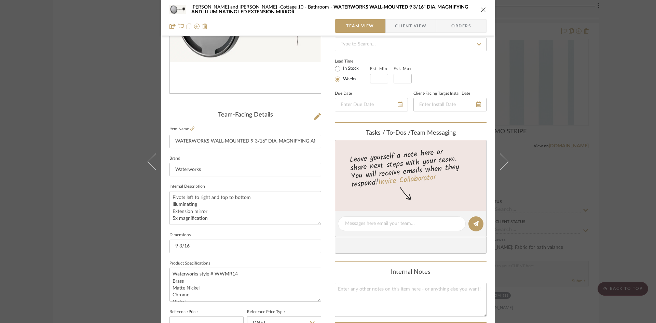
scroll to position [103, 0]
click at [190, 126] on icon at bounding box center [192, 128] width 4 height 4
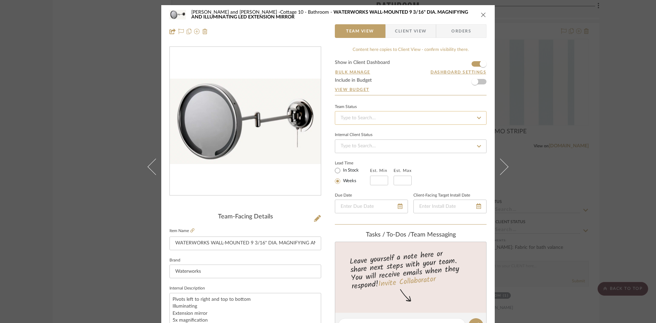
click at [405, 117] on input at bounding box center [411, 118] width 152 height 14
type input "added"
click at [393, 138] on div "Added to Presentation" at bounding box center [408, 135] width 151 height 17
type input "[DATE]"
type input "Added to Presentation"
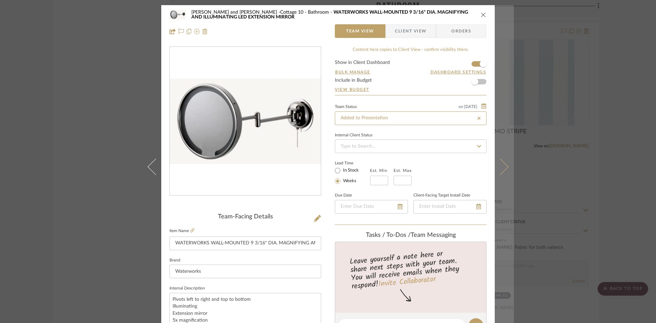
type input "[DATE]"
type input "Added to Presentation"
click at [503, 164] on icon at bounding box center [500, 166] width 16 height 16
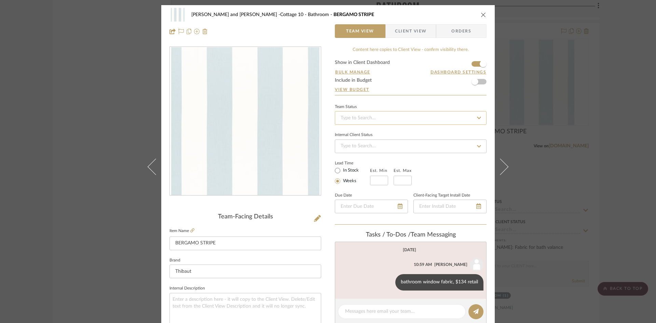
click at [405, 115] on input at bounding box center [411, 118] width 152 height 14
type input "added"
click at [399, 132] on div "Added to Presentation" at bounding box center [408, 135] width 151 height 17
type input "[DATE]"
type input "Added to Presentation"
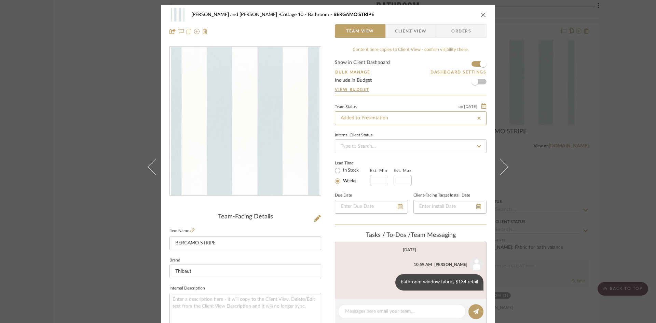
type input "[DATE]"
type input "Added to Presentation"
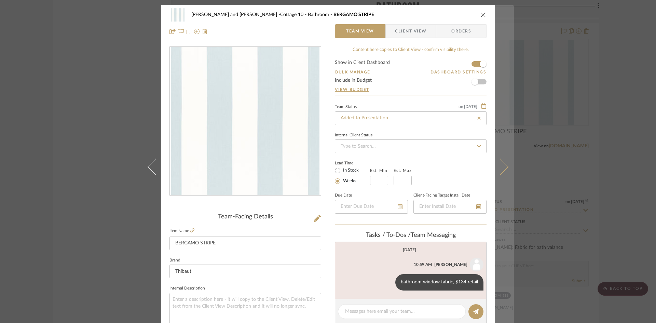
click at [505, 165] on button at bounding box center [504, 166] width 19 height 323
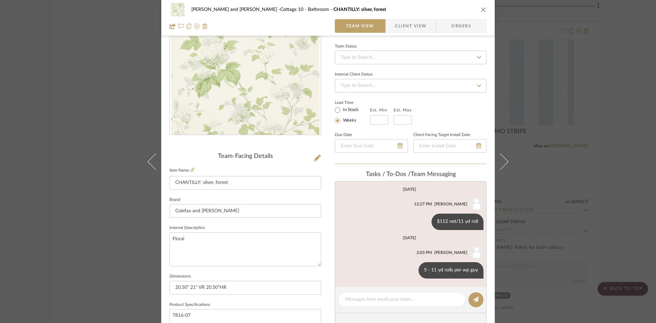
scroll to position [68, 0]
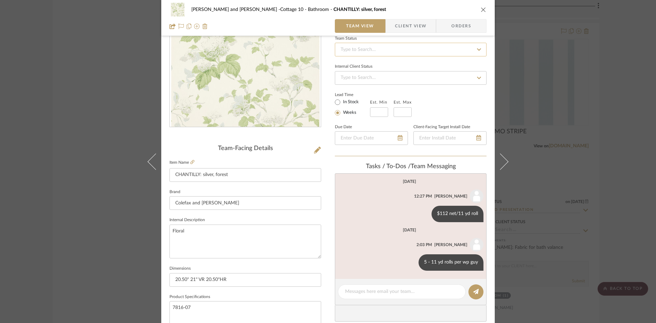
click at [384, 50] on input at bounding box center [411, 50] width 152 height 14
type input "added"
click at [377, 67] on span "Added to Presentation" at bounding box center [364, 67] width 48 height 5
type input "[DATE]"
type input "Added to Presentation"
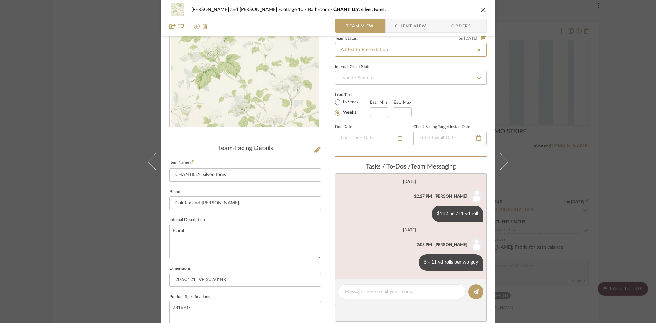
type input "[DATE]"
type input "Added to Presentation"
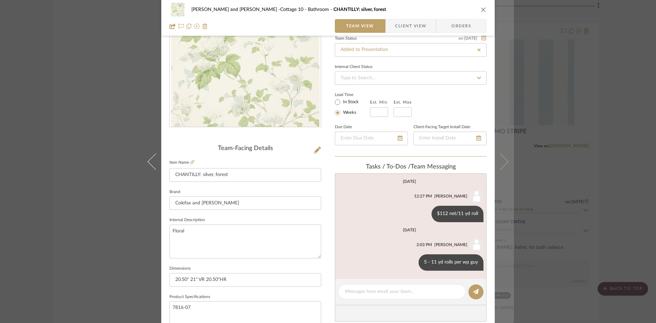
click at [504, 162] on icon at bounding box center [500, 161] width 16 height 16
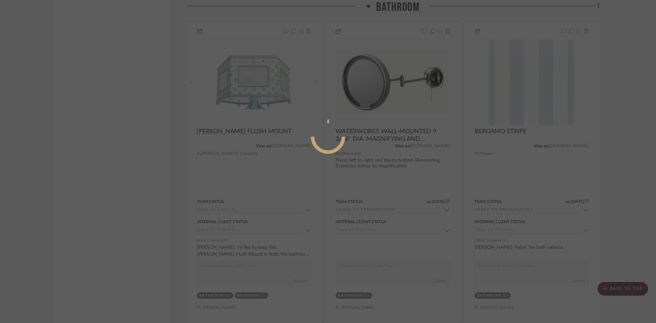
scroll to position [0, 0]
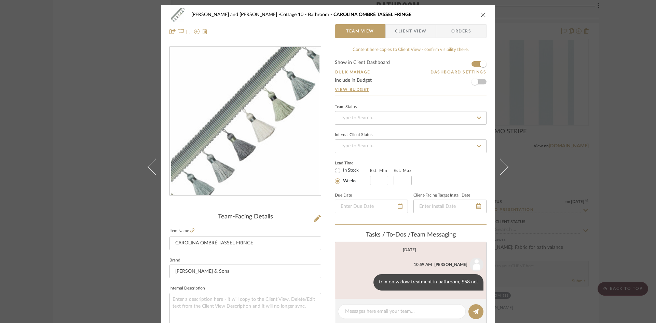
click at [481, 13] on icon "close" at bounding box center [483, 14] width 5 height 5
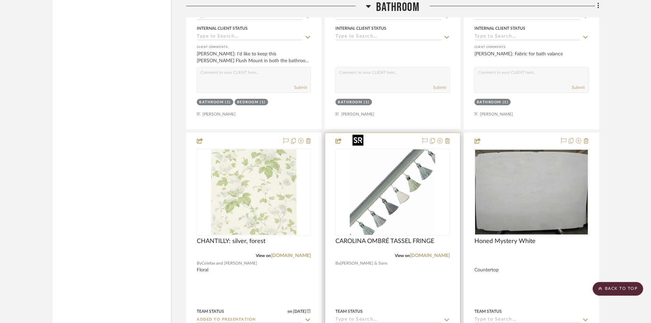
scroll to position [3793, 0]
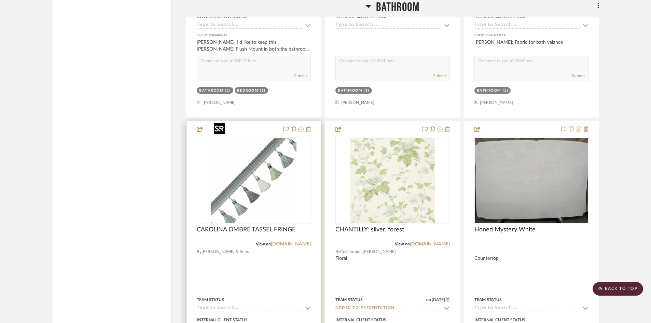
click at [242, 170] on img "0" at bounding box center [253, 180] width 85 height 85
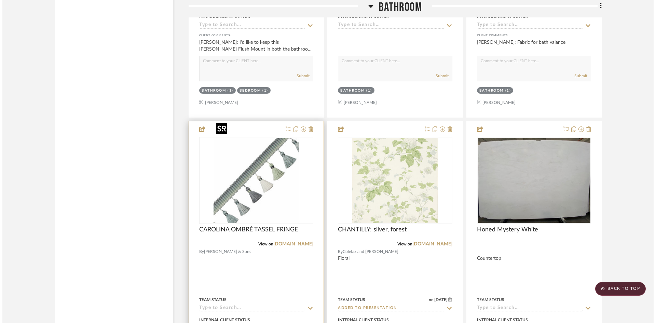
scroll to position [0, 0]
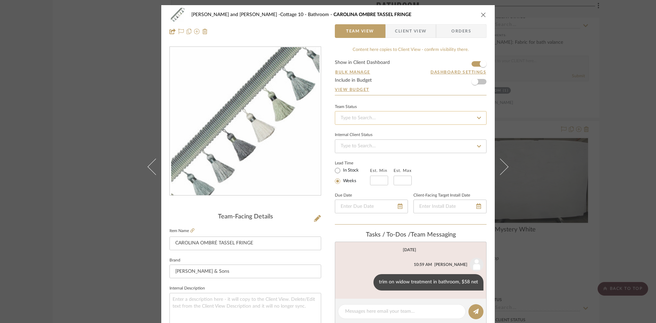
click at [416, 117] on input at bounding box center [411, 118] width 152 height 14
type input "added"
click at [414, 137] on div "Added to Presentation" at bounding box center [408, 135] width 151 height 17
type input "[DATE]"
type input "Added to Presentation"
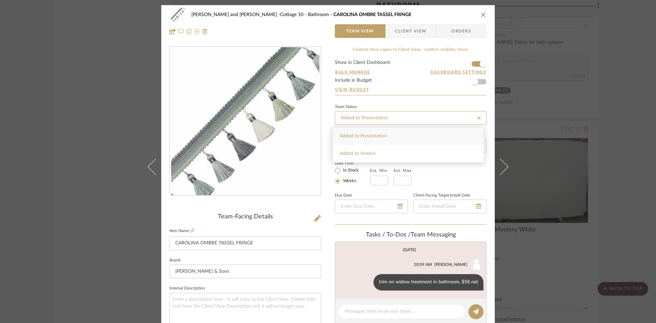
type input "[DATE]"
type input "Added to Presentation"
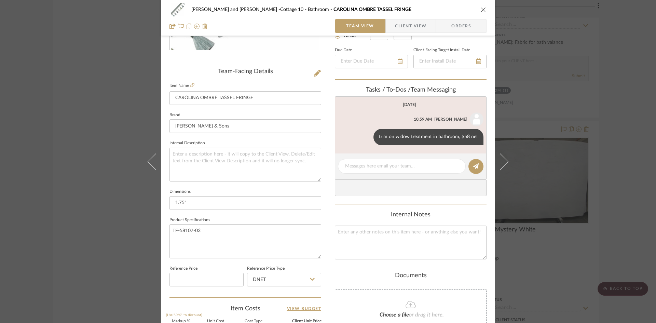
scroll to position [137, 0]
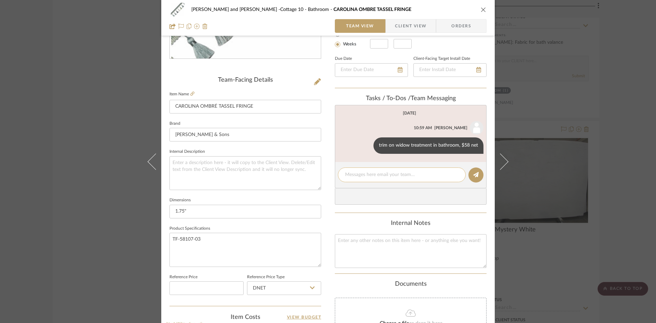
click at [416, 175] on textarea at bounding box center [401, 174] width 113 height 7
type textarea "Yardage? Type of Treatment?"
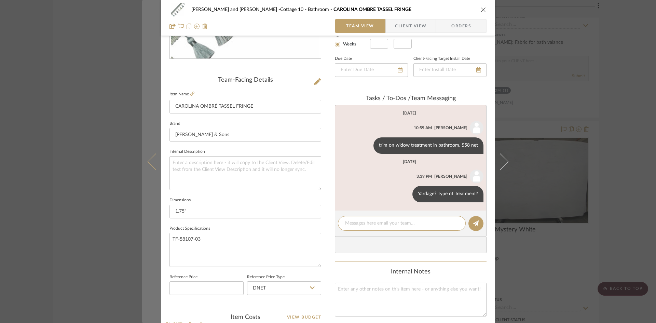
click at [153, 161] on icon at bounding box center [156, 161] width 16 height 16
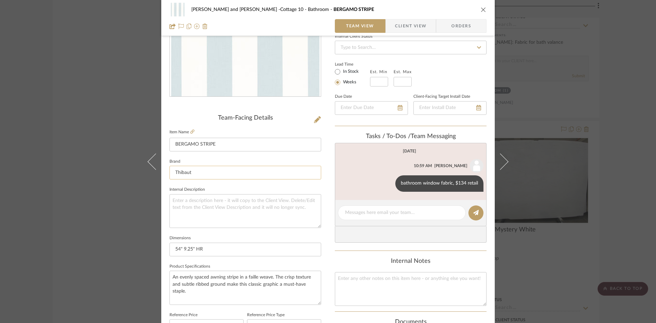
scroll to position [103, 0]
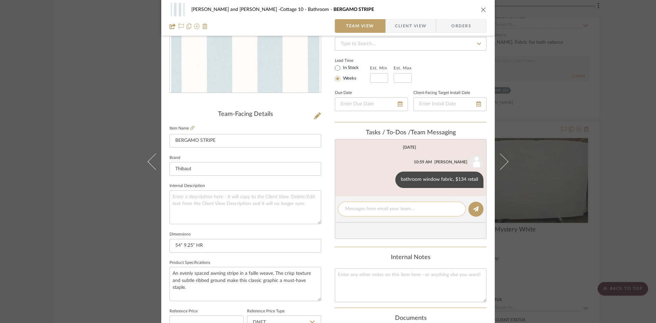
click at [376, 210] on textarea at bounding box center [401, 208] width 113 height 7
type textarea "Yardage? Type of Treatment?"
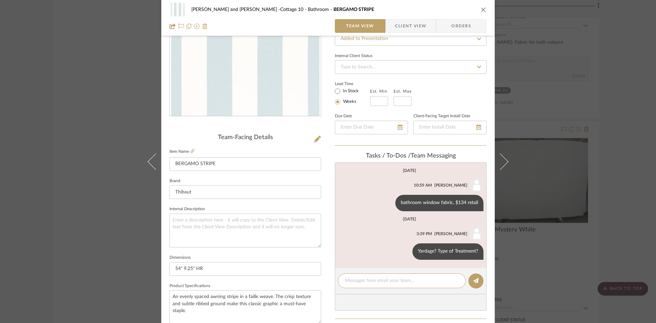
scroll to position [0, 0]
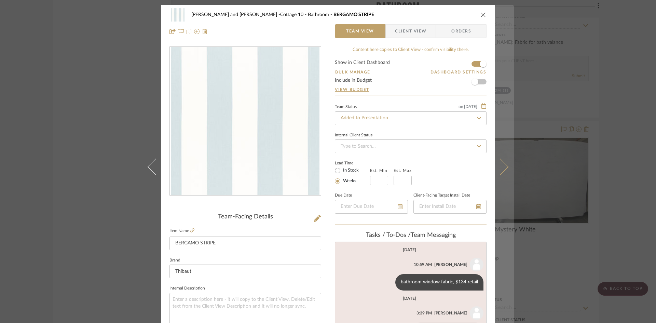
click at [507, 166] on button at bounding box center [504, 166] width 19 height 323
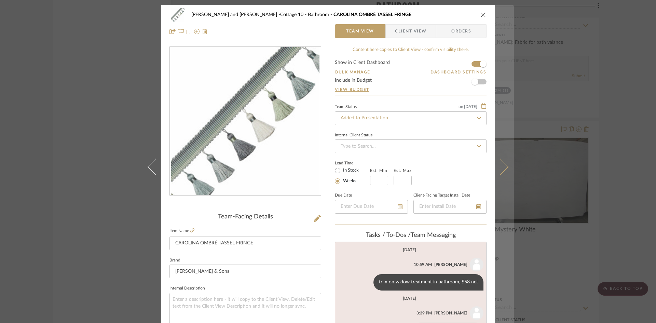
click at [503, 167] on icon at bounding box center [500, 166] width 16 height 16
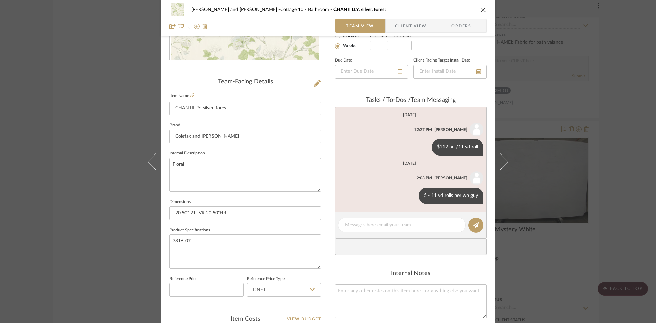
scroll to position [137, 0]
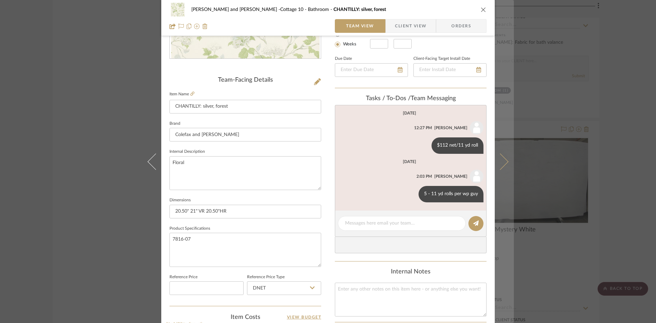
click at [503, 161] on icon at bounding box center [500, 161] width 16 height 16
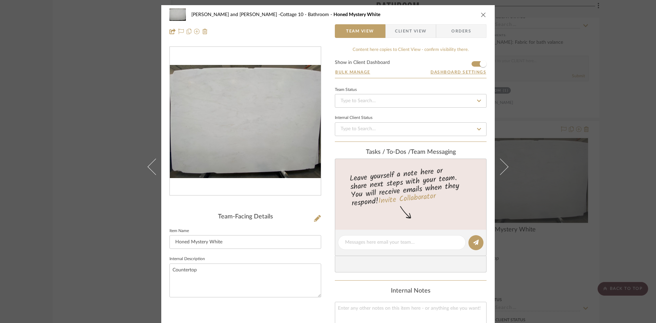
click at [481, 12] on icon "close" at bounding box center [483, 14] width 5 height 5
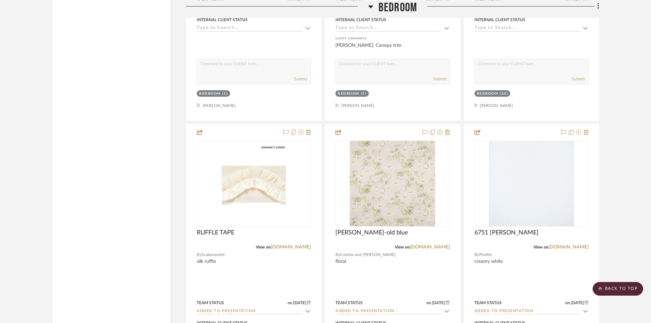
scroll to position [1606, 0]
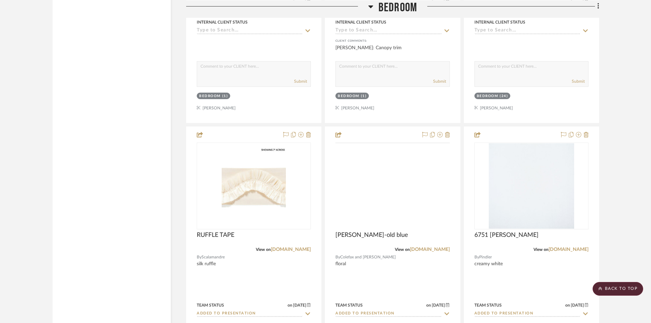
click at [0, 0] on img at bounding box center [0, 0] width 0 height 0
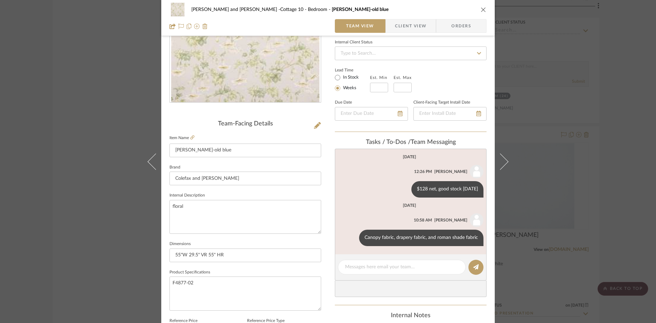
scroll to position [103, 0]
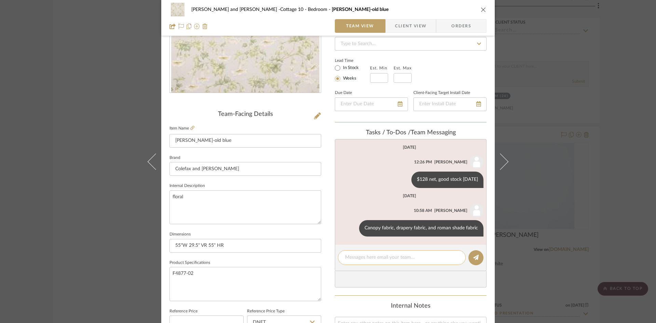
click at [386, 259] on textarea at bounding box center [401, 257] width 113 height 7
type textarea "Number of drapes? size of Roman? Need yardage breakdown for this fabric"
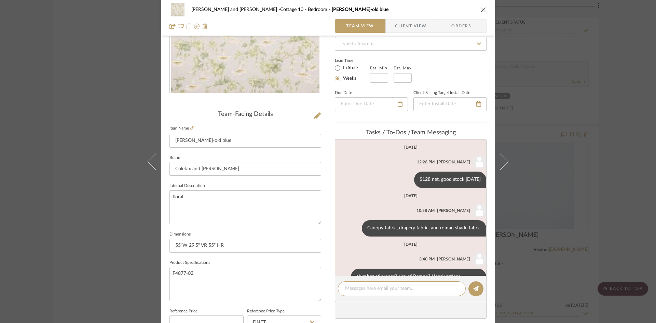
scroll to position [23, 0]
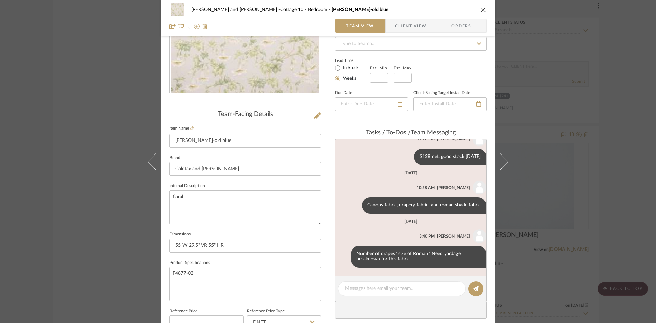
click at [481, 9] on icon "close" at bounding box center [483, 9] width 5 height 5
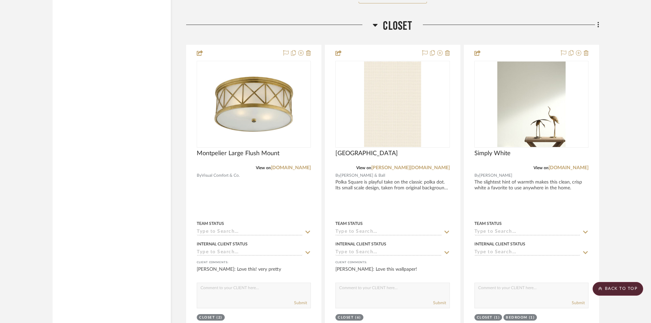
scroll to position [5391, 0]
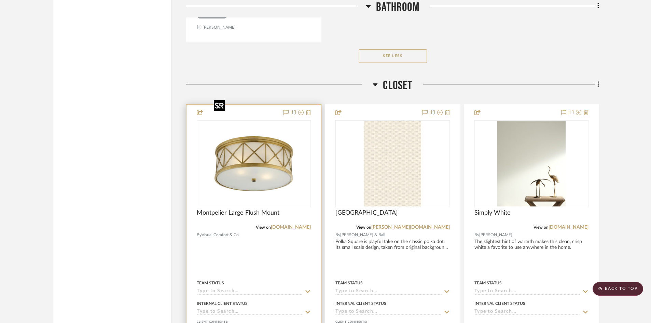
click at [282, 144] on img "0" at bounding box center [253, 163] width 85 height 85
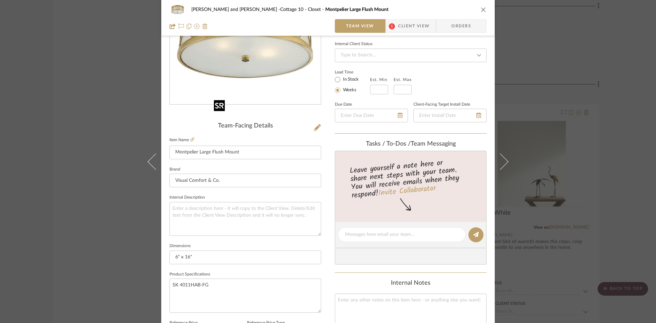
scroll to position [68, 0]
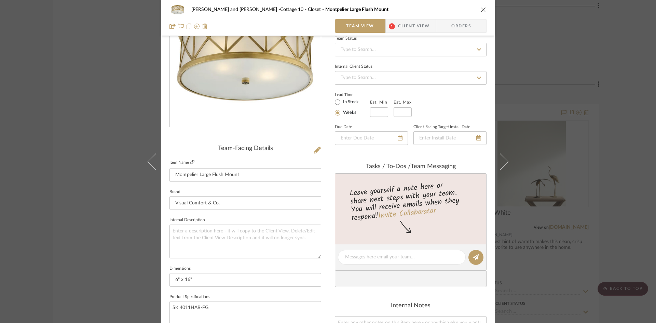
click at [190, 161] on icon at bounding box center [192, 162] width 4 height 4
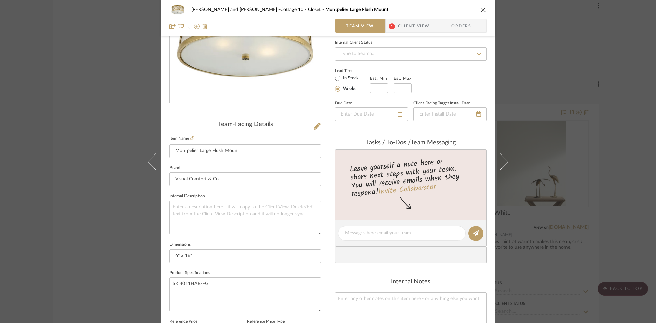
scroll to position [103, 0]
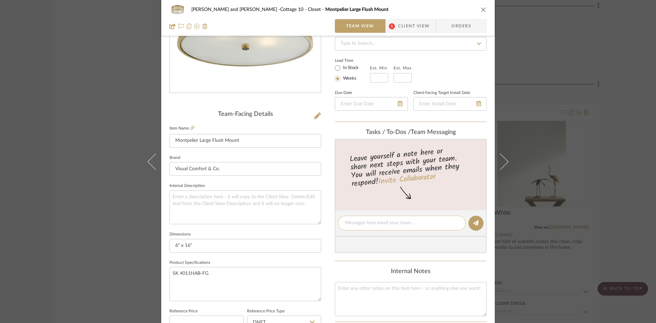
click at [356, 225] on textarea at bounding box center [401, 222] width 113 height 7
type textarea "1599 retail brass"
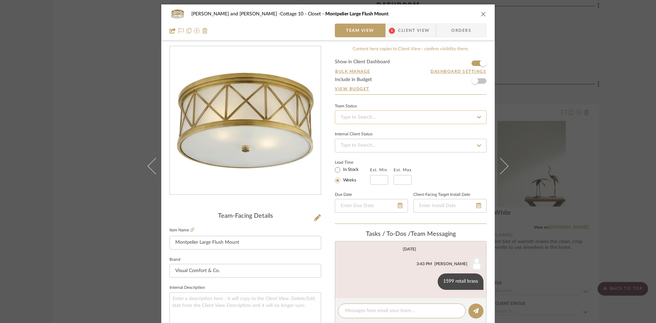
scroll to position [0, 0]
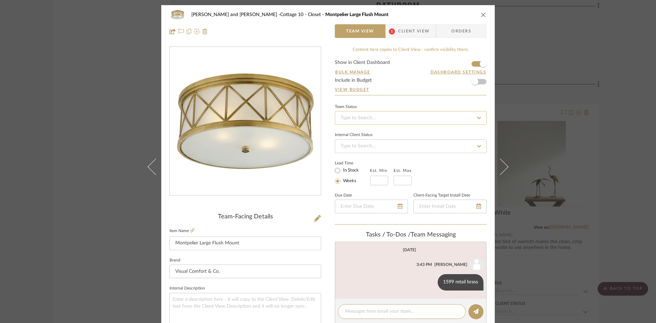
click at [385, 119] on input at bounding box center [411, 118] width 152 height 14
type input "added"
click at [373, 130] on div "Added to Presentation" at bounding box center [408, 135] width 151 height 17
type input "[DATE]"
type input "Added to Presentation"
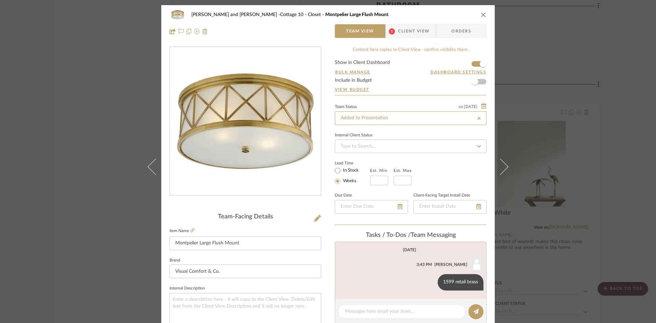
type input "[DATE]"
type input "Added to Presentation"
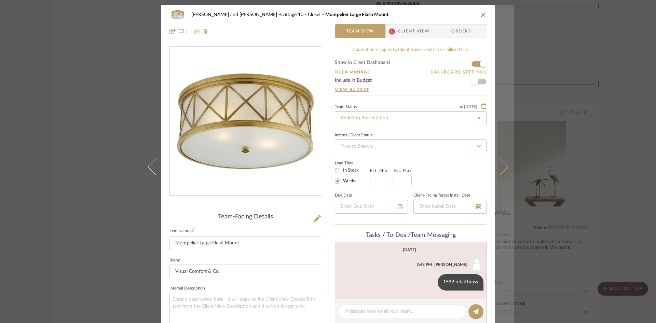
click at [505, 165] on icon at bounding box center [500, 166] width 16 height 16
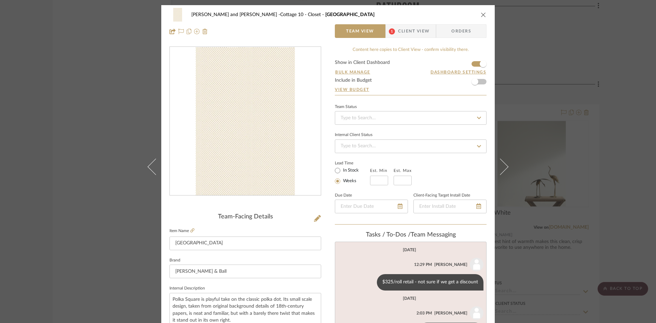
click at [481, 13] on icon "close" at bounding box center [483, 14] width 5 height 5
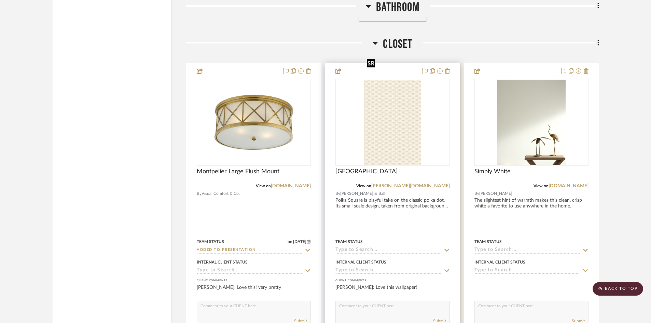
scroll to position [5426, 0]
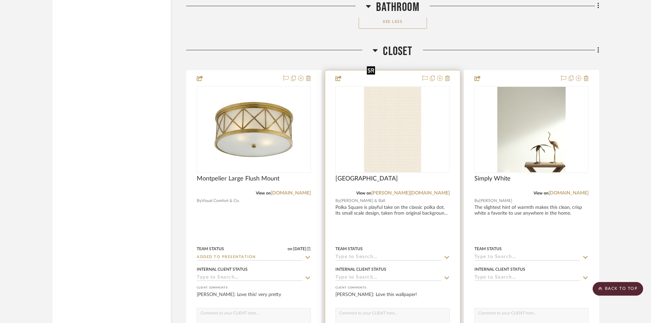
click at [401, 119] on img "0" at bounding box center [392, 129] width 57 height 85
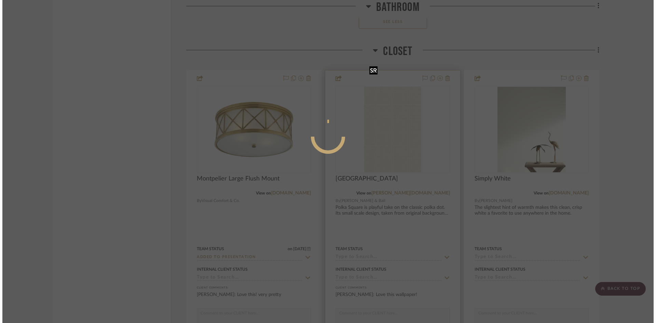
scroll to position [0, 0]
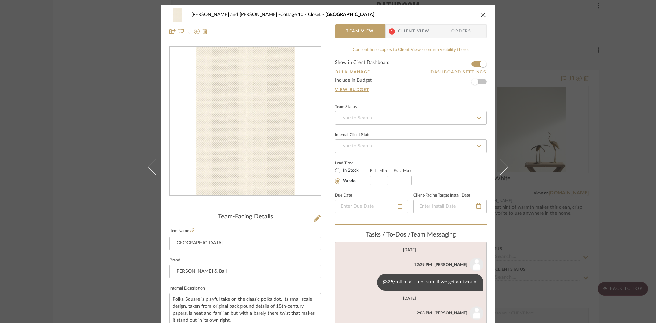
click at [403, 32] on span "Client View" at bounding box center [413, 31] width 31 height 14
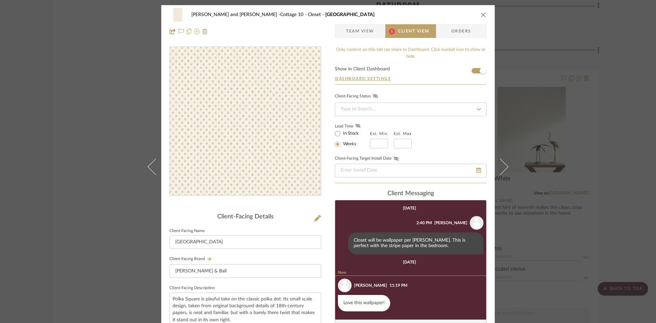
click at [267, 131] on img "0" at bounding box center [245, 121] width 99 height 148
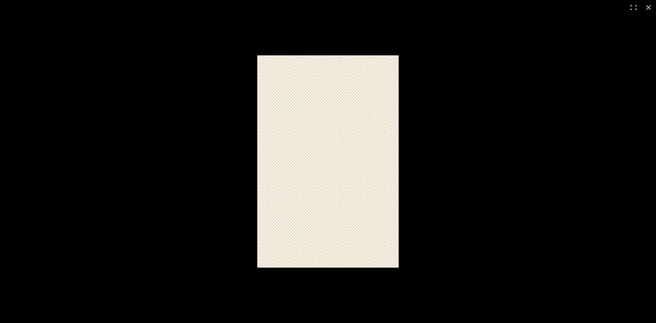
click at [318, 170] on img at bounding box center [327, 161] width 141 height 212
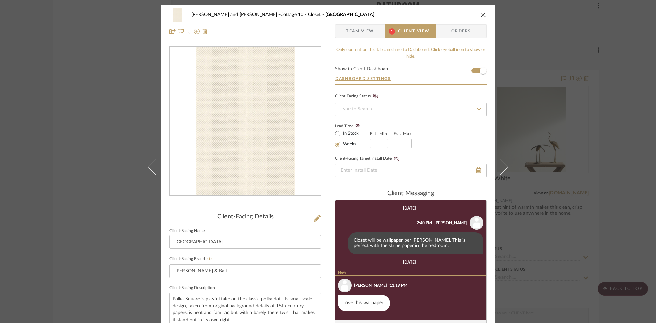
click at [481, 13] on icon "close" at bounding box center [483, 14] width 5 height 5
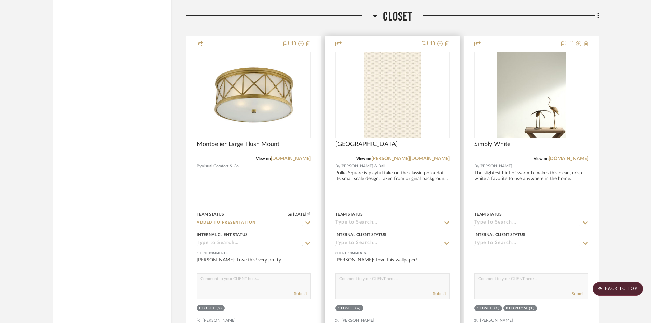
scroll to position [5460, 0]
click at [391, 89] on img "0" at bounding box center [392, 95] width 57 height 85
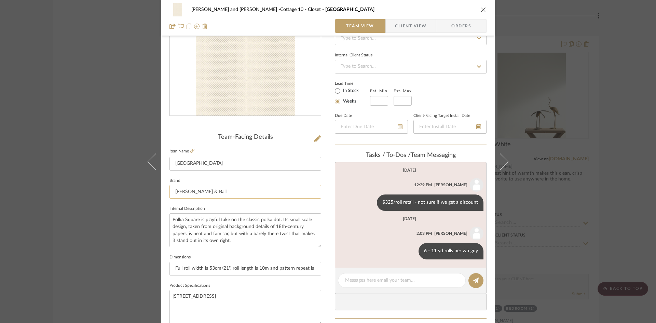
scroll to position [68, 0]
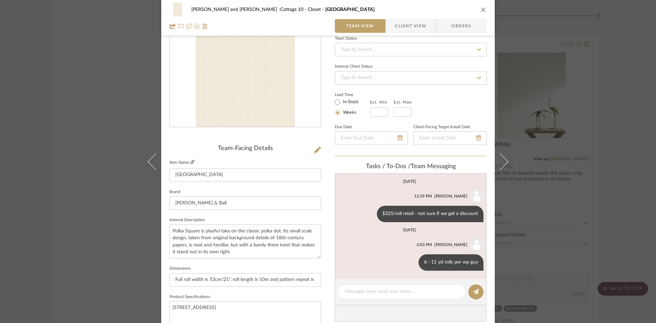
click at [190, 160] on icon at bounding box center [192, 162] width 4 height 4
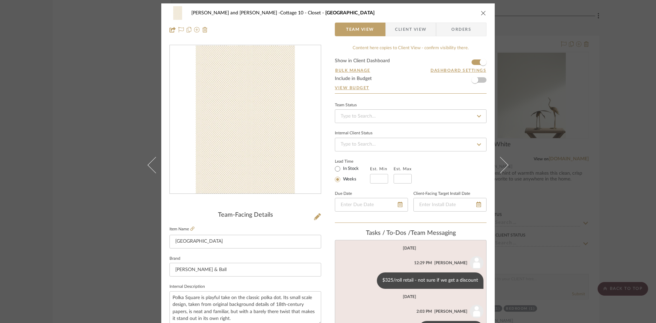
scroll to position [0, 0]
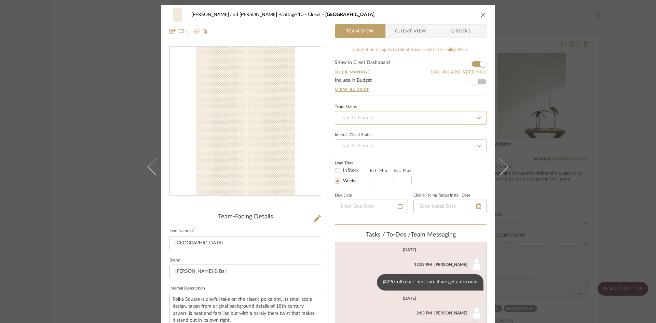
click at [405, 118] on input at bounding box center [411, 118] width 152 height 14
type input "added"
click at [397, 135] on div "Added to Presentation" at bounding box center [408, 135] width 151 height 17
type input "[DATE]"
type input "Added to Presentation"
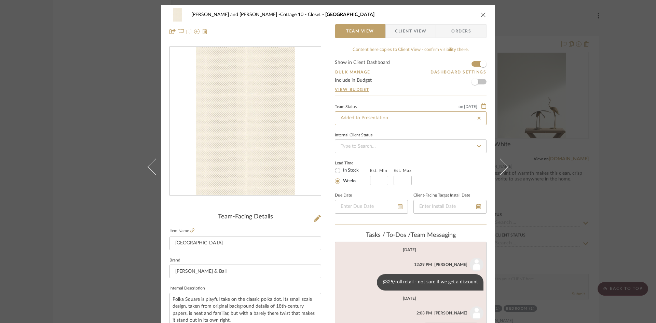
type input "[DATE]"
type input "Added to Presentation"
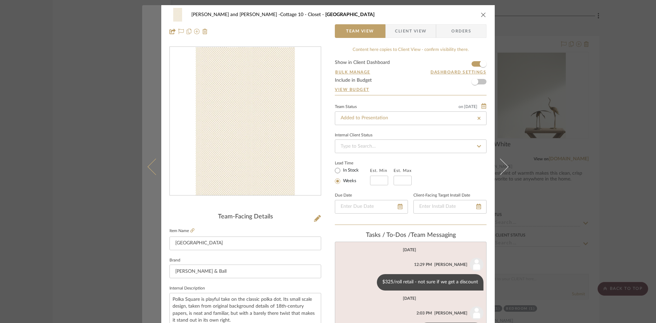
click at [151, 169] on icon at bounding box center [156, 166] width 16 height 16
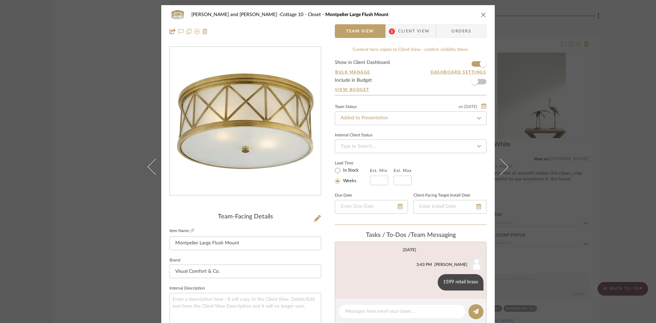
click at [481, 13] on icon "close" at bounding box center [483, 14] width 5 height 5
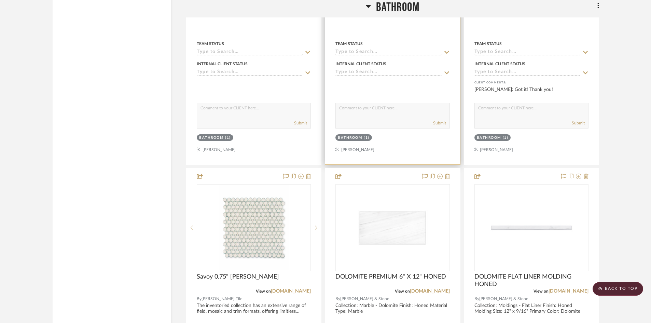
scroll to position [4195, 0]
